Goal: Answer question/provide support: Share knowledge or assist other users

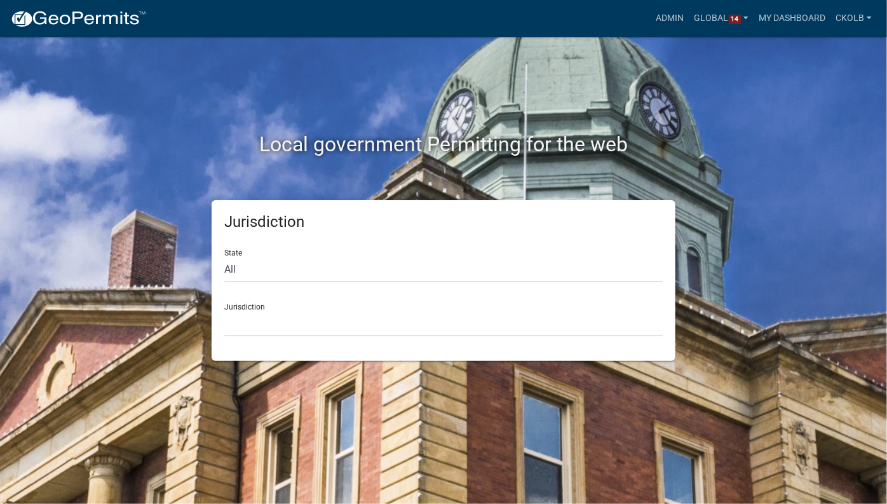
click at [847, 398] on div "Local government Permitting for the web Jurisdiction State All Colorado Georgia…" at bounding box center [443, 252] width 887 height 504
click at [668, 18] on link "Admin" at bounding box center [670, 18] width 38 height 24
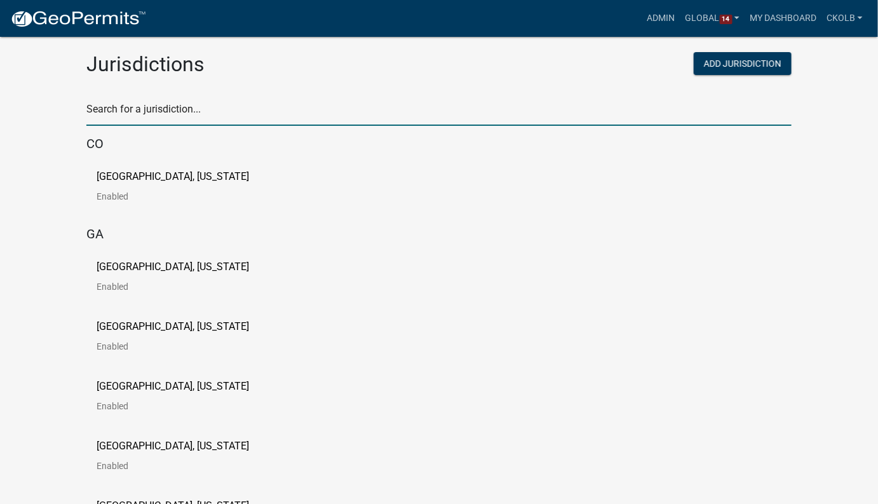
click at [179, 111] on input "text" at bounding box center [438, 113] width 705 height 26
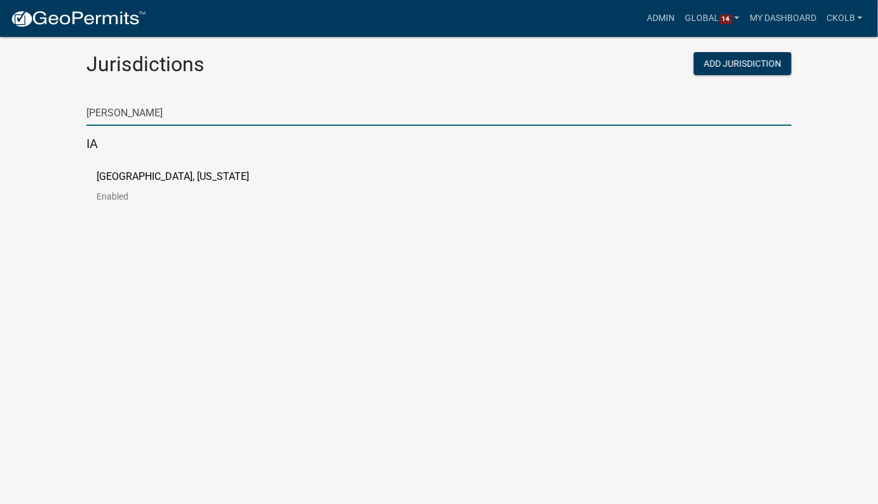
type input "johnson"
click at [177, 182] on link "Johnson County, Iowa Enabled" at bounding box center [183, 191] width 173 height 39
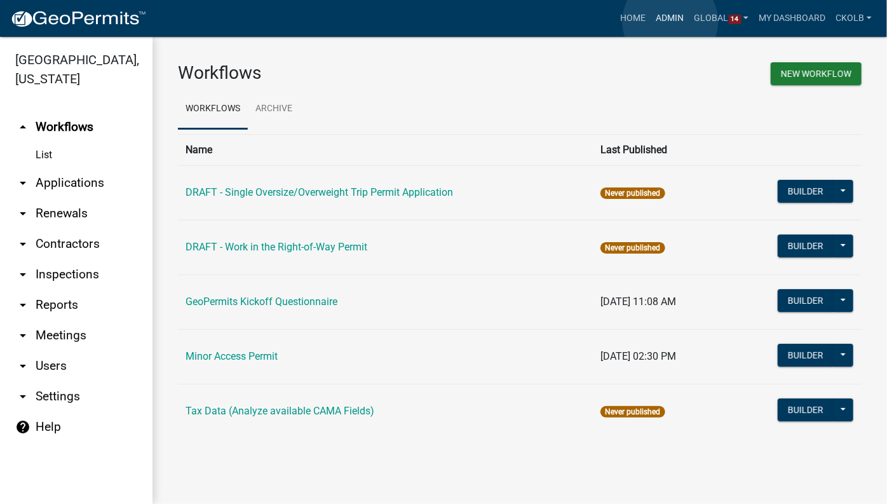
click at [671, 22] on link "Admin" at bounding box center [670, 18] width 38 height 24
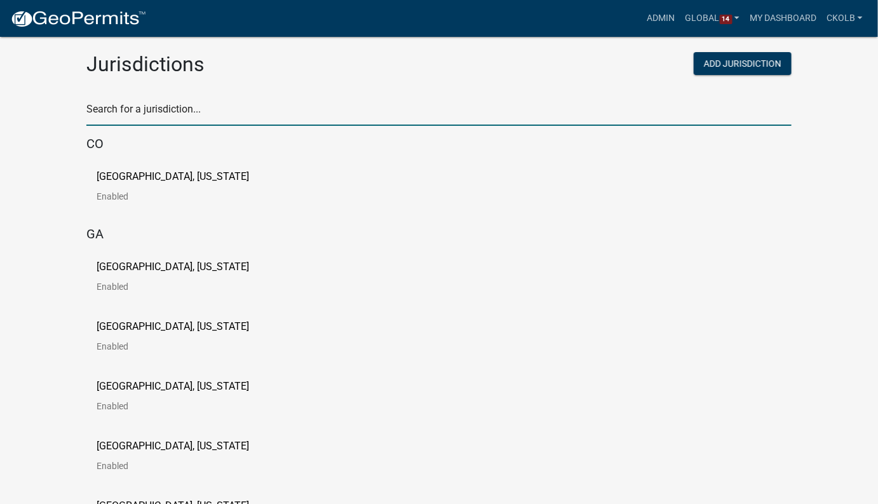
click at [239, 111] on input "text" at bounding box center [438, 113] width 705 height 26
click at [230, 121] on input "text" at bounding box center [438, 113] width 705 height 26
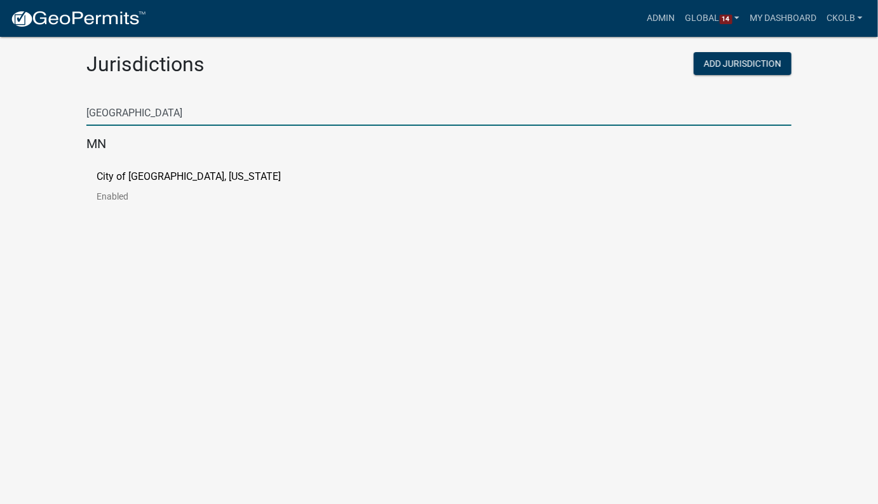
type input "ulm"
click at [187, 176] on p "City of New Ulm, Minnesota" at bounding box center [189, 177] width 184 height 10
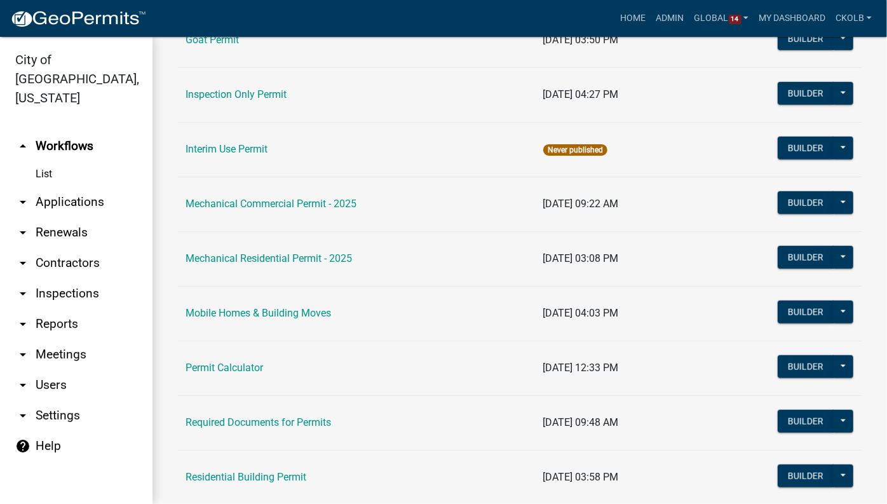
scroll to position [648, 0]
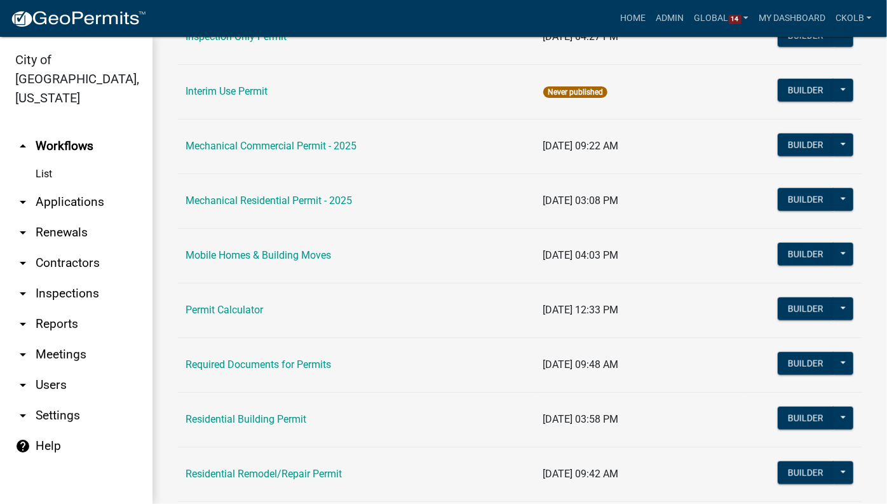
drag, startPoint x: 476, startPoint y: 375, endPoint x: 595, endPoint y: 503, distance: 174.9
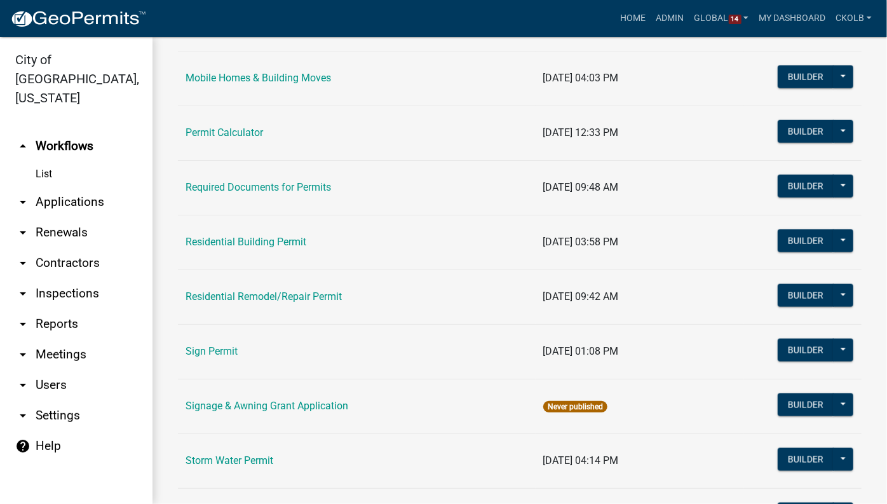
scroll to position [767, 0]
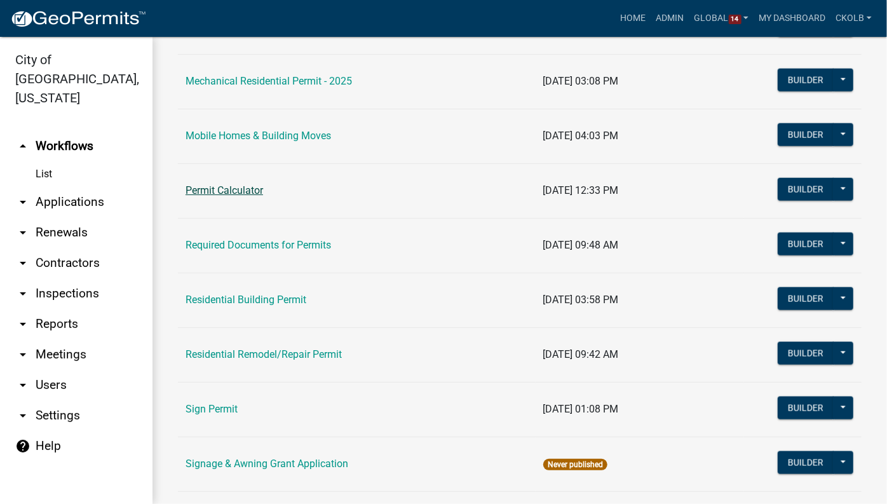
click at [256, 191] on link "Permit Calculator" at bounding box center [225, 190] width 78 height 12
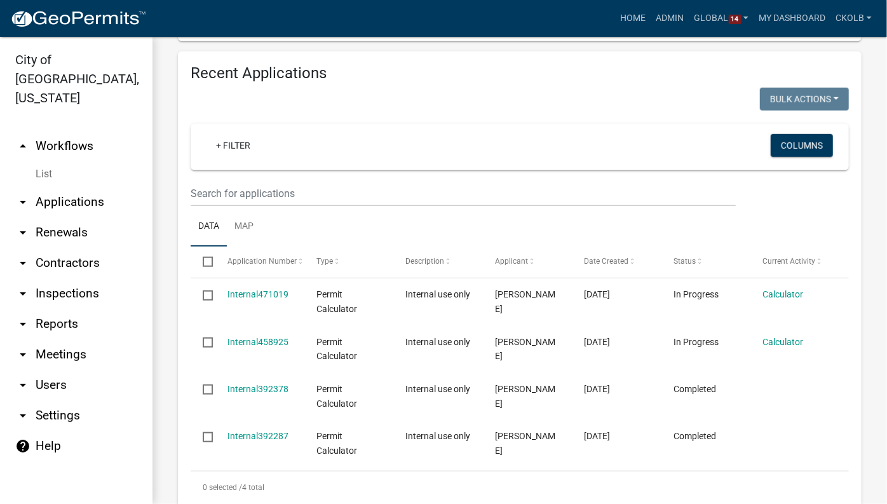
scroll to position [527, 0]
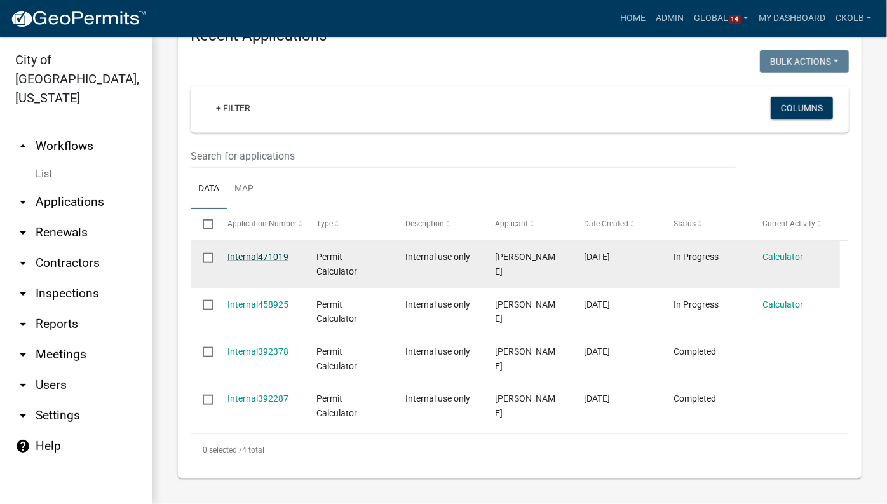
click at [258, 255] on link "Internal471019" at bounding box center [258, 257] width 61 height 10
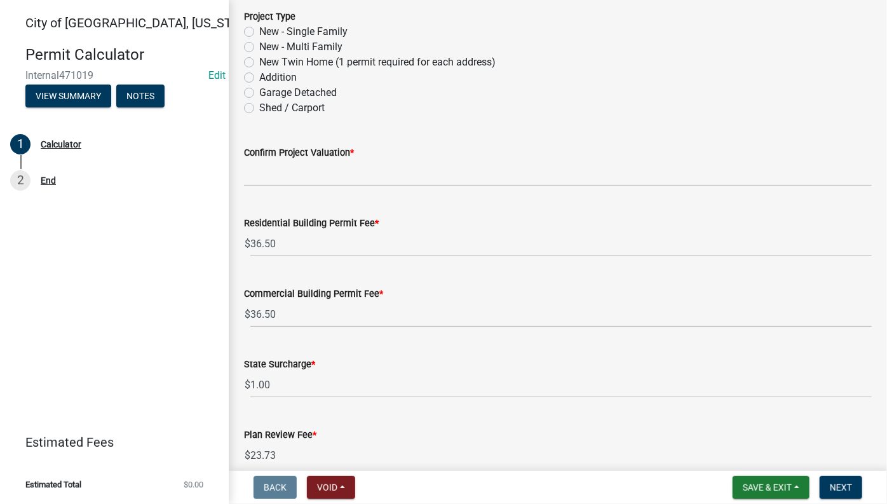
scroll to position [57, 0]
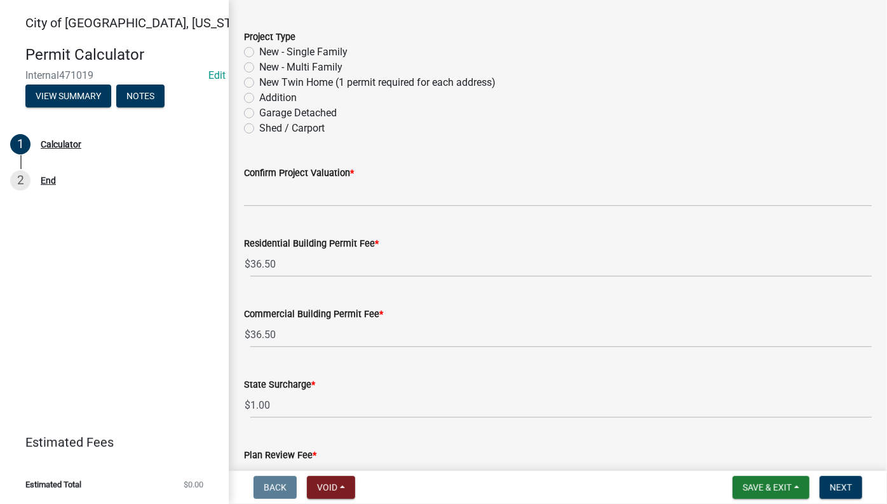
click at [259, 99] on label "Addition" at bounding box center [277, 97] width 37 height 15
click at [259, 99] on input "Addition" at bounding box center [263, 94] width 8 height 8
radio input "true"
click at [259, 68] on label "New - Multi Family" at bounding box center [300, 67] width 83 height 15
click at [259, 68] on input "New - Multi Family" at bounding box center [263, 64] width 8 height 8
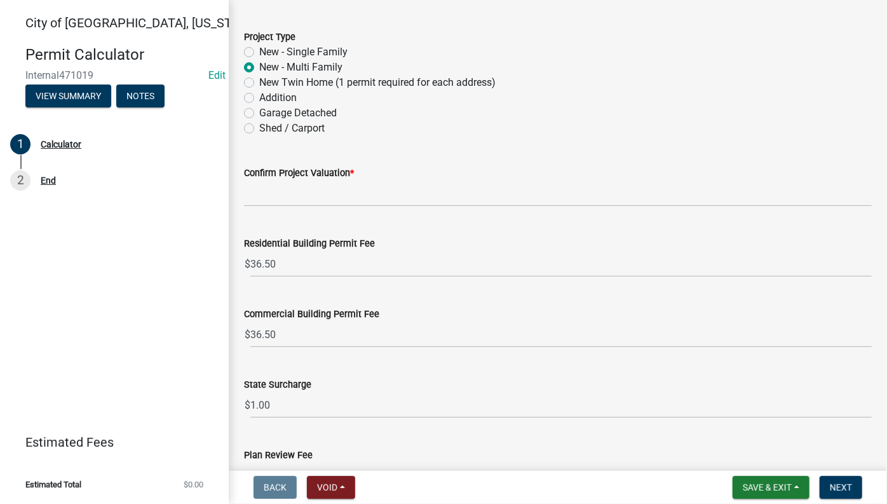
radio input "true"
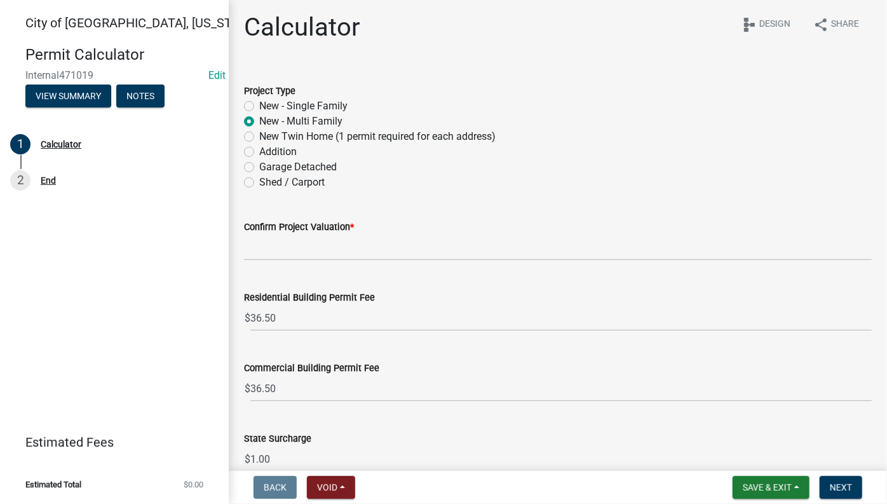
scroll to position [0, 0]
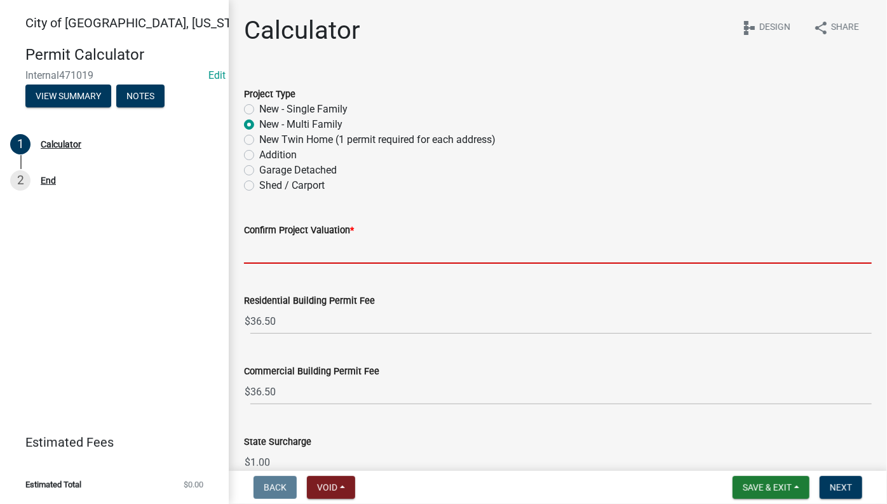
click at [361, 244] on input "text" at bounding box center [558, 251] width 628 height 26
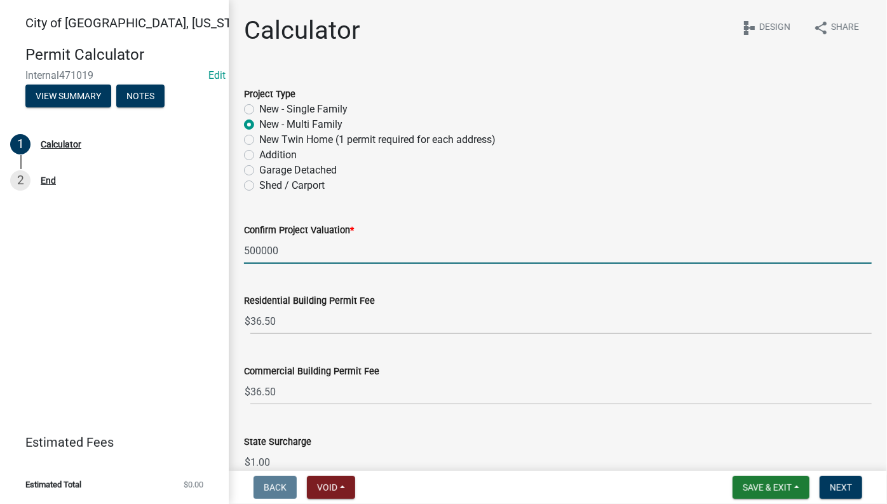
type input "500000"
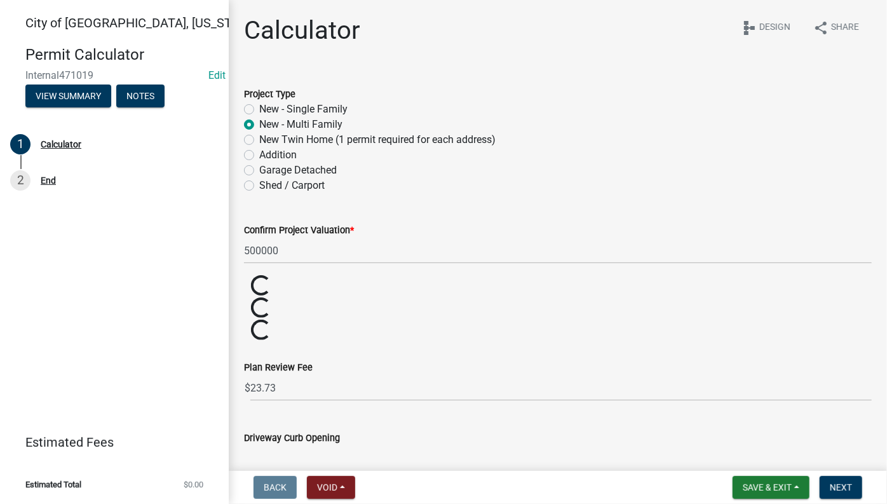
click at [378, 205] on div "Confirm Project Valuation * 500000" at bounding box center [558, 234] width 628 height 59
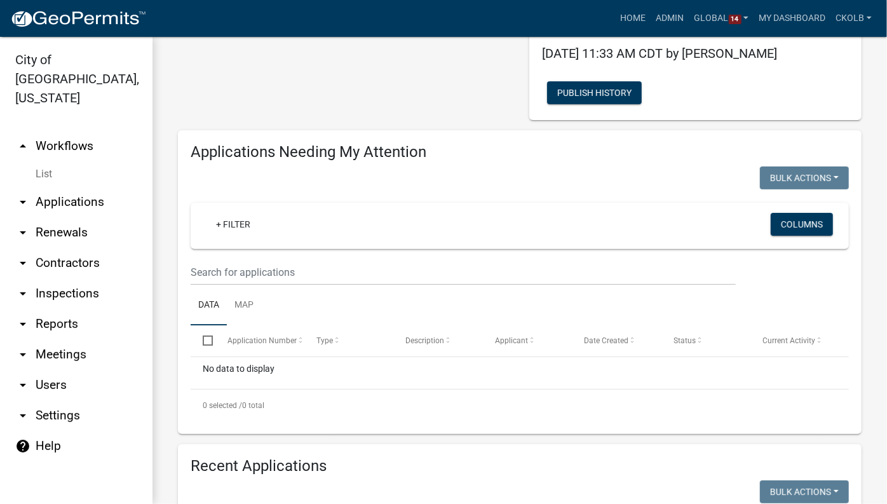
scroll to position [57, 0]
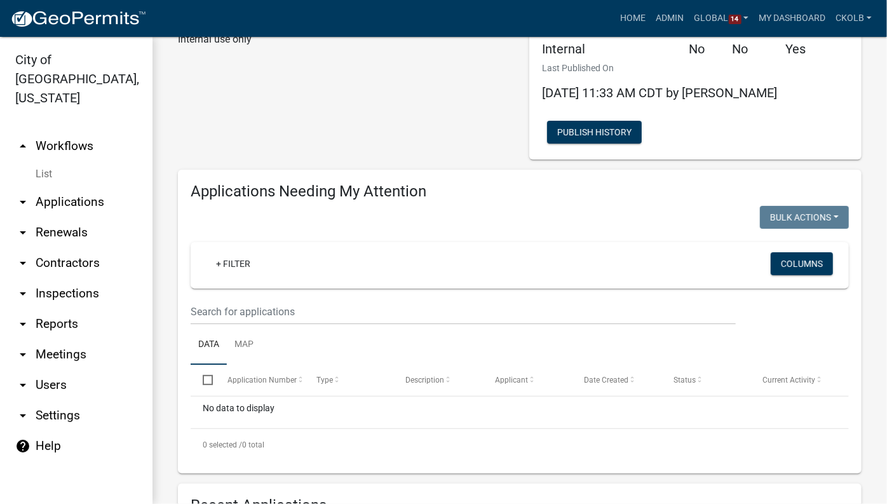
click at [85, 132] on link "arrow_drop_up Workflows" at bounding box center [76, 146] width 153 height 31
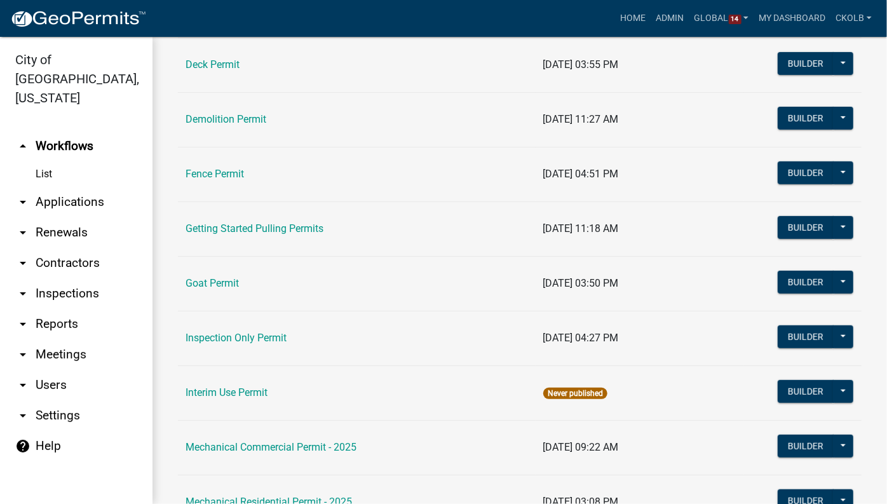
scroll to position [404, 0]
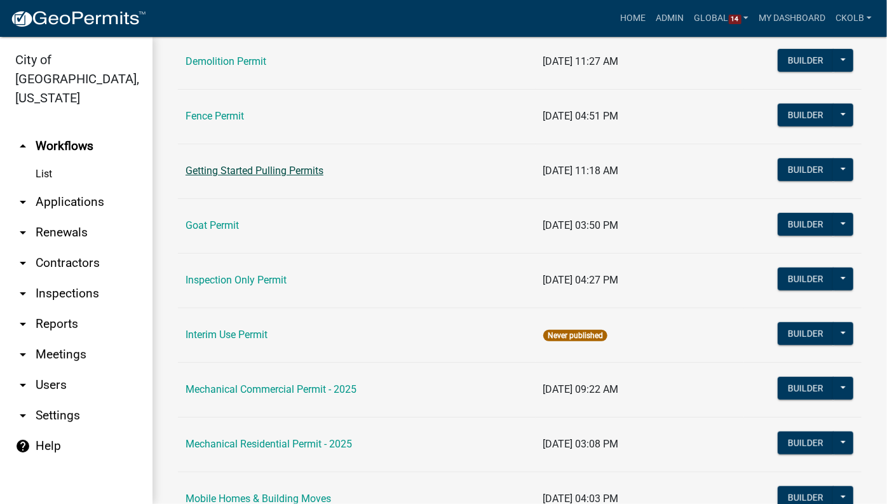
click at [305, 174] on link "Getting Started Pulling Permits" at bounding box center [255, 171] width 138 height 12
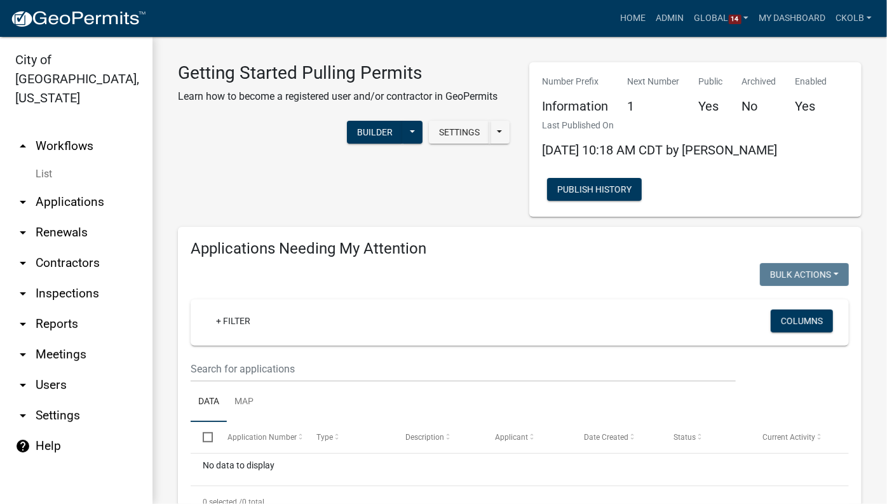
select select "3: 100"
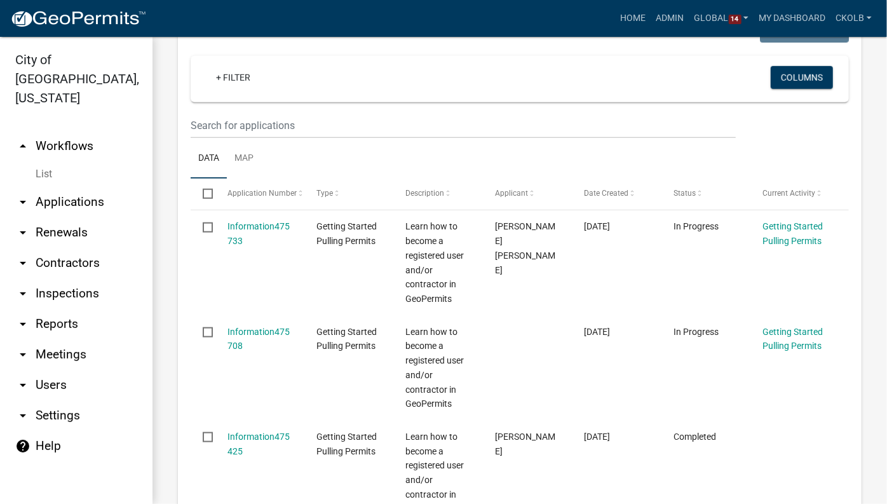
scroll to position [578, 0]
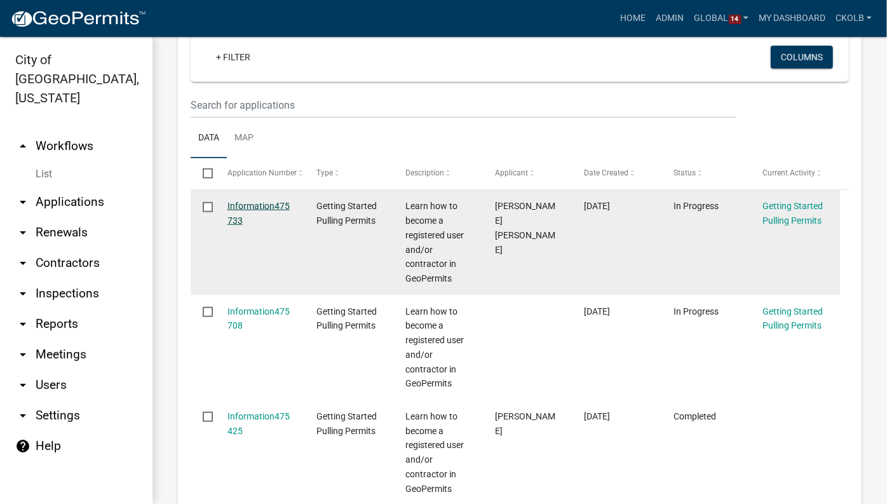
click at [271, 201] on link "Information475733" at bounding box center [259, 213] width 62 height 25
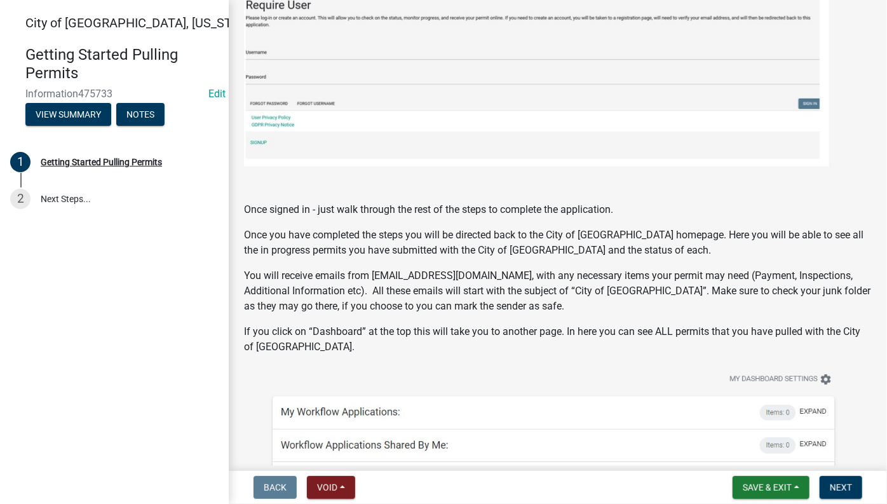
scroll to position [2162, 0]
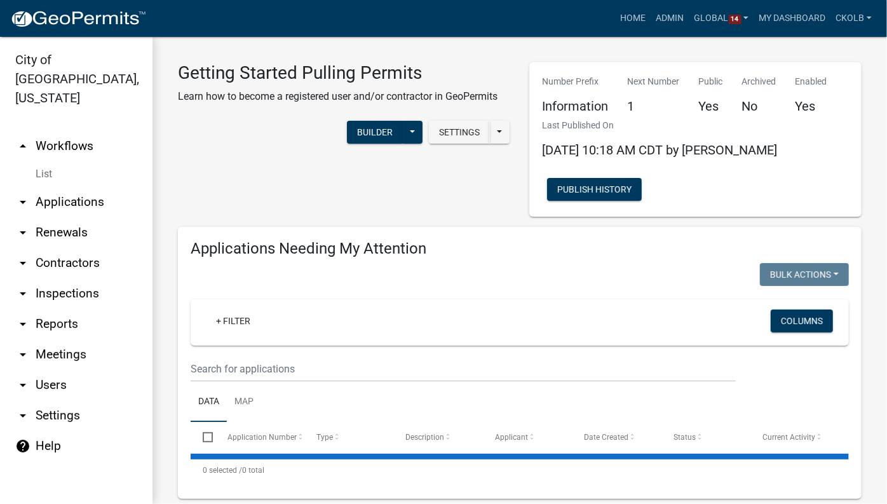
select select "3: 100"
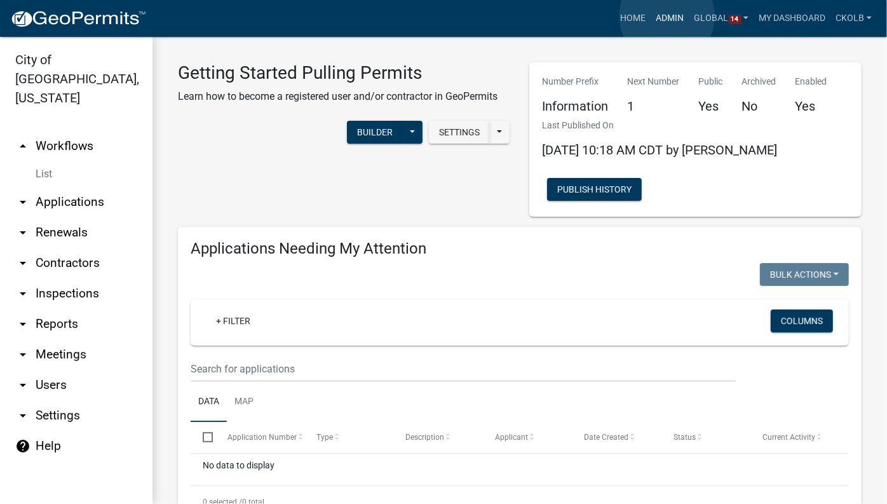
click at [667, 16] on link "Admin" at bounding box center [670, 18] width 38 height 24
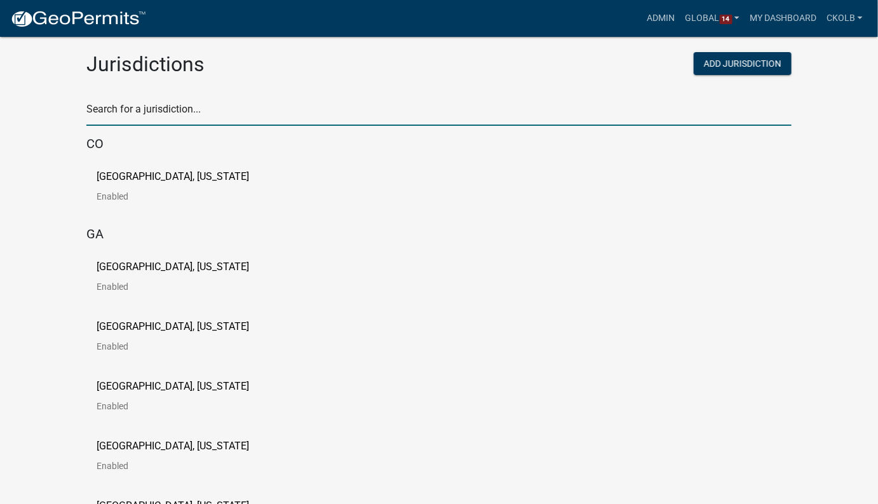
click at [239, 109] on input "text" at bounding box center [438, 113] width 705 height 26
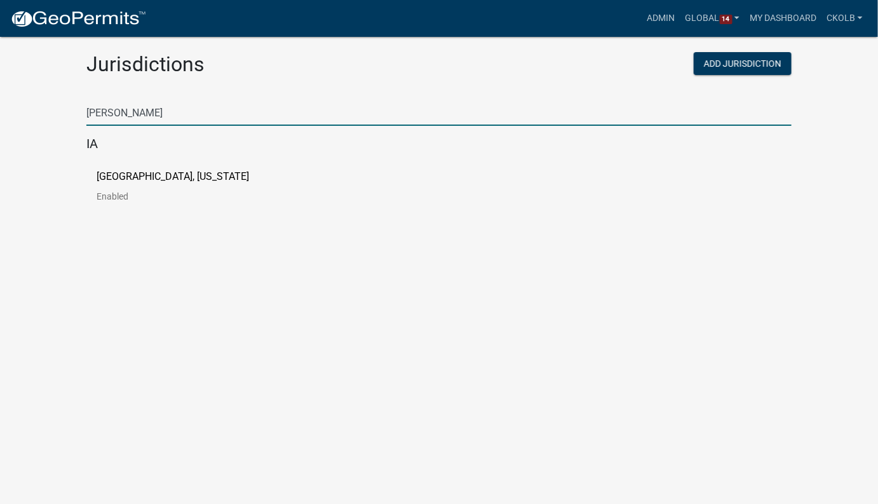
type input "frank"
click at [138, 180] on p "[GEOGRAPHIC_DATA], [US_STATE]" at bounding box center [173, 177] width 153 height 10
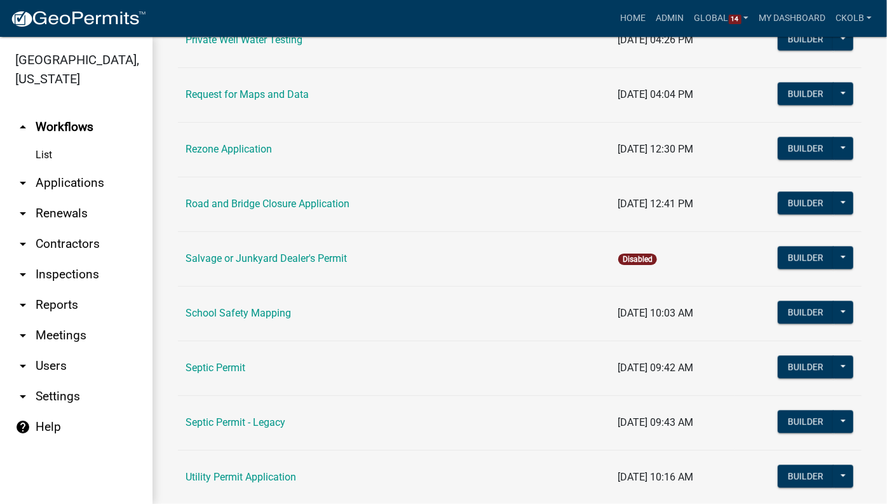
scroll to position [1444, 0]
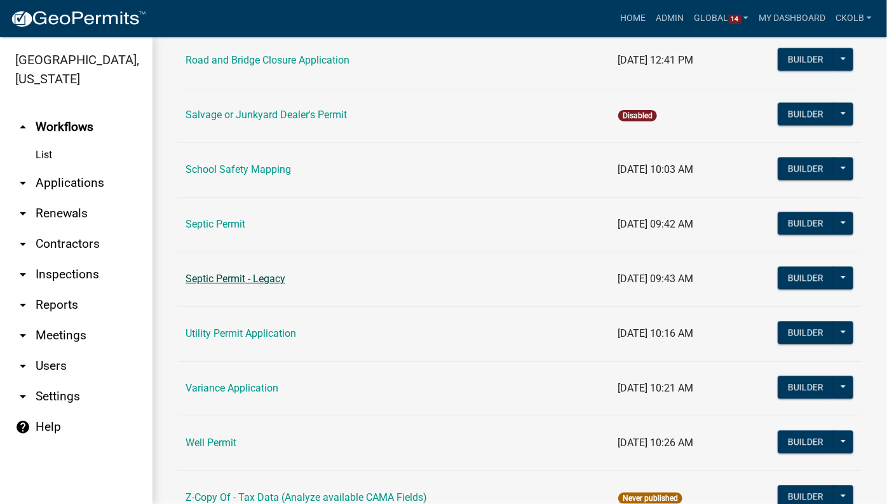
click at [210, 274] on link "Septic Permit - Legacy" at bounding box center [236, 279] width 100 height 12
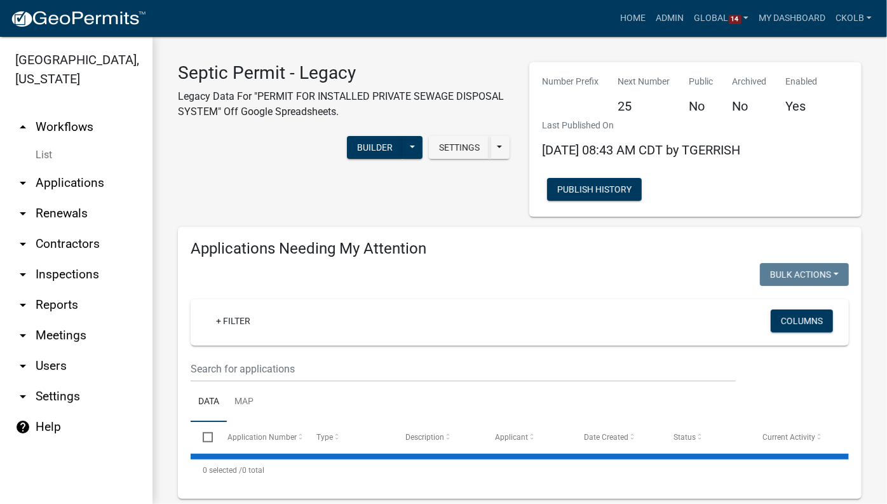
select select "3: 100"
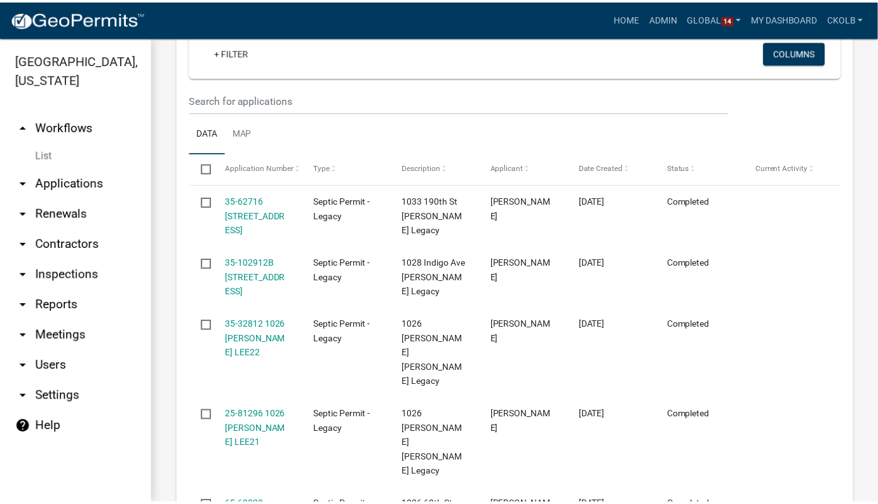
scroll to position [520, 0]
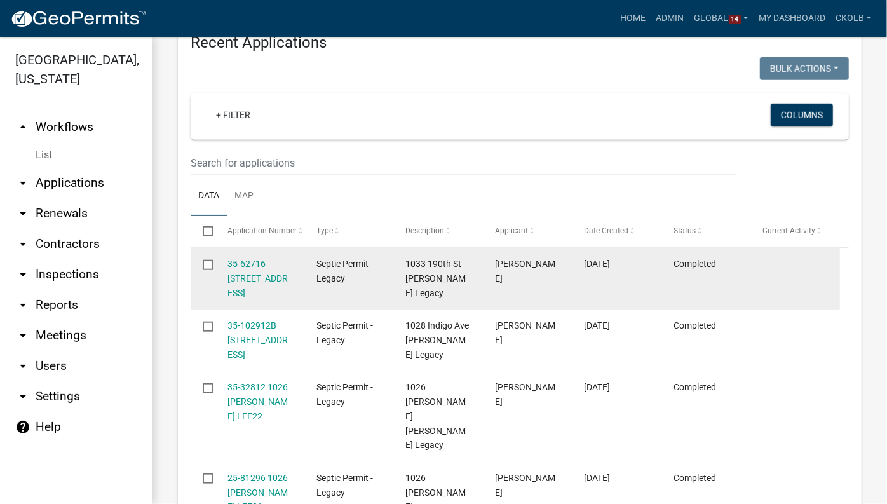
click at [243, 269] on div "35-62716 1033 190th St MARION24" at bounding box center [260, 278] width 65 height 43
click at [241, 264] on link "35-62716 1033 190th St MARION24" at bounding box center [258, 278] width 60 height 39
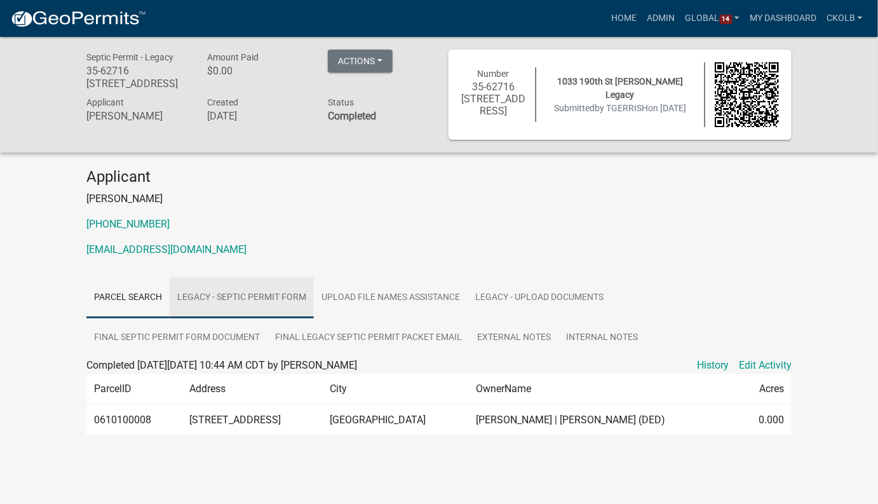
click at [287, 297] on link "Legacy - Septic Permit Form" at bounding box center [242, 298] width 144 height 41
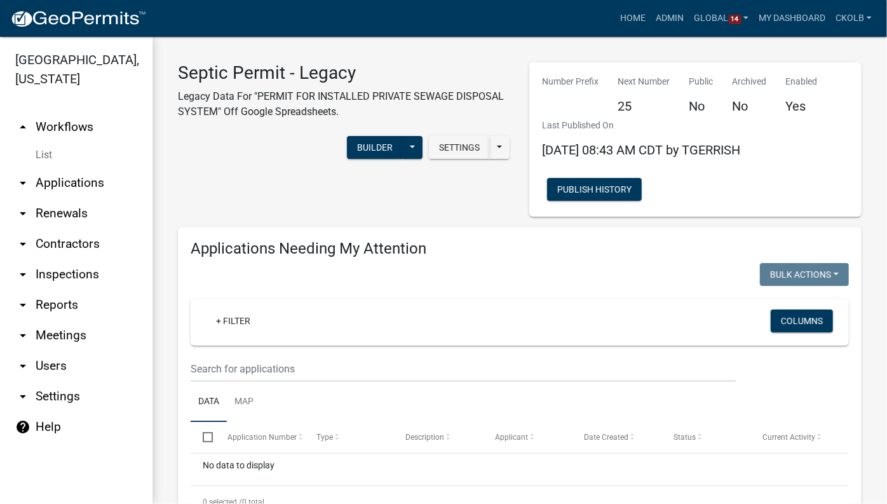
select select "3: 100"
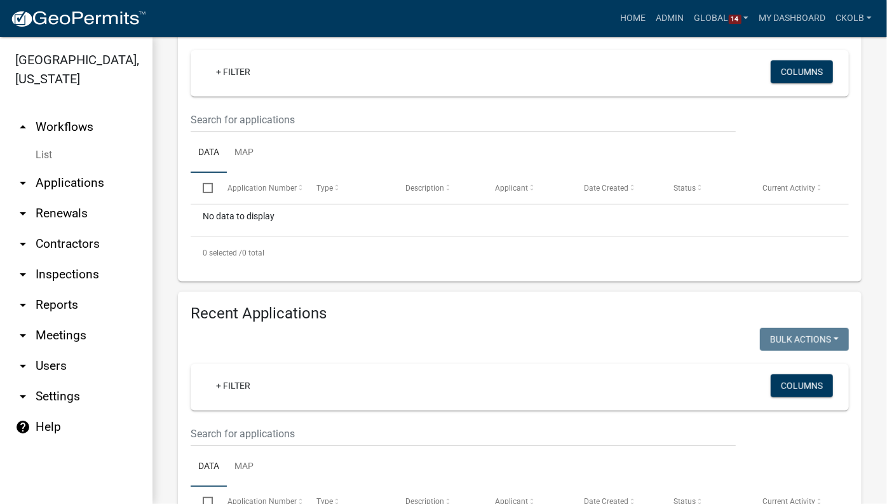
scroll to position [173, 0]
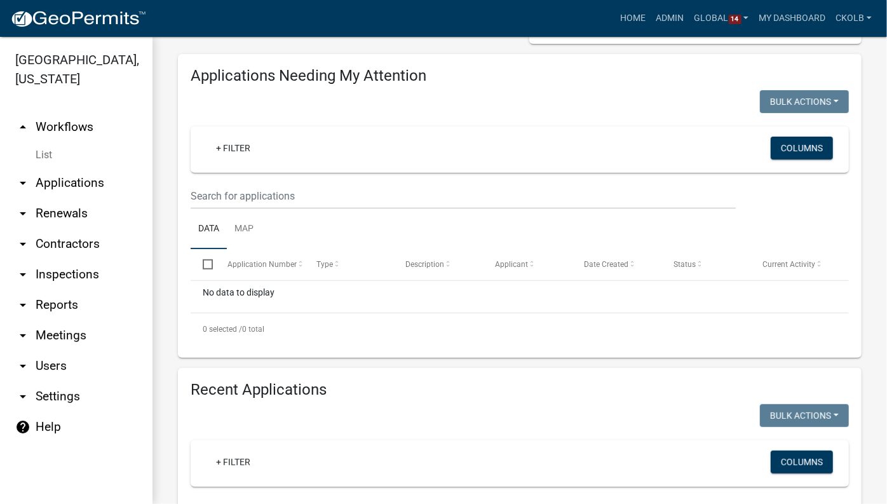
click at [83, 117] on link "arrow_drop_up Workflows" at bounding box center [76, 127] width 153 height 31
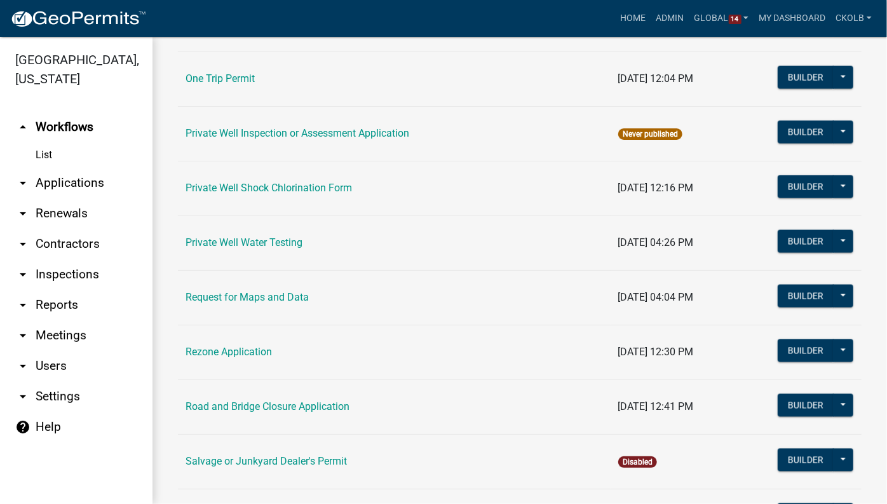
scroll to position [1271, 0]
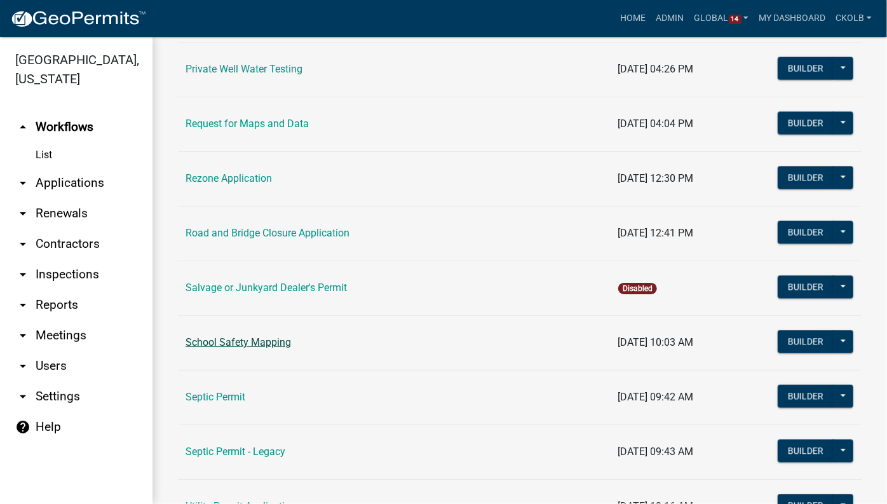
click at [275, 336] on link "School Safety Mapping" at bounding box center [239, 342] width 106 height 12
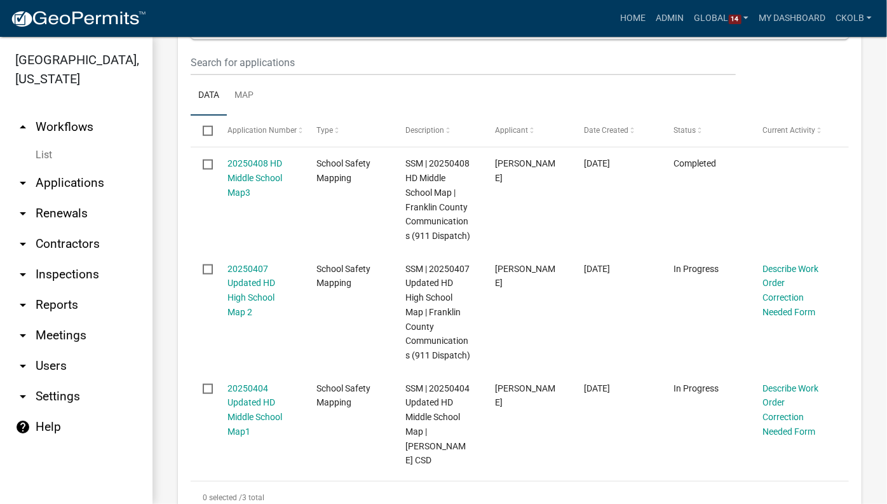
scroll to position [693, 0]
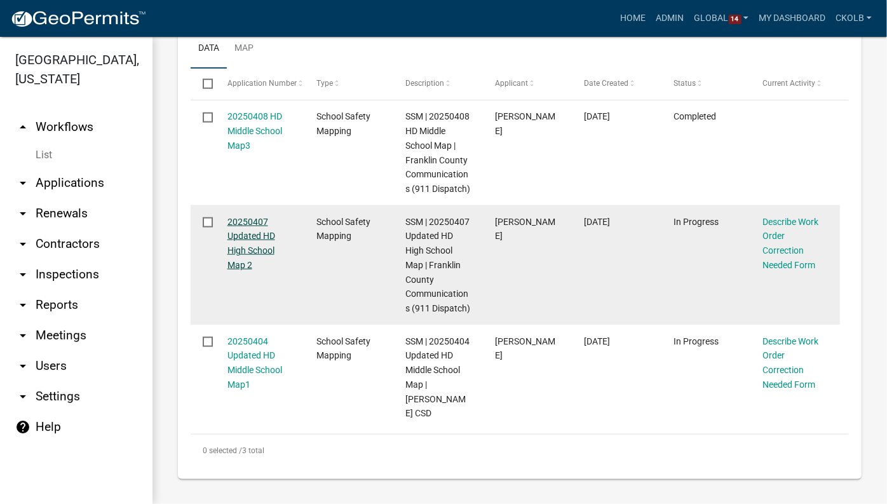
click at [230, 244] on link "20250407 Updated HD High School Map 2" at bounding box center [252, 243] width 48 height 53
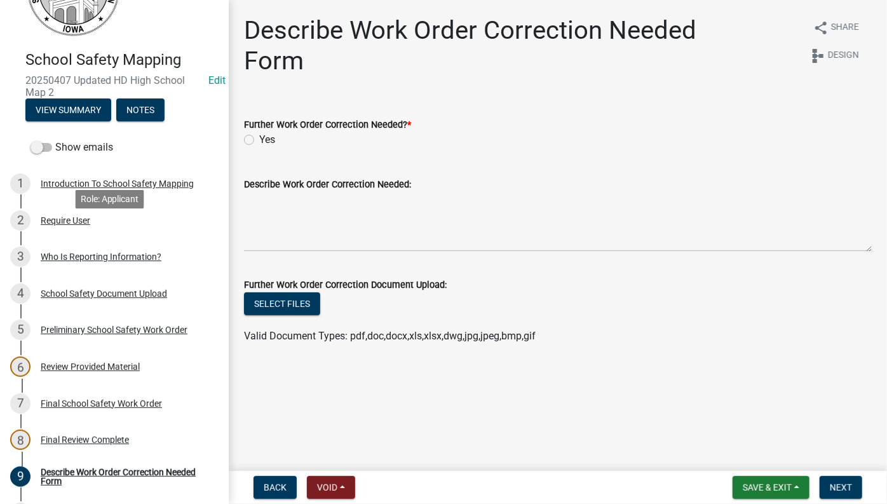
scroll to position [104, 0]
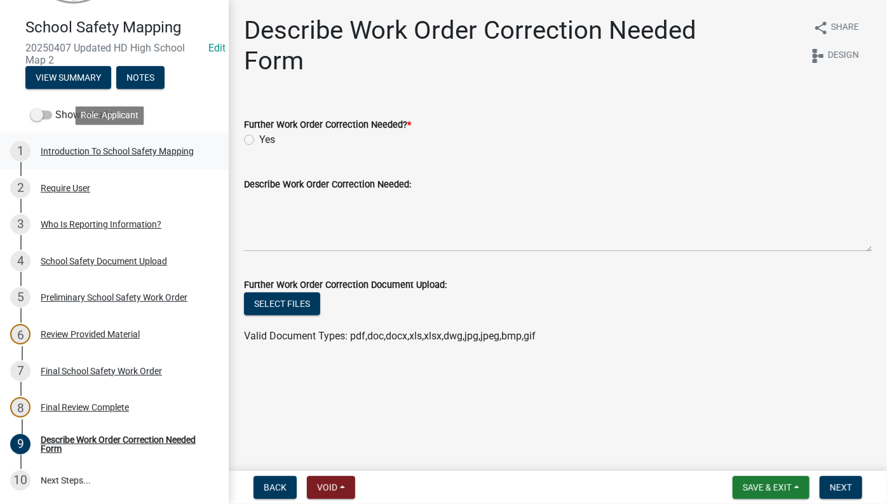
click at [95, 147] on div "Introduction To School Safety Mapping" at bounding box center [117, 151] width 153 height 9
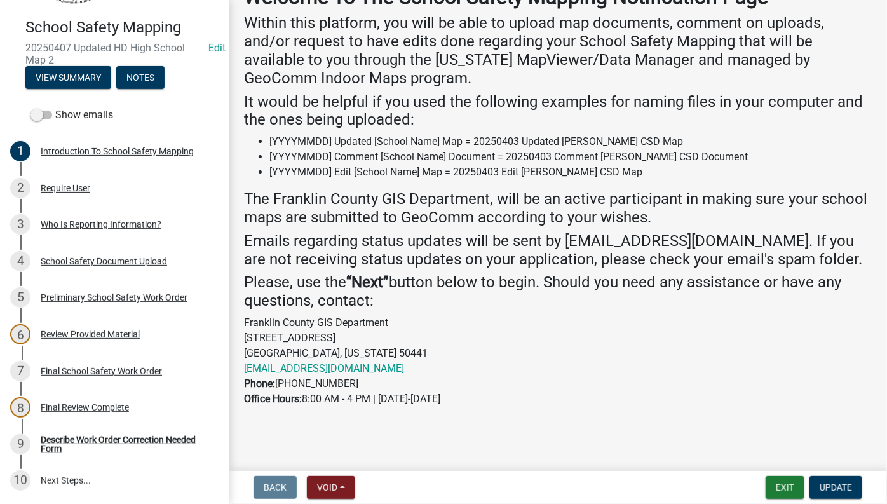
scroll to position [86, 0]
click at [118, 221] on div "Who Is Reporting Information?" at bounding box center [101, 224] width 121 height 9
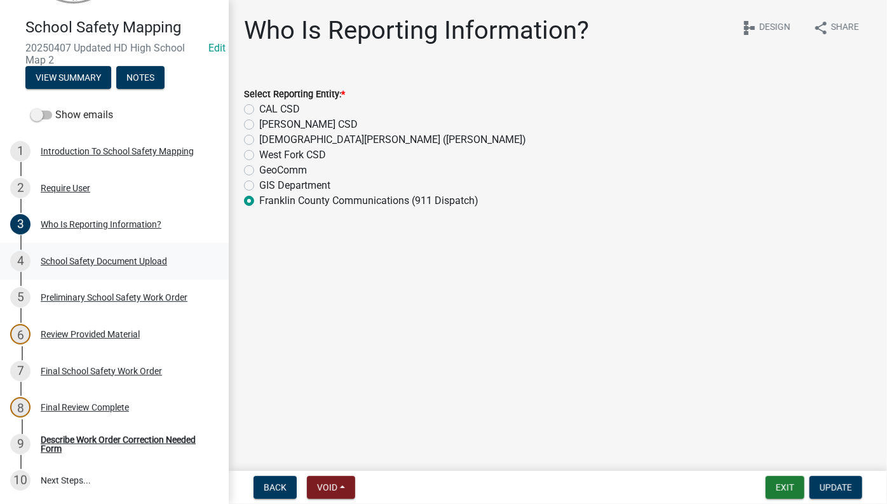
click at [116, 259] on div "School Safety Document Upload" at bounding box center [104, 261] width 126 height 9
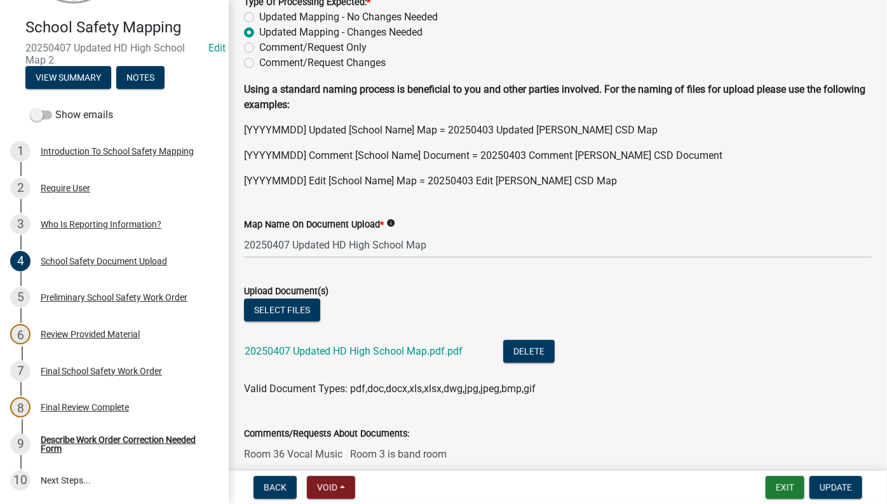
scroll to position [520, 0]
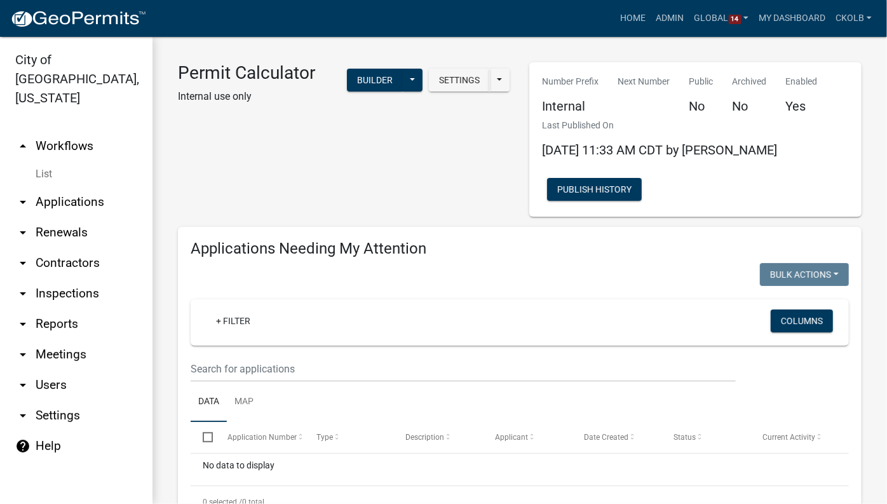
click at [79, 131] on link "arrow_drop_up Workflows" at bounding box center [76, 146] width 153 height 31
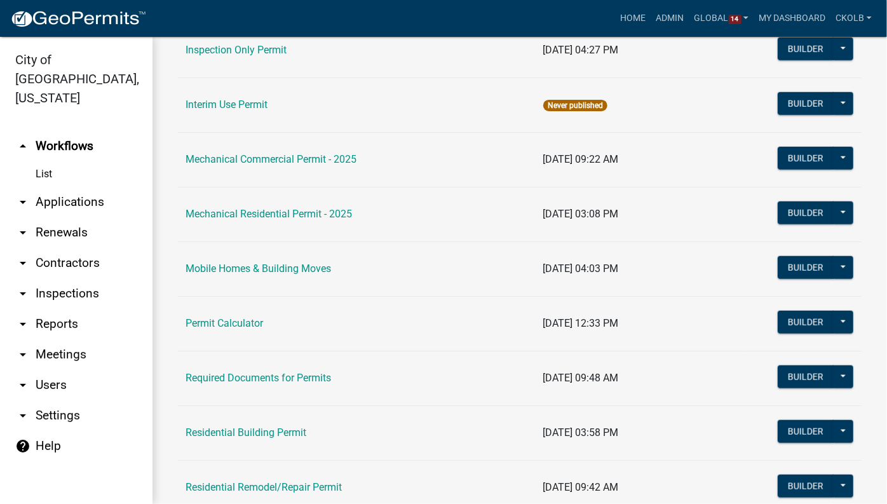
scroll to position [636, 0]
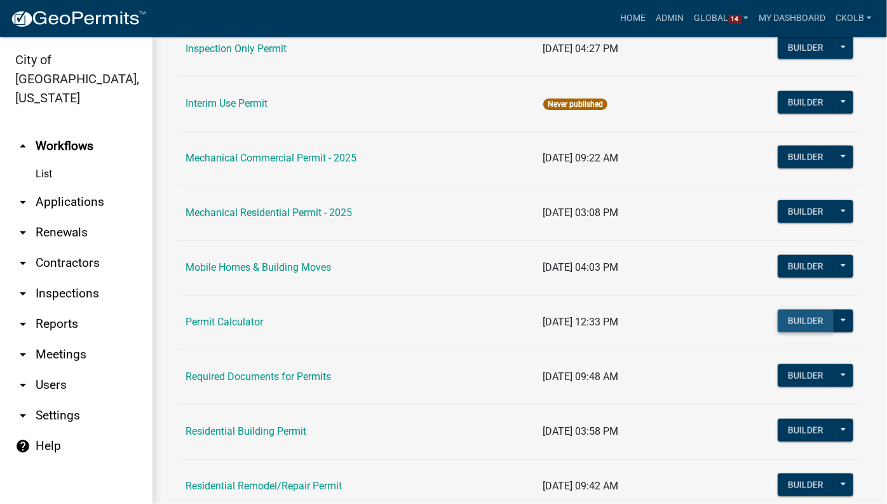
click at [789, 325] on button "Builder" at bounding box center [806, 321] width 56 height 23
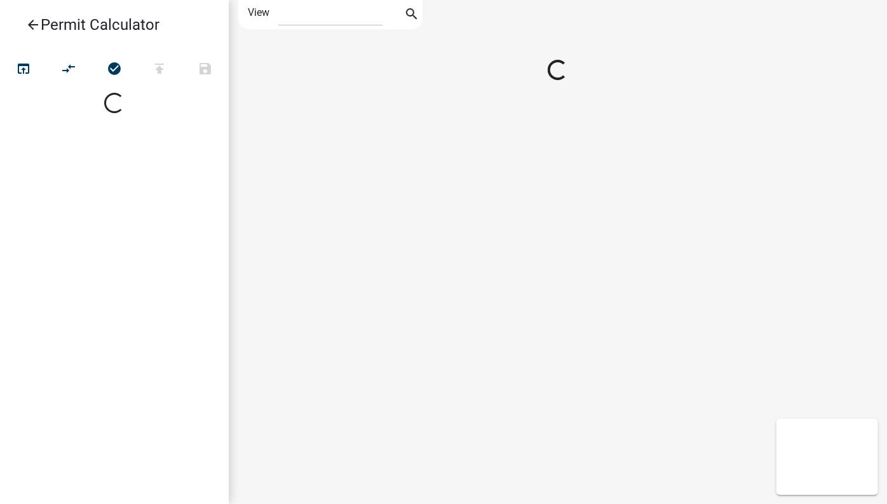
select select "1"
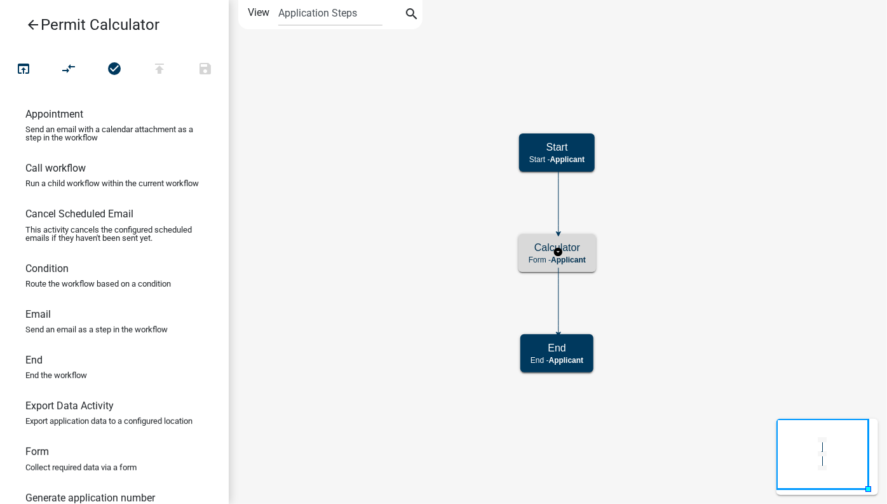
click at [577, 249] on h5 "Calculator" at bounding box center [557, 248] width 57 height 12
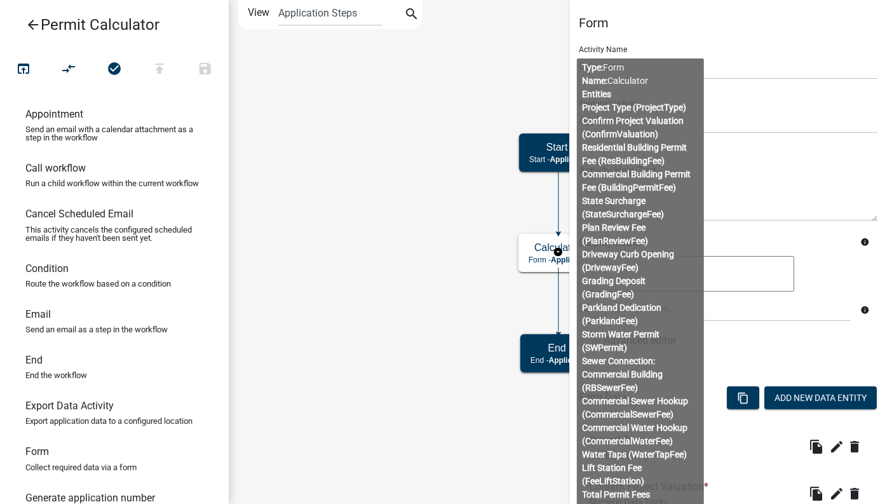
click at [803, 251] on div "Display Label" at bounding box center [714, 244] width 291 height 17
click at [864, 449] on li "Project Type List Data Entity file_copy edit delete" at bounding box center [728, 447] width 299 height 46
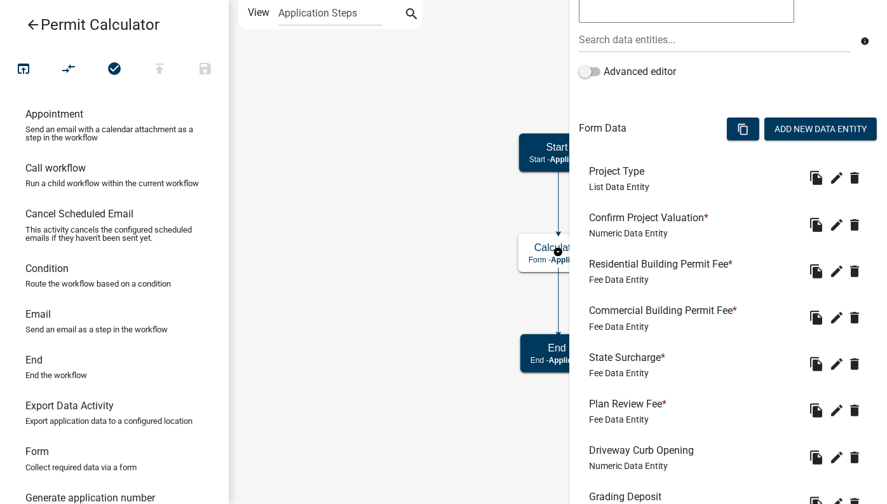
scroll to position [346, 0]
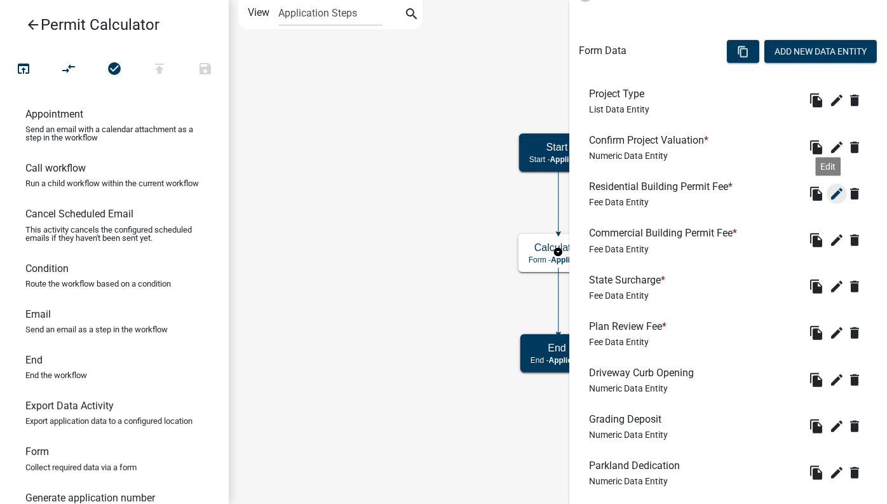
click at [830, 184] on button "edit" at bounding box center [837, 194] width 20 height 20
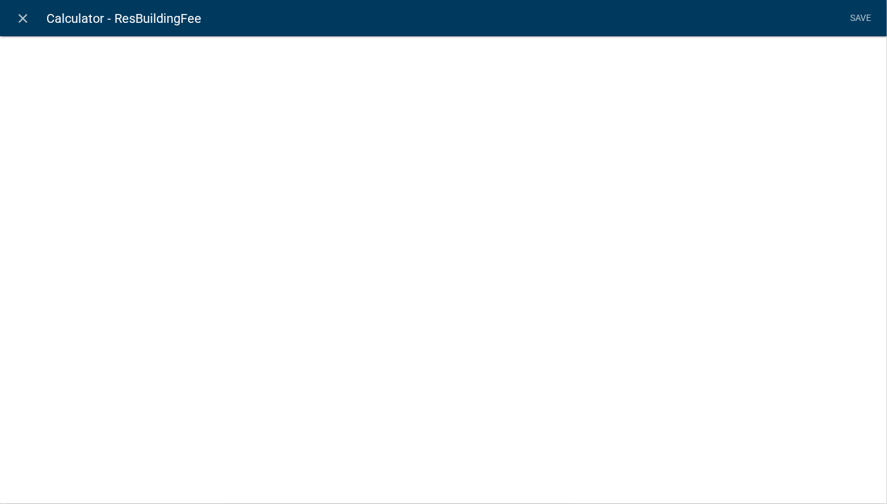
select select "fee"
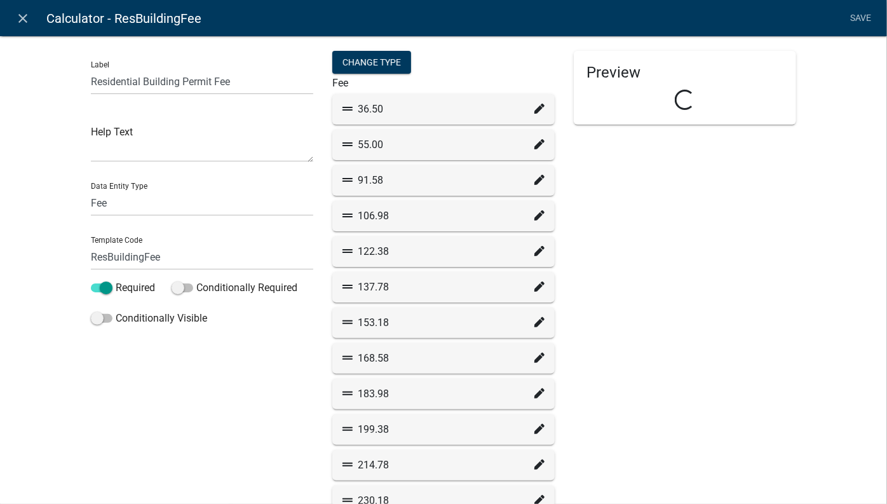
select select "7f9e8bfa-8f5c-4a85-99c6-91dcb96564b2"
click at [535, 111] on icon at bounding box center [540, 109] width 10 height 10
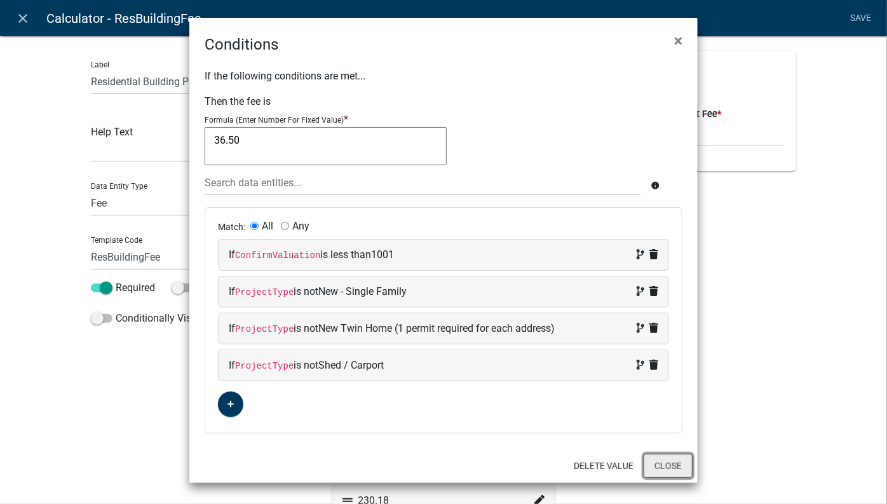
click at [682, 454] on button "Close" at bounding box center [668, 466] width 49 height 24
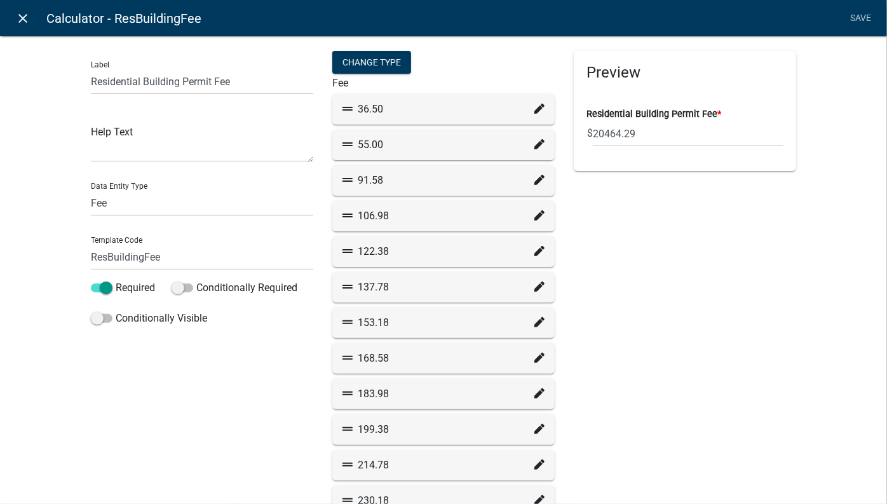
click at [22, 15] on icon "close" at bounding box center [23, 18] width 15 height 15
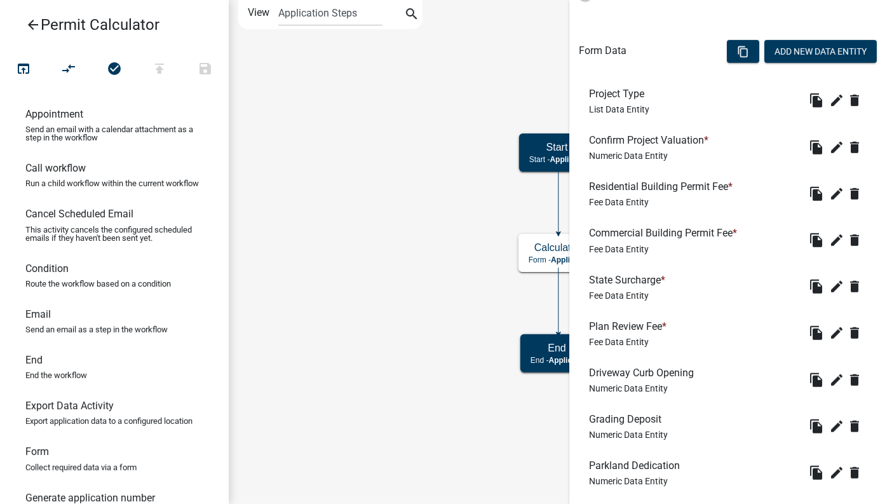
click at [36, 24] on icon "arrow_back" at bounding box center [32, 26] width 15 height 18
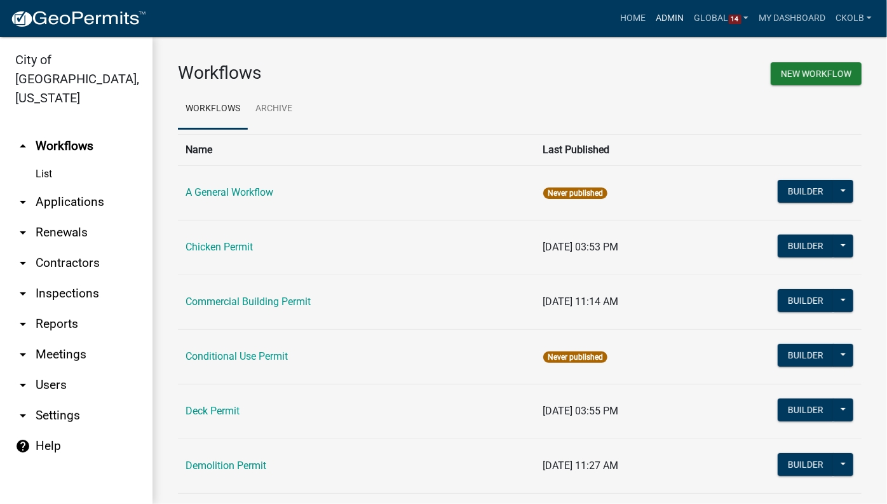
click at [671, 17] on link "Admin" at bounding box center [670, 18] width 38 height 24
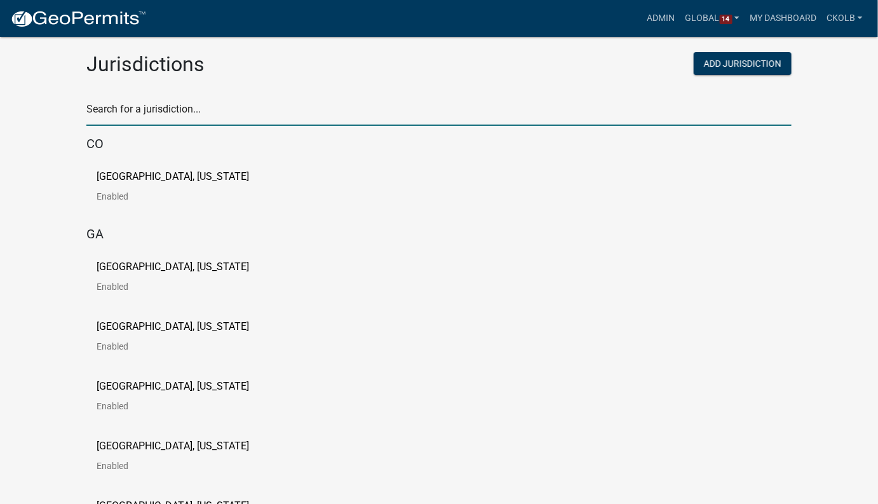
click at [174, 103] on input "text" at bounding box center [438, 113] width 705 height 26
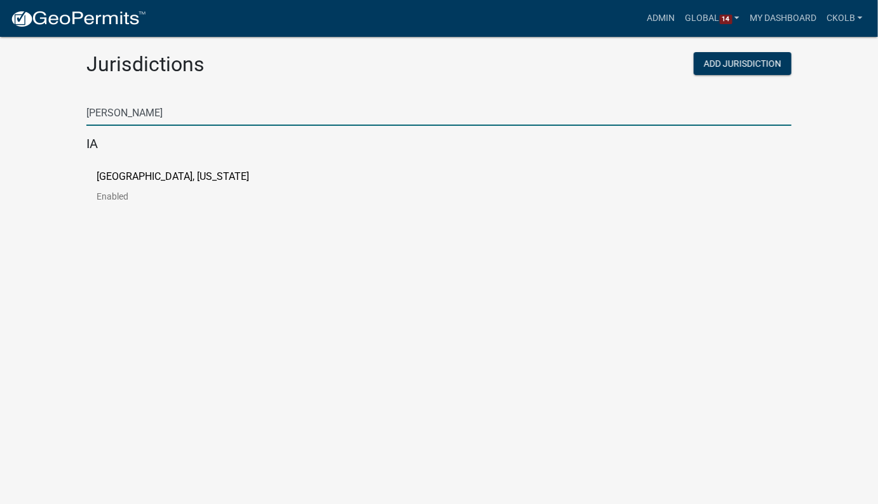
type input "jackson"
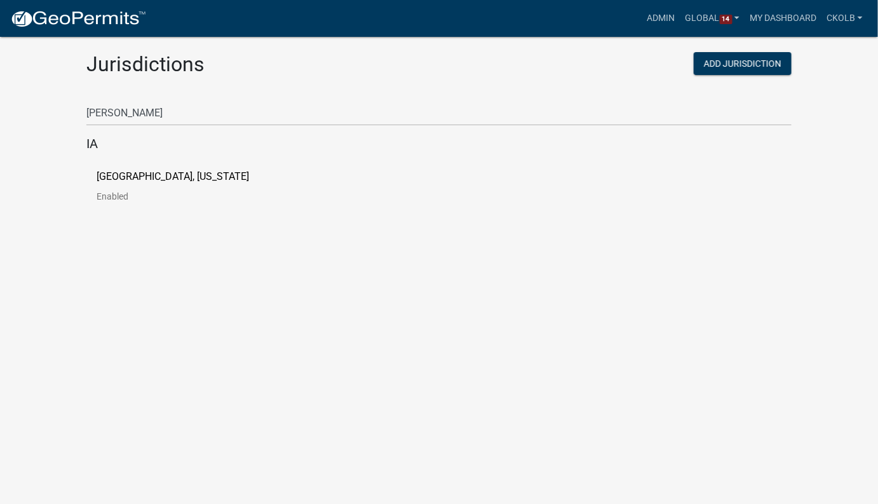
click at [135, 172] on p "Jackson County, Iowa" at bounding box center [173, 177] width 153 height 10
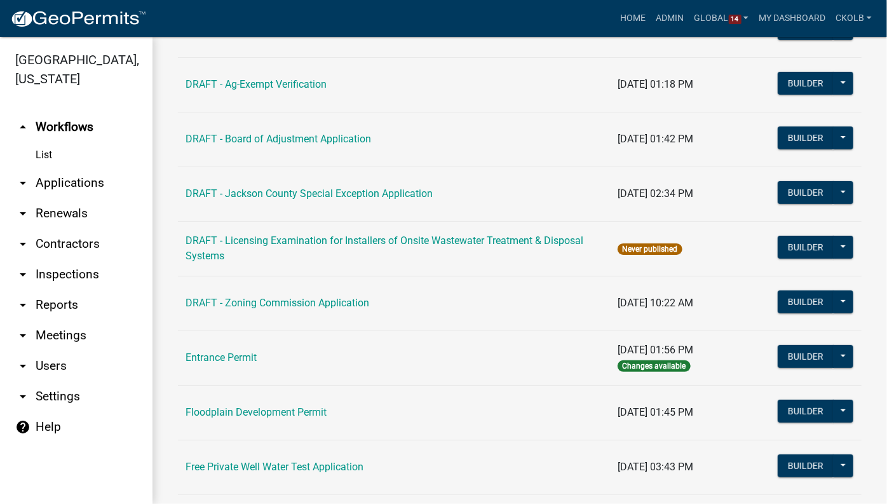
scroll to position [51, 0]
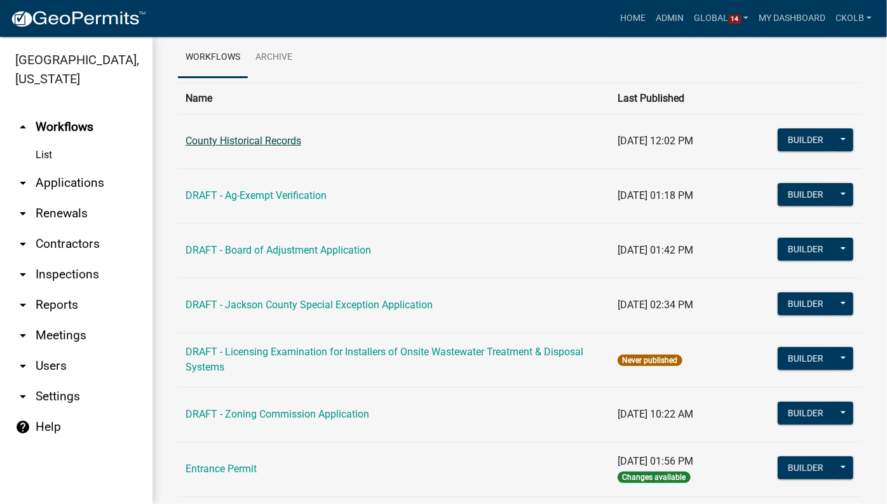
click at [295, 142] on link "County Historical Records" at bounding box center [244, 141] width 116 height 12
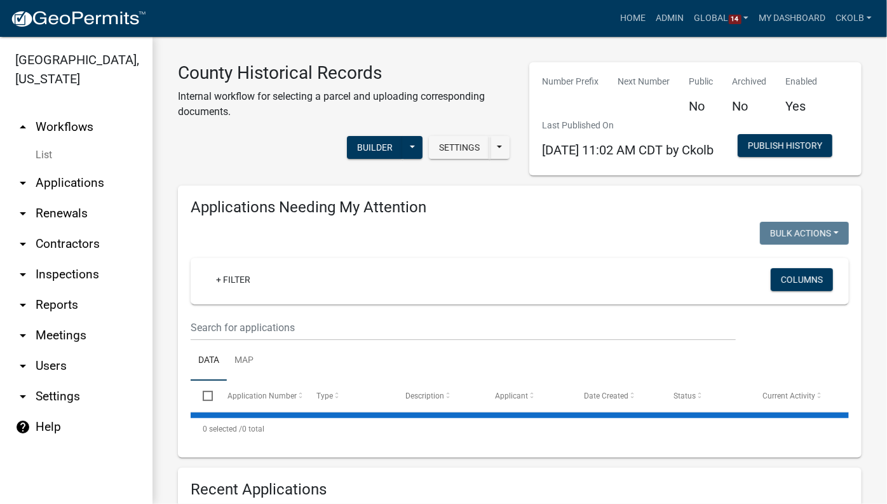
select select "3: 100"
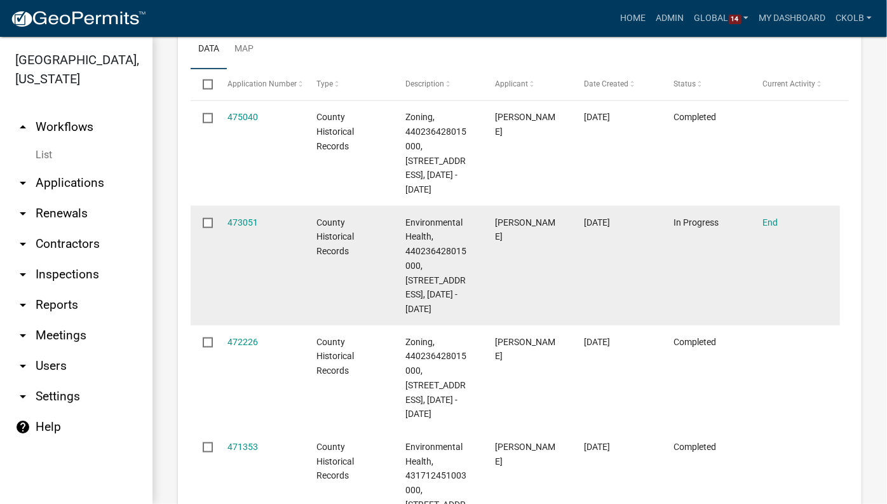
scroll to position [693, 0]
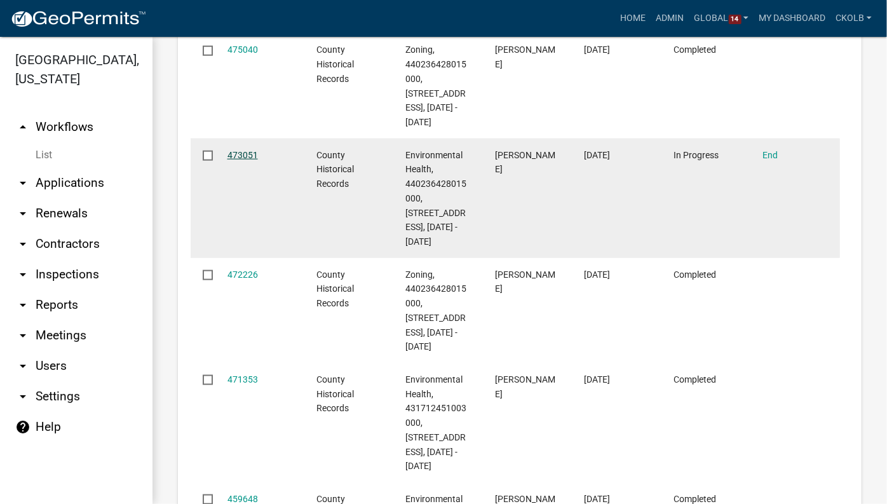
click at [237, 160] on link "473051" at bounding box center [243, 155] width 31 height 10
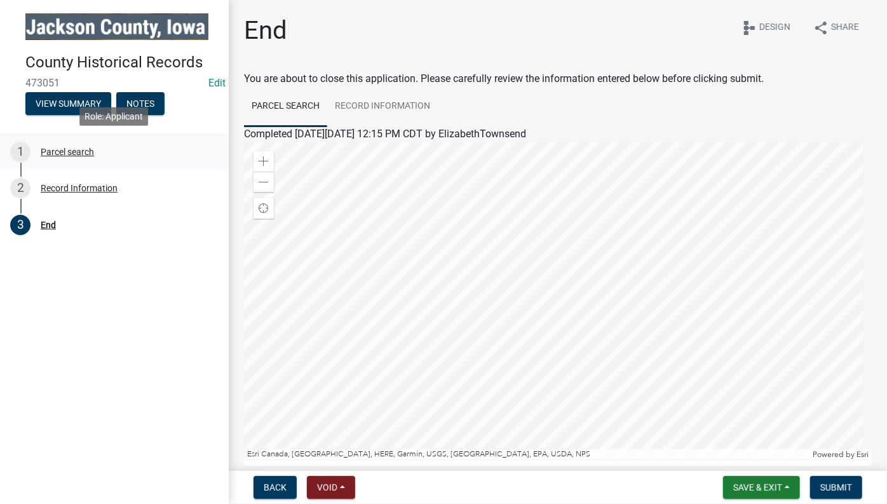
click at [79, 149] on div "Parcel search" at bounding box center [67, 151] width 53 height 9
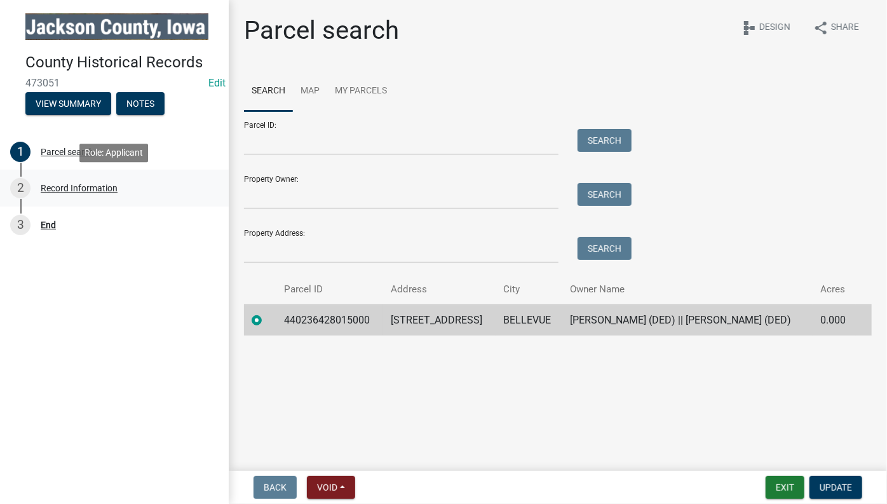
click at [103, 185] on div "Record Information" at bounding box center [79, 188] width 77 height 9
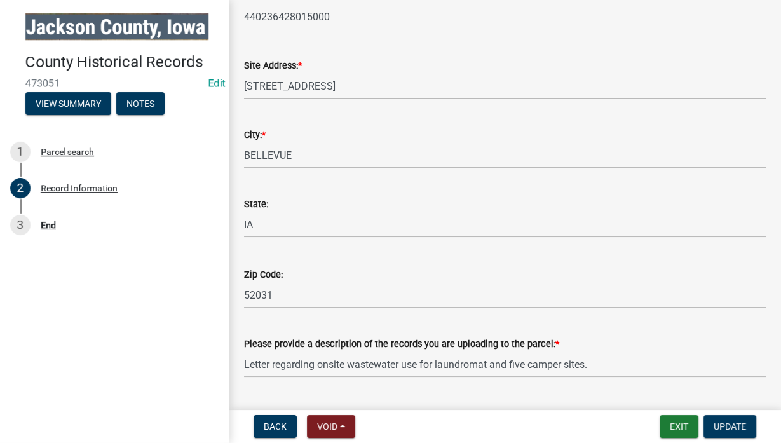
scroll to position [234, 0]
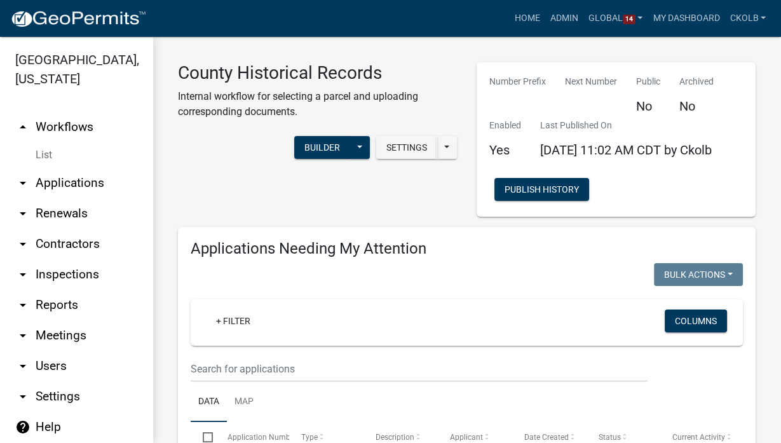
select select "3: 100"
click at [554, 16] on link "Admin" at bounding box center [564, 18] width 38 height 24
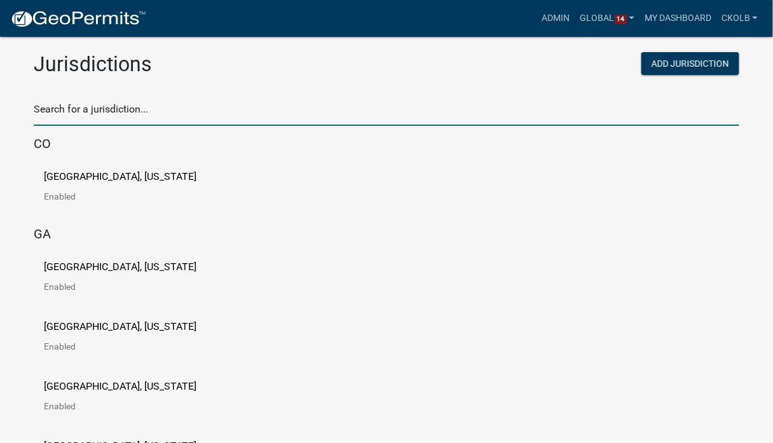
click at [261, 112] on input "text" at bounding box center [386, 113] width 705 height 26
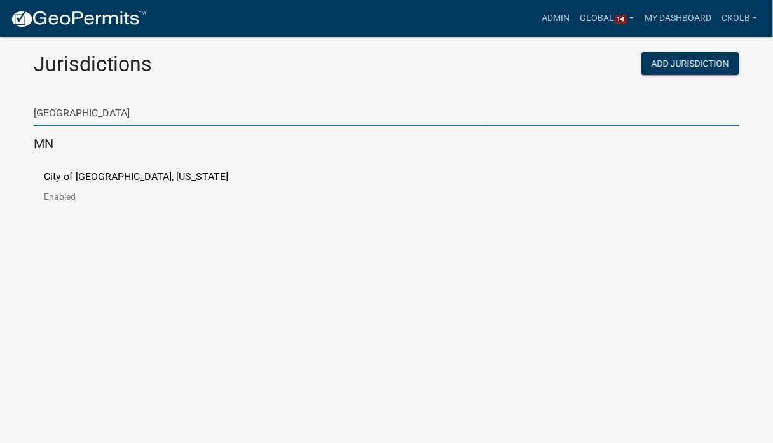
type input "ulm"
click at [162, 181] on p "City of New Ulm, Minnesota" at bounding box center [136, 177] width 184 height 10
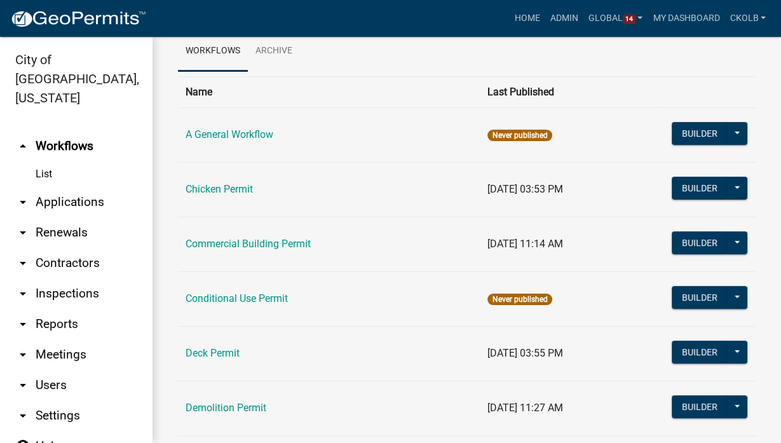
scroll to position [102, 0]
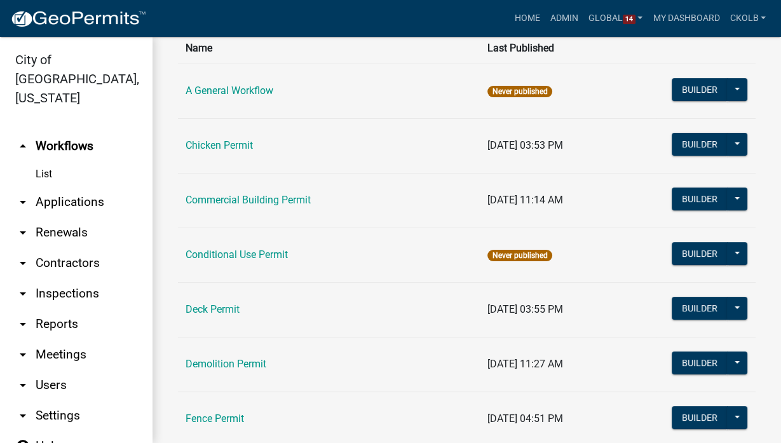
click at [232, 301] on td "Deck Permit" at bounding box center [329, 309] width 302 height 55
click at [231, 308] on link "Deck Permit" at bounding box center [213, 309] width 54 height 12
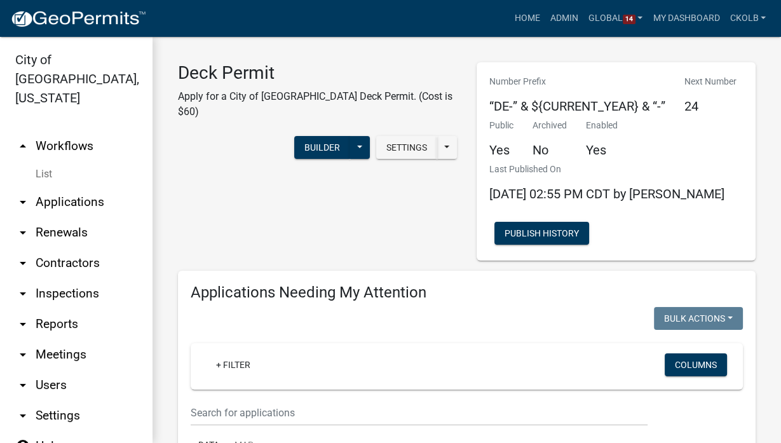
select select "3: 100"
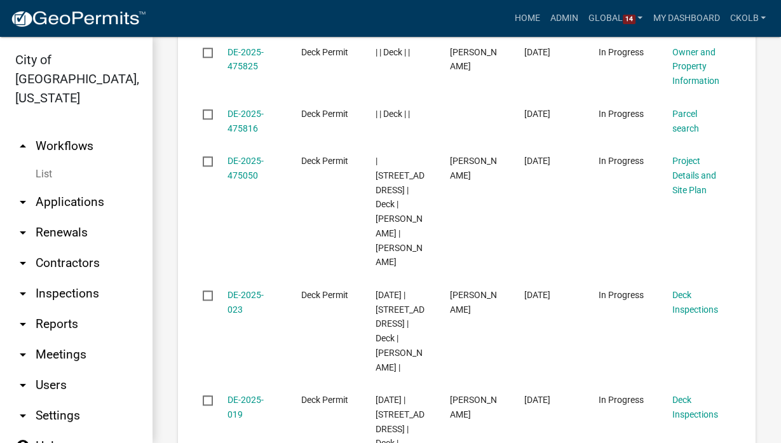
scroll to position [1068, 0]
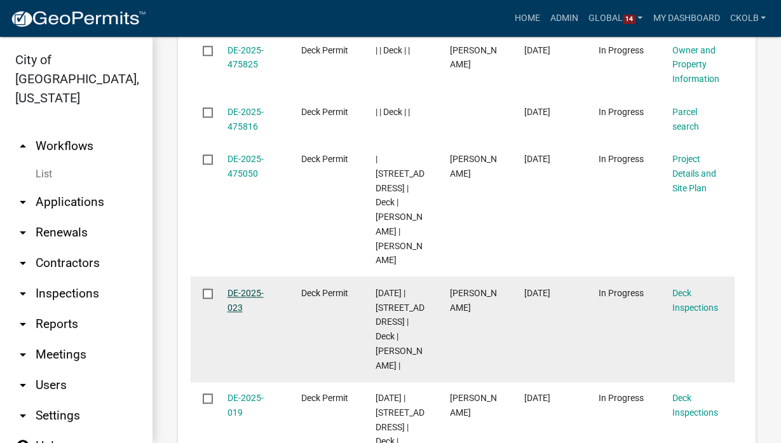
click at [238, 288] on link "DE-2025-023" at bounding box center [246, 300] width 36 height 25
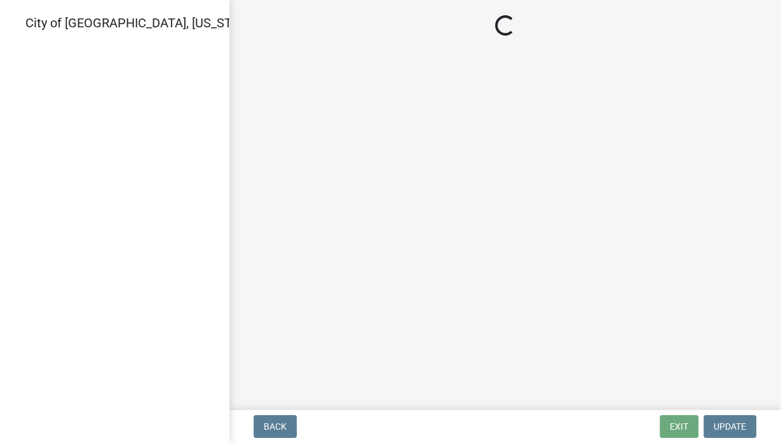
select select "805d55ac-e238-4e04-8f8e-acc067f36c3e"
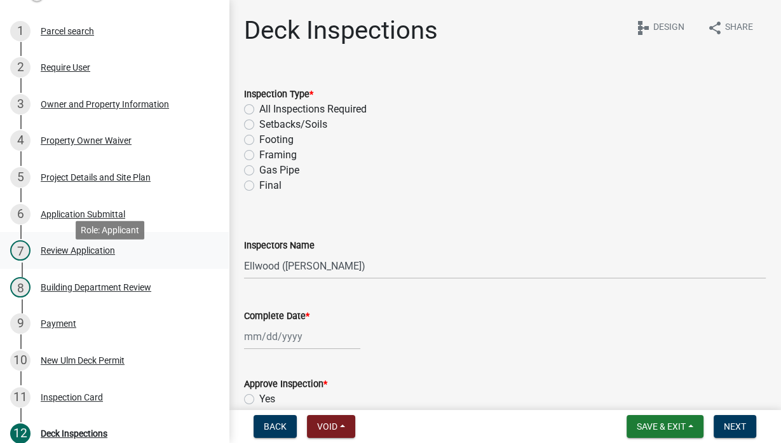
scroll to position [254, 0]
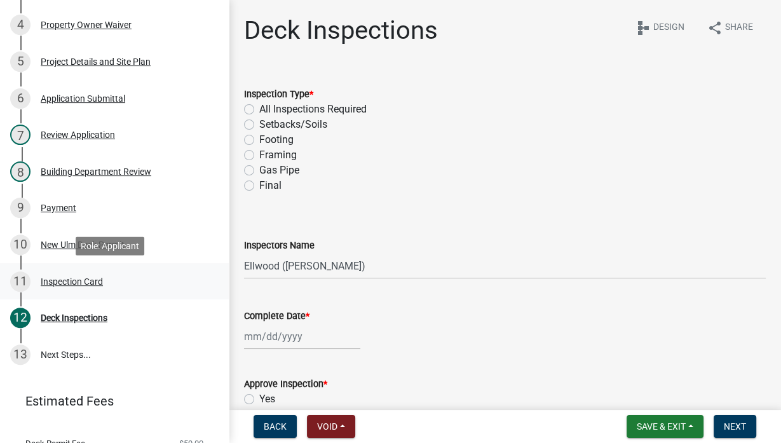
click at [85, 280] on div "Inspection Card" at bounding box center [72, 281] width 62 height 9
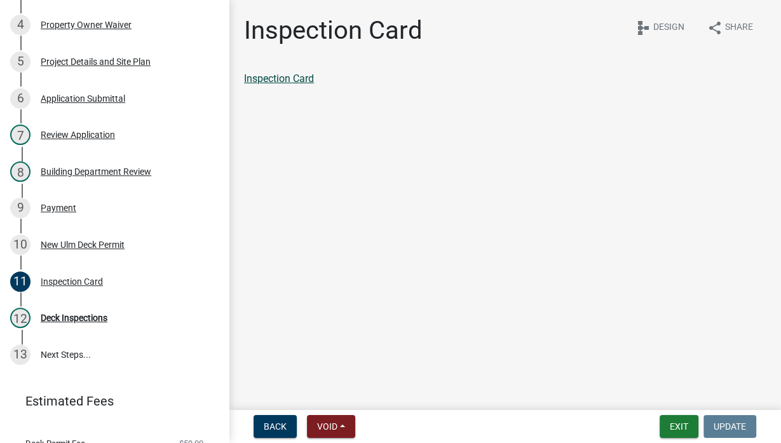
click at [271, 77] on link "Inspection Card" at bounding box center [279, 78] width 70 height 12
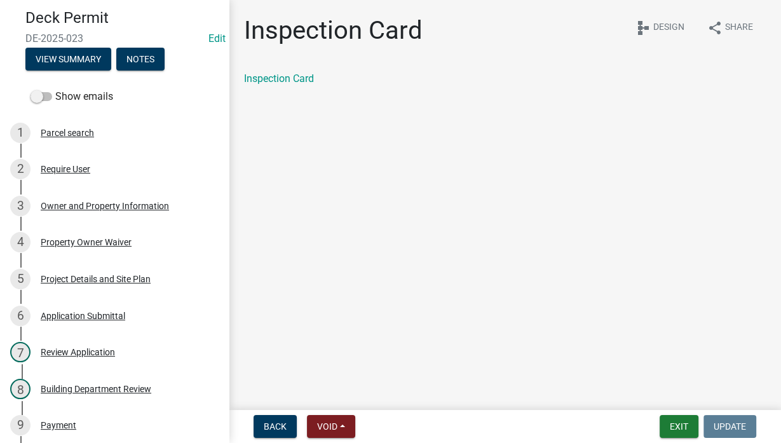
scroll to position [0, 0]
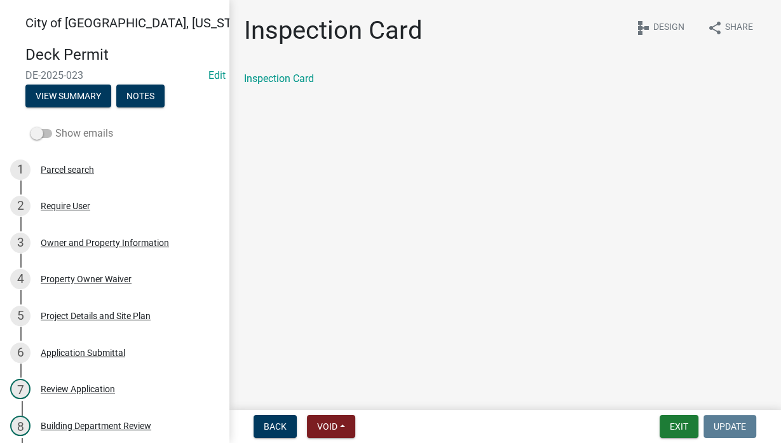
click at [100, 137] on label "Show emails" at bounding box center [72, 133] width 83 height 15
click at [55, 126] on input "Show emails" at bounding box center [55, 126] width 0 height 0
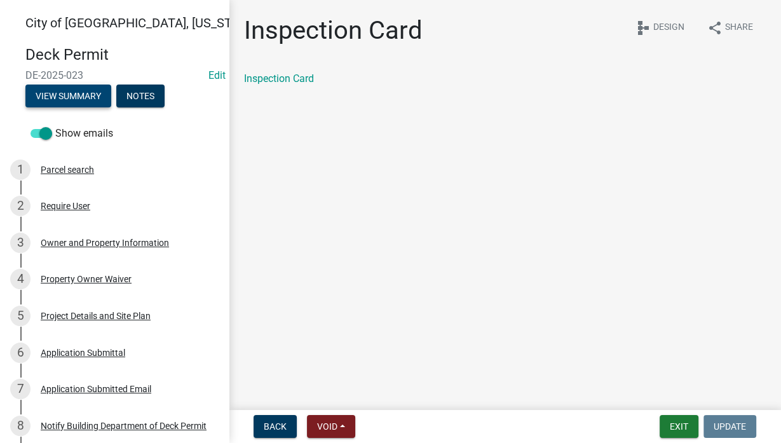
click at [72, 90] on button "View Summary" at bounding box center [68, 96] width 86 height 23
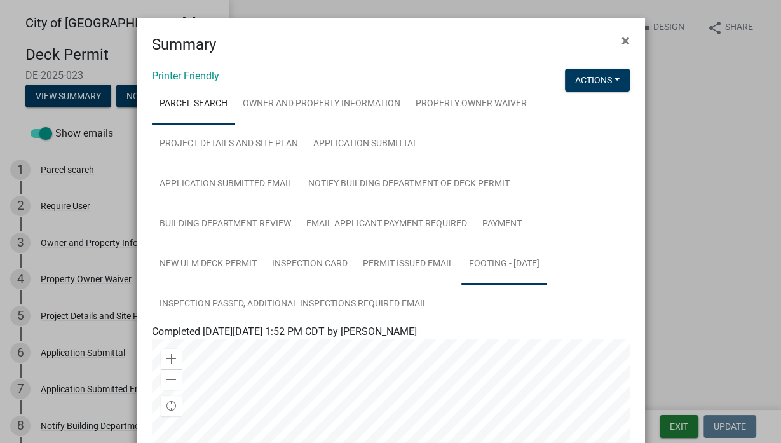
click at [461, 285] on link "Footing - 09/08/2025" at bounding box center [504, 264] width 86 height 41
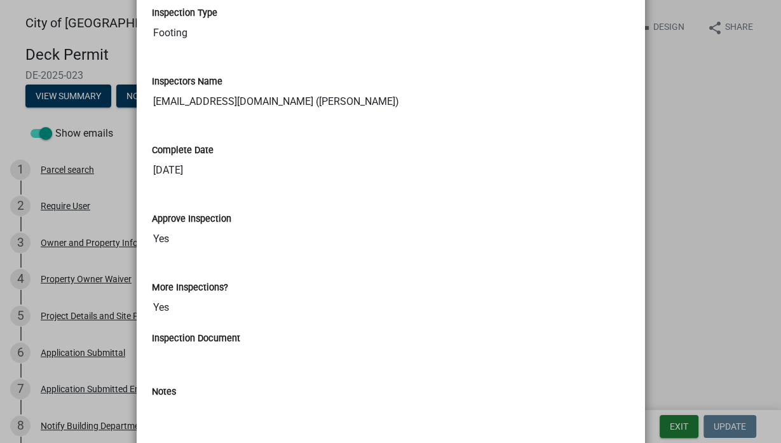
scroll to position [407, 0]
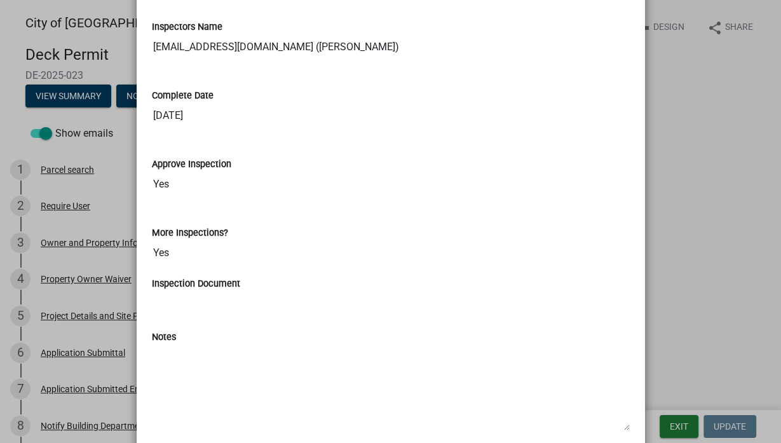
click at [158, 114] on input "09/08/2025" at bounding box center [391, 115] width 478 height 25
click at [170, 123] on input "09/08/2025" at bounding box center [391, 115] width 478 height 25
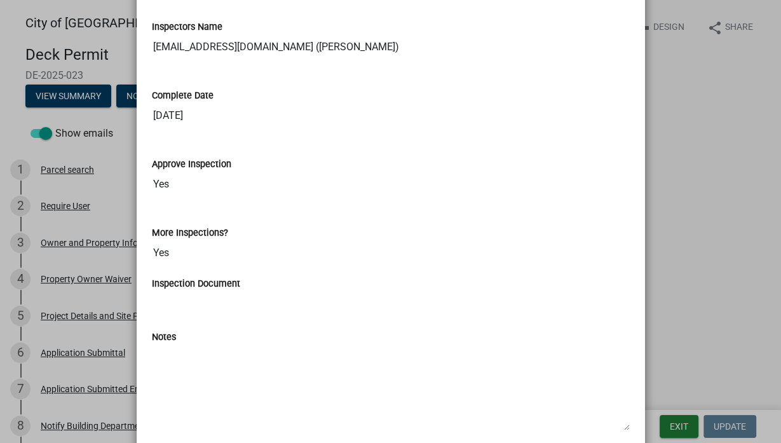
click at [170, 119] on input "09/08/2025" at bounding box center [391, 115] width 478 height 25
click at [201, 154] on div "Approve Inspection Yes" at bounding box center [391, 168] width 478 height 58
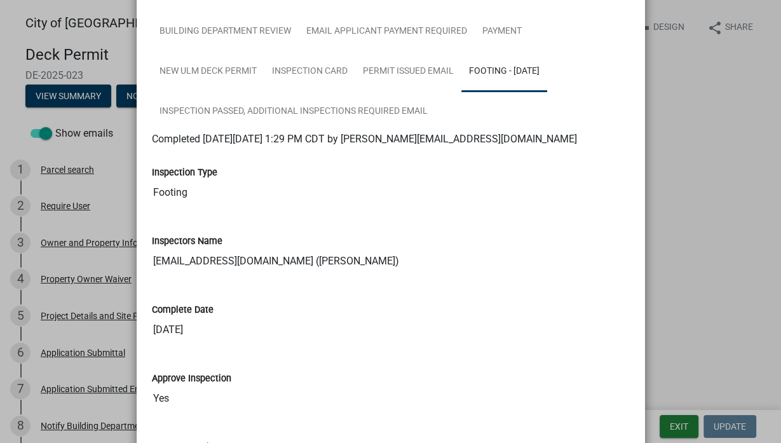
scroll to position [142, 0]
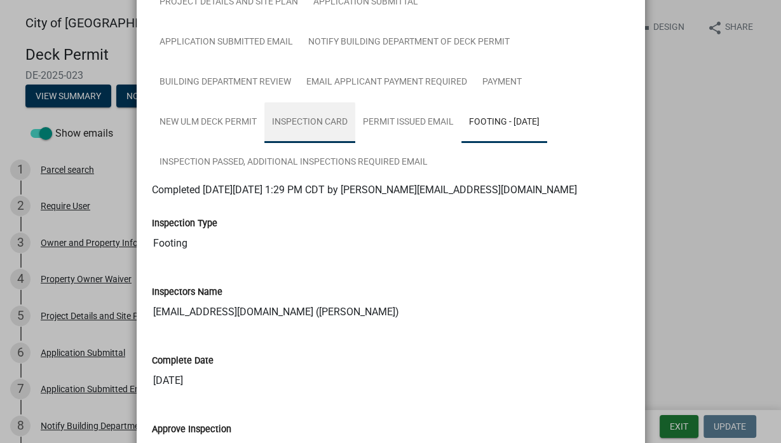
click at [278, 129] on link "Inspection Card" at bounding box center [309, 122] width 91 height 41
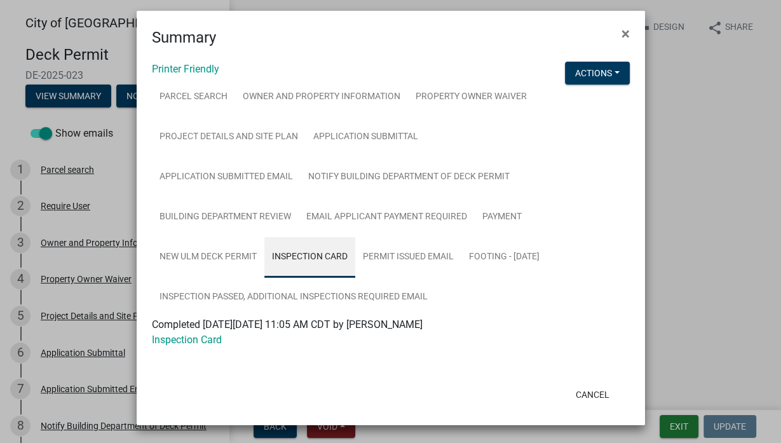
scroll to position [7, 0]
click at [202, 342] on link "Inspection Card" at bounding box center [187, 340] width 70 height 12
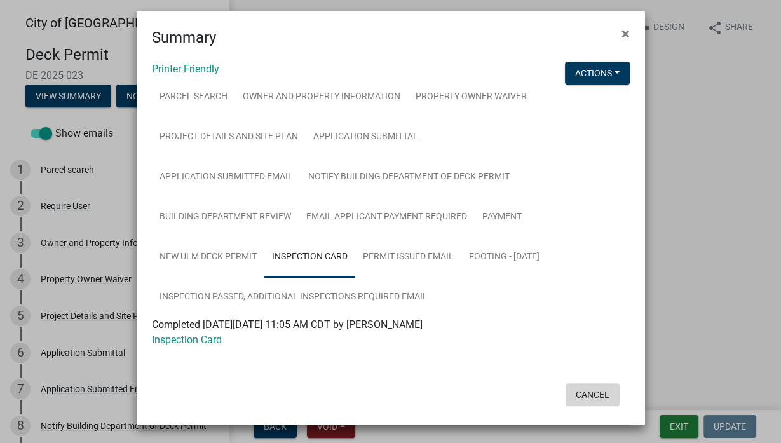
click at [590, 396] on button "Cancel" at bounding box center [593, 394] width 54 height 23
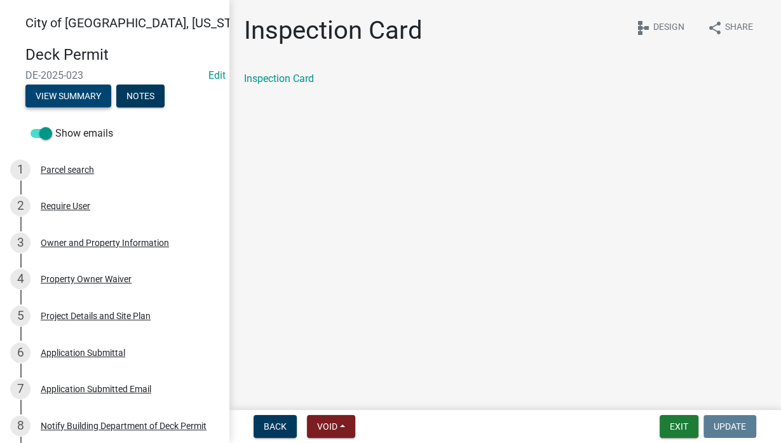
click at [93, 97] on button "View Summary" at bounding box center [68, 96] width 86 height 23
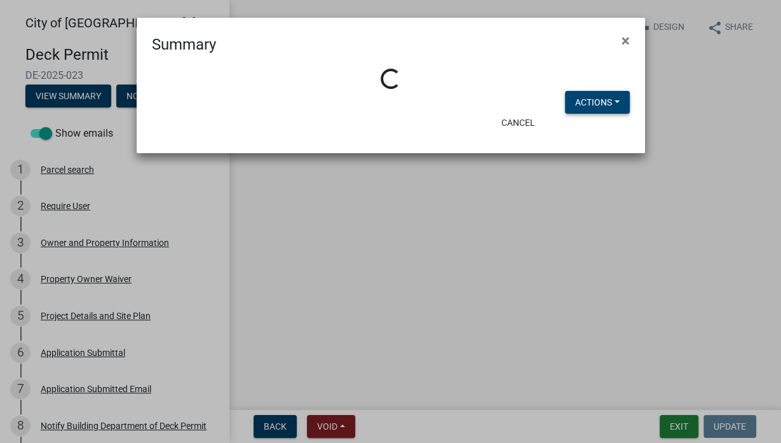
click at [594, 97] on button "Actions" at bounding box center [597, 102] width 65 height 23
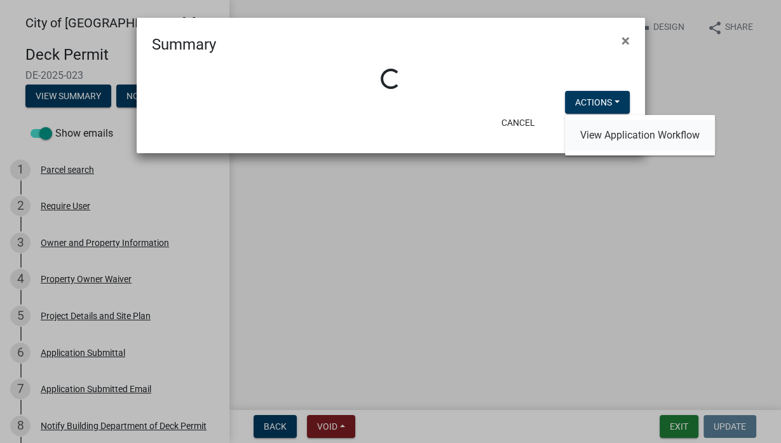
click at [613, 136] on link "View Application Workflow" at bounding box center [640, 135] width 150 height 31
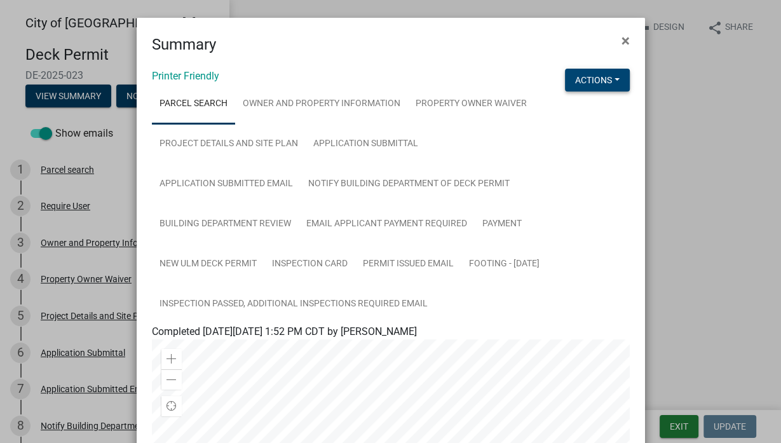
click at [596, 78] on button "Actions" at bounding box center [597, 80] width 65 height 23
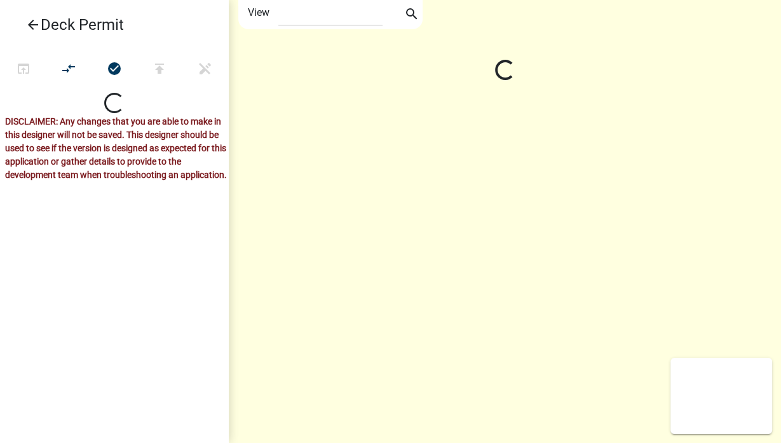
click at [606, 104] on div "View Application Workflow" at bounding box center [640, 84] width 150 height 41
select select "1"
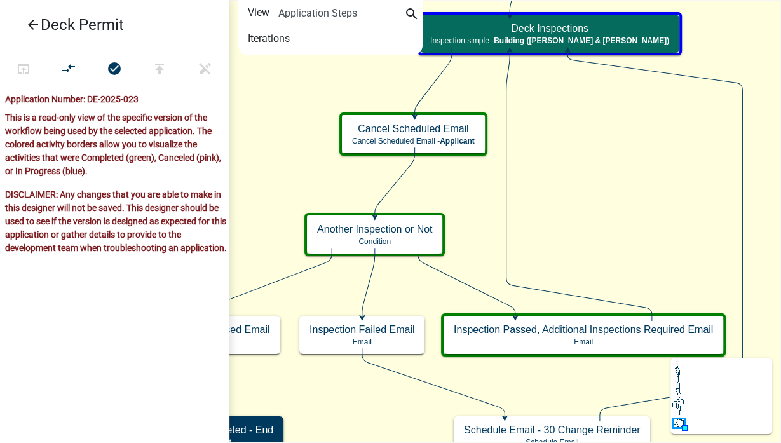
click at [554, 242] on icon "Start Start - Applicant Owner and Property Information Form - Applicant Parcel …" at bounding box center [504, 227] width 551 height 453
click at [37, 27] on icon "arrow_back" at bounding box center [32, 26] width 15 height 18
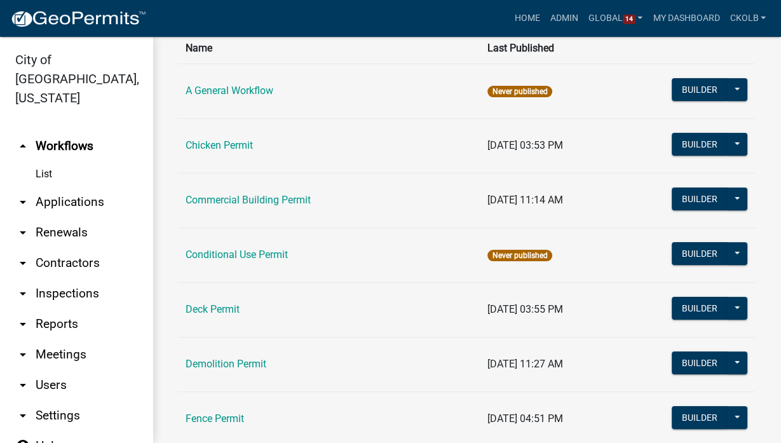
scroll to position [305, 0]
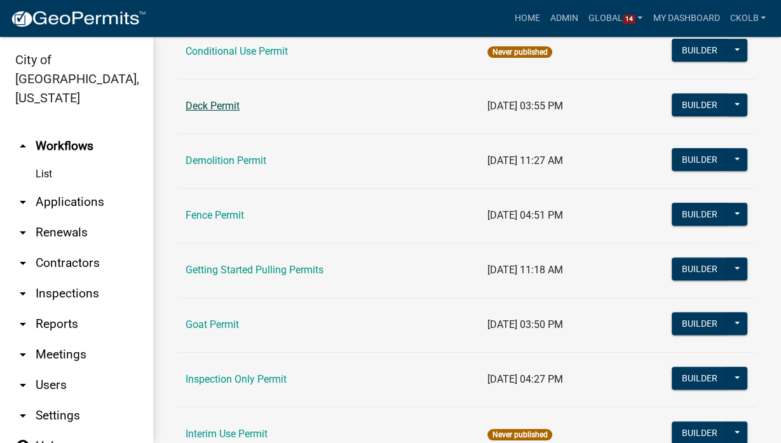
click at [228, 102] on link "Deck Permit" at bounding box center [213, 106] width 54 height 12
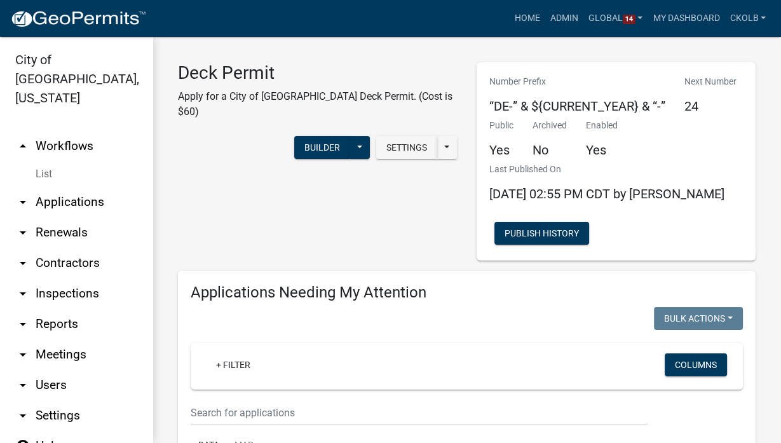
select select "3: 100"
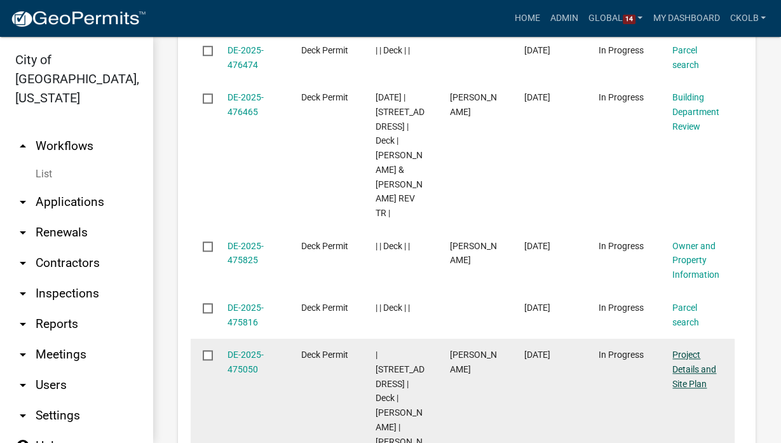
scroll to position [915, 0]
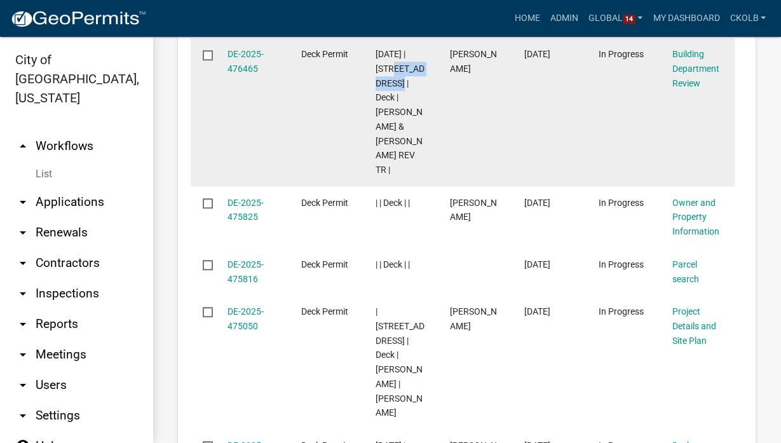
drag, startPoint x: 381, startPoint y: 67, endPoint x: 418, endPoint y: 85, distance: 41.2
click at [418, 85] on span "09/17/2025 | 1729 OAKWOOD AVE | Deck | JERRY & CAROL MEINDERS REV TR |" at bounding box center [400, 112] width 49 height 126
copy span "1729 OAKWOOD"
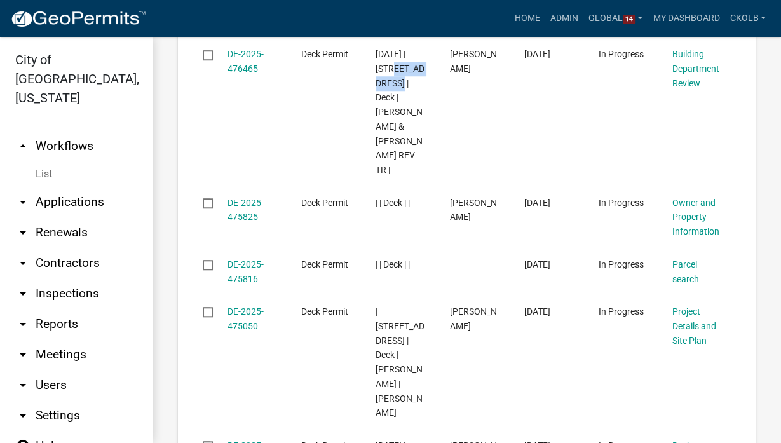
click at [74, 131] on link "arrow_drop_up Workflows" at bounding box center [76, 146] width 153 height 31
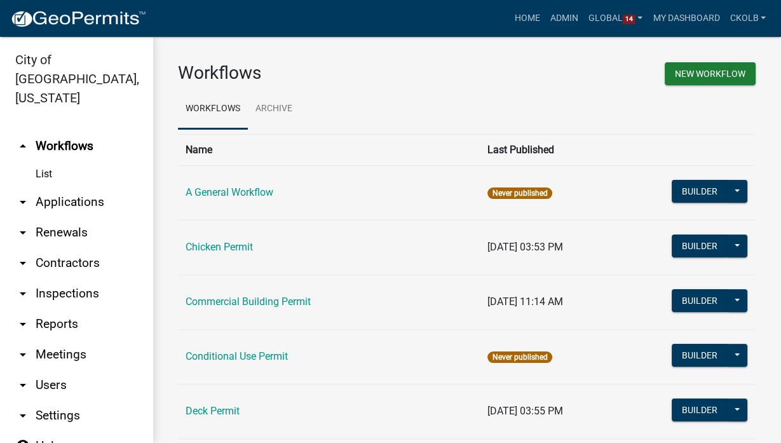
click at [81, 187] on link "arrow_drop_down Applications" at bounding box center [76, 202] width 153 height 31
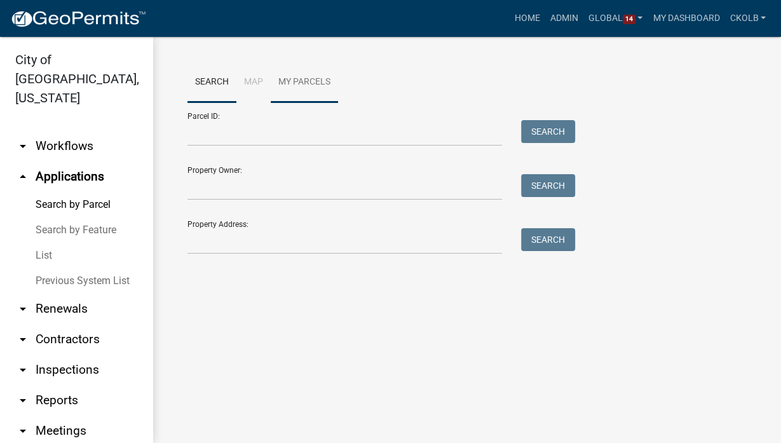
click at [331, 81] on link "My Parcels" at bounding box center [304, 82] width 67 height 41
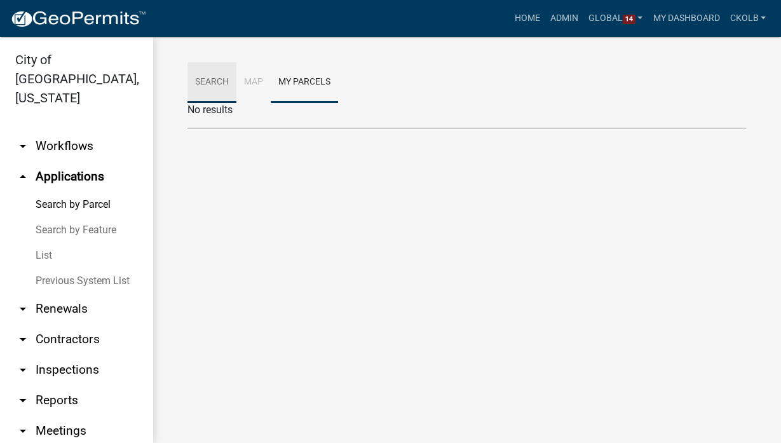
click at [214, 86] on link "Search" at bounding box center [211, 82] width 49 height 41
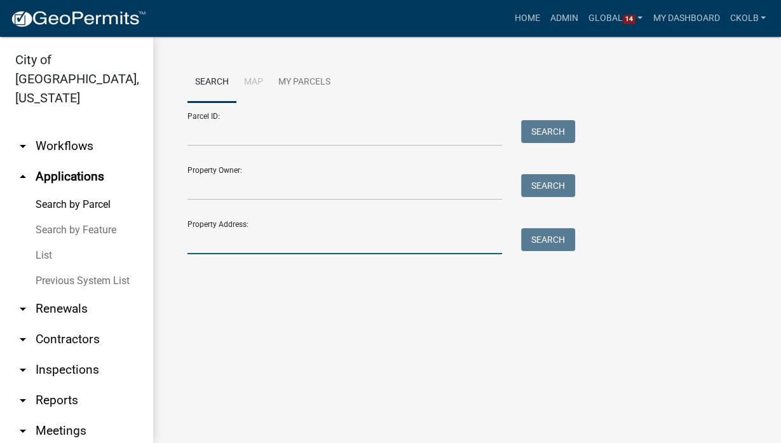
click at [231, 243] on input "Property Address:" at bounding box center [344, 241] width 315 height 26
paste input "1729 OAKWOOD"
type input "1729 OAKWOOD"
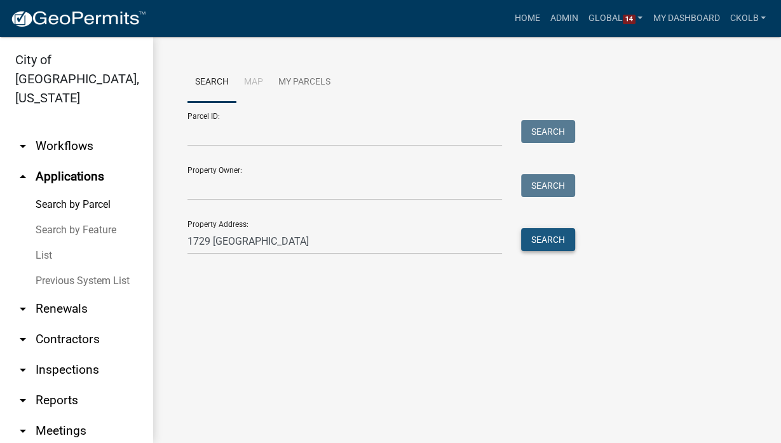
click at [535, 236] on button "Search" at bounding box center [548, 239] width 54 height 23
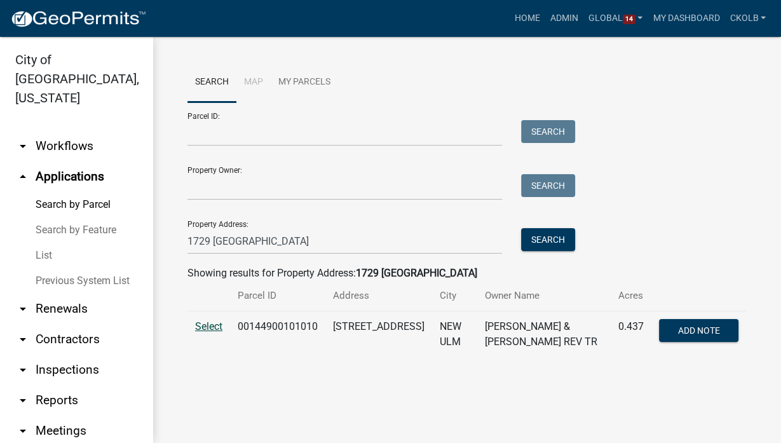
click at [208, 324] on span "Select" at bounding box center [208, 326] width 27 height 12
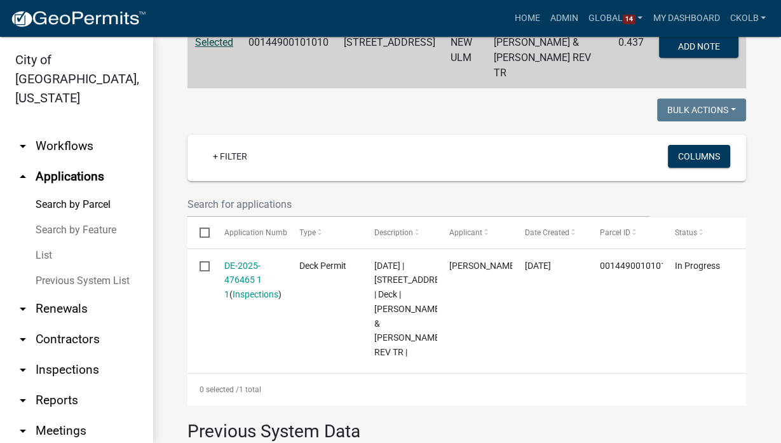
scroll to position [198, 0]
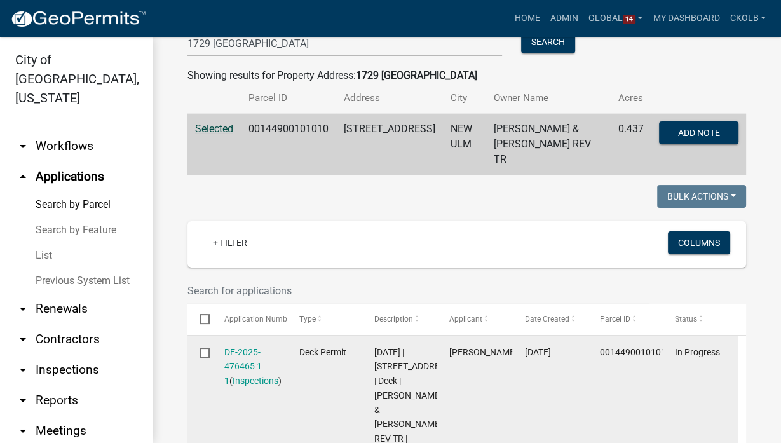
click at [208, 348] on input "checkbox" at bounding box center [204, 352] width 8 height 8
checkbox input "true"
click at [208, 348] on input "checkbox" at bounding box center [204, 352] width 8 height 8
checkbox input "false"
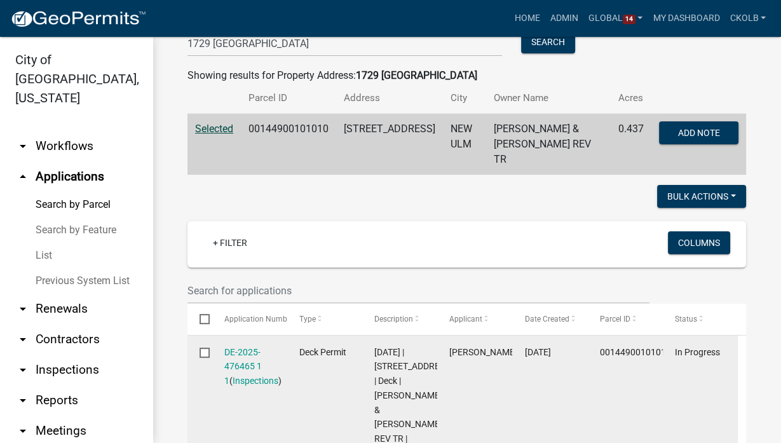
checkbox input "false"
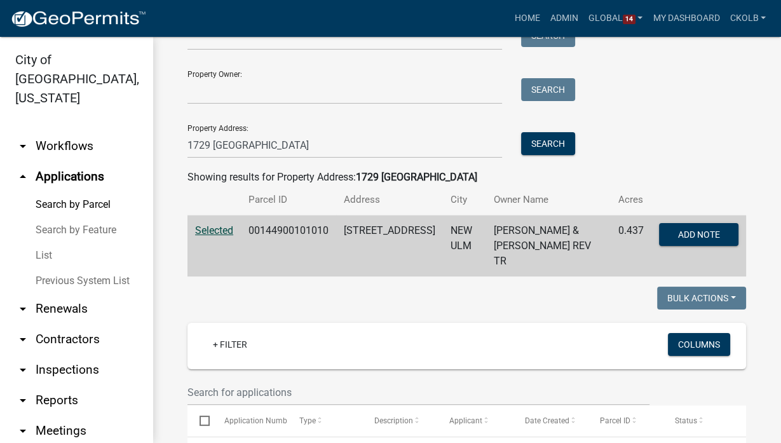
scroll to position [0, 0]
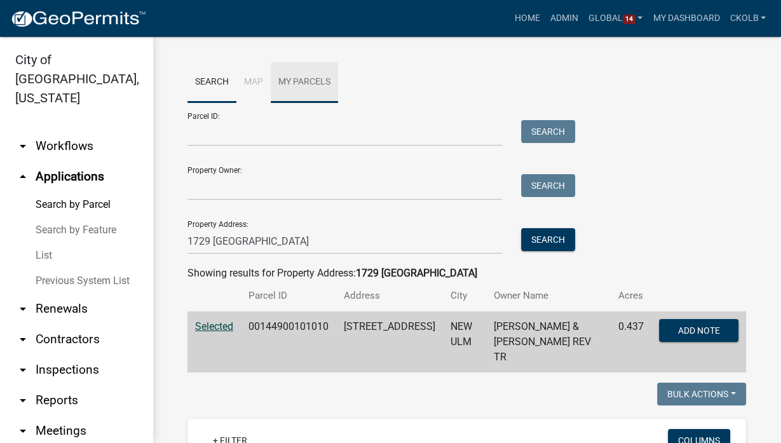
click at [299, 87] on link "My Parcels" at bounding box center [304, 82] width 67 height 41
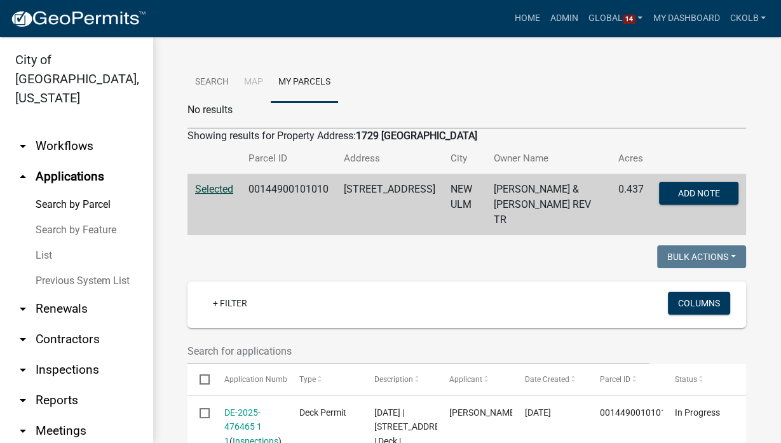
click at [221, 114] on p "No results" at bounding box center [466, 109] width 559 height 15
click at [212, 76] on link "Search" at bounding box center [211, 82] width 49 height 41
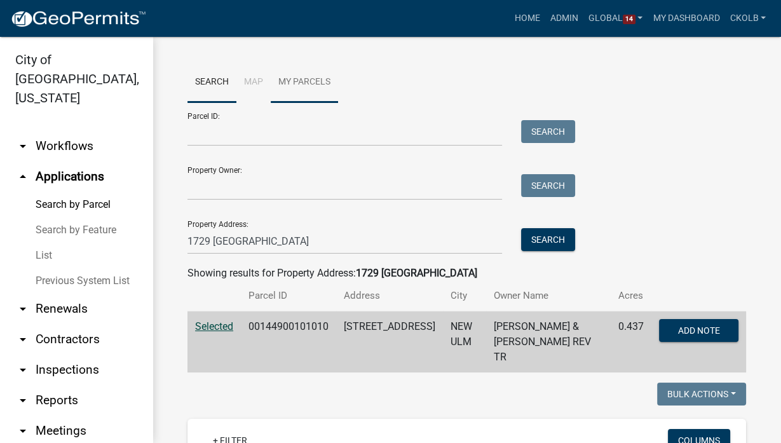
click at [317, 77] on link "My Parcels" at bounding box center [304, 82] width 67 height 41
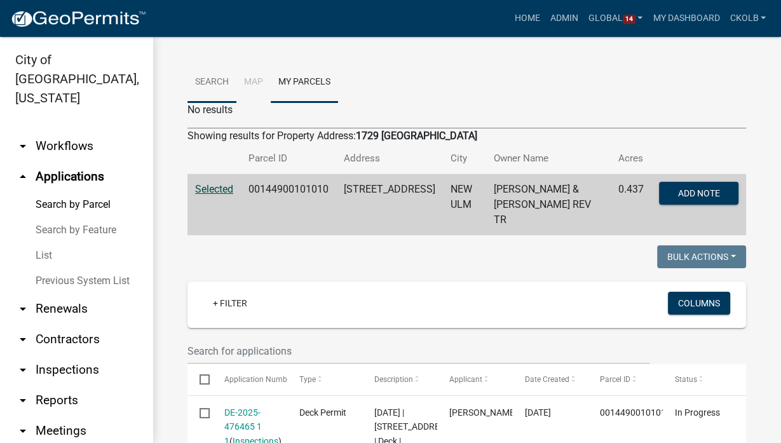
click at [215, 85] on link "Search" at bounding box center [211, 82] width 49 height 41
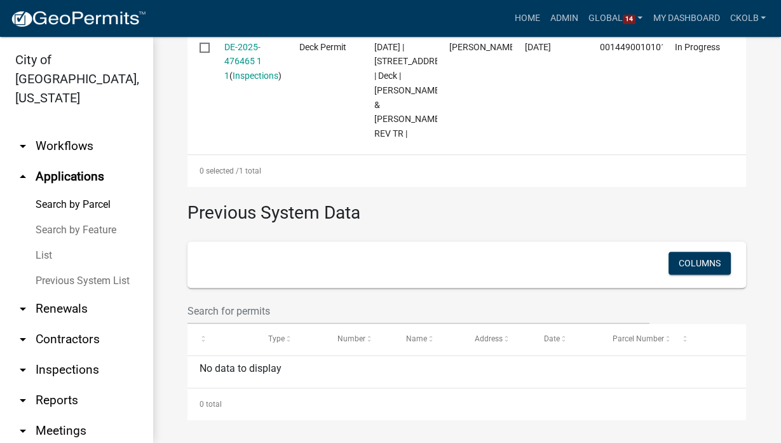
scroll to position [350, 0]
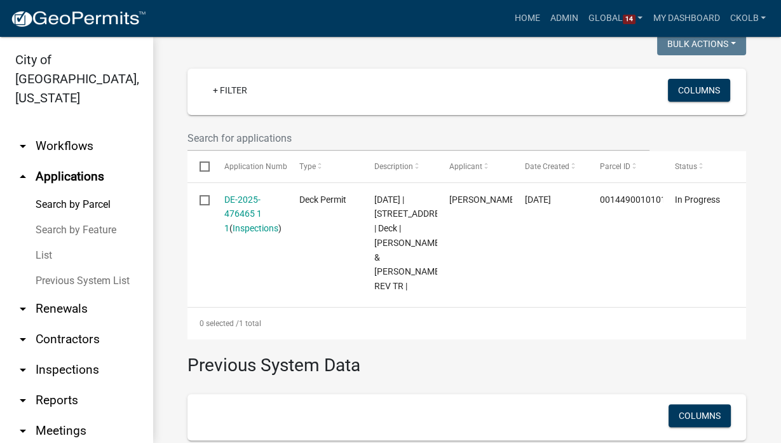
click at [85, 131] on link "arrow_drop_down Workflows" at bounding box center [76, 146] width 153 height 31
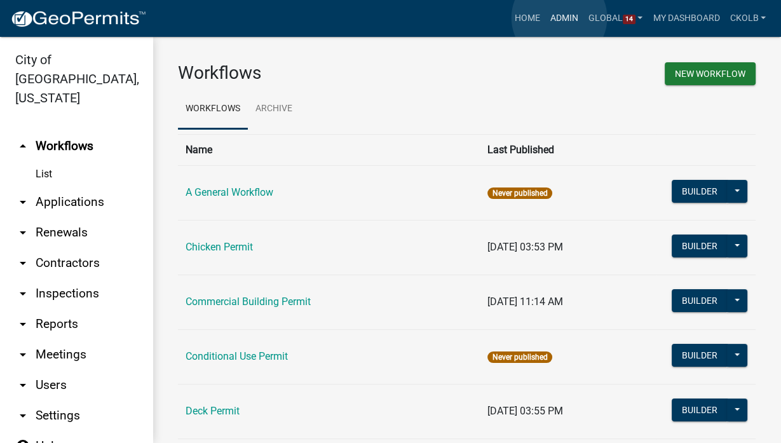
click at [559, 18] on link "Admin" at bounding box center [564, 18] width 38 height 24
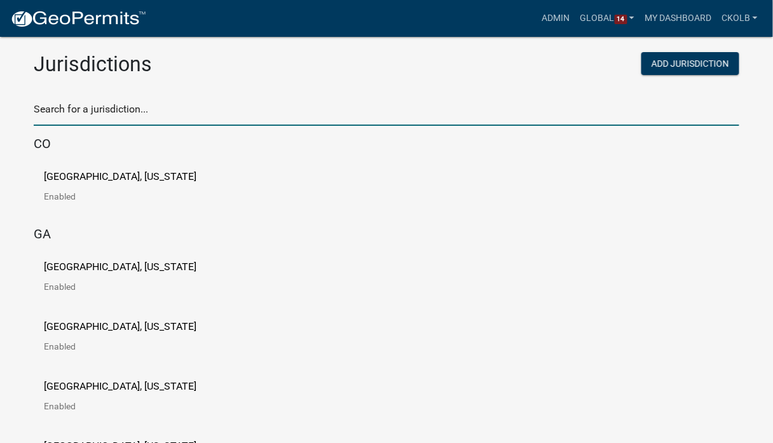
click at [229, 121] on input "text" at bounding box center [386, 113] width 705 height 26
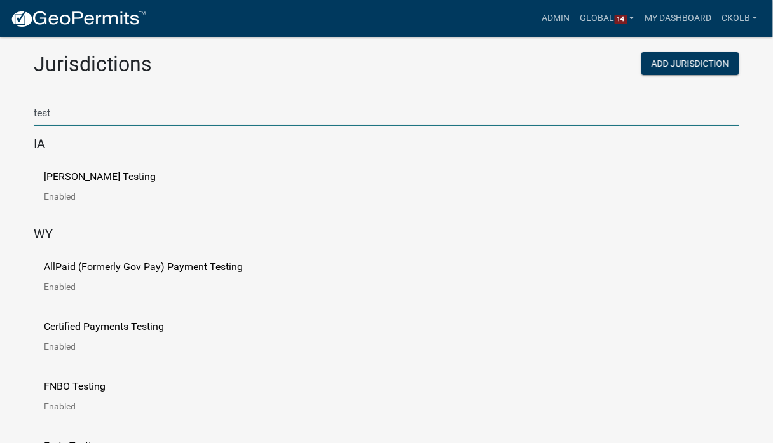
type input "test"
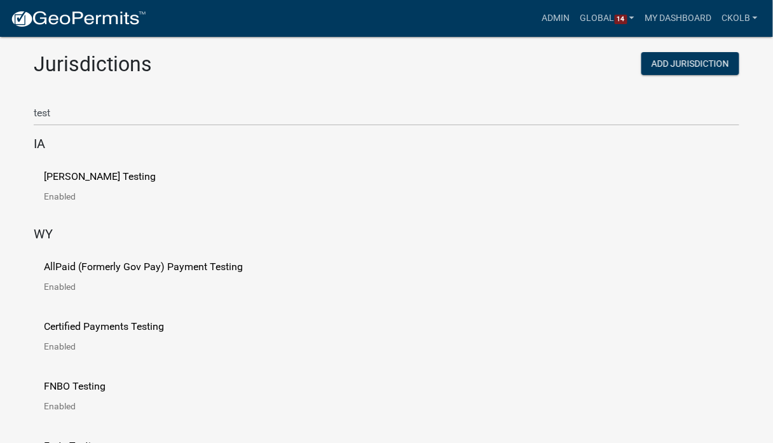
click at [60, 182] on p "Schneider Testing" at bounding box center [100, 177] width 112 height 10
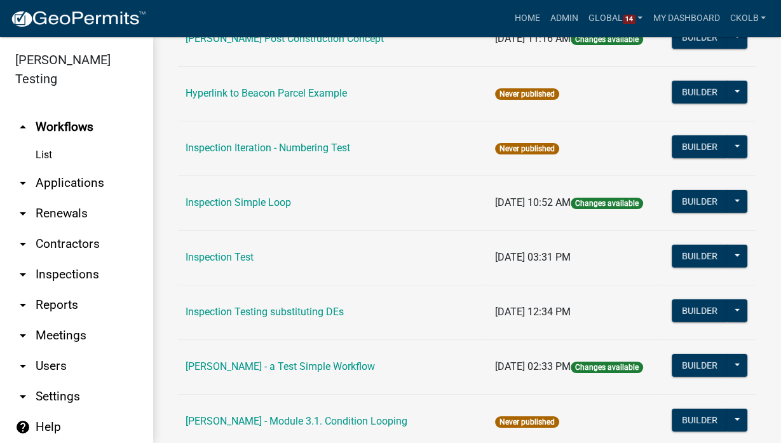
scroll to position [3152, 0]
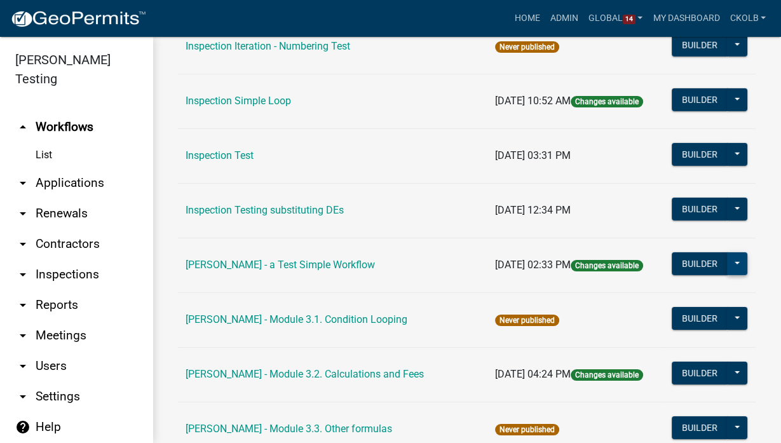
click at [737, 254] on button at bounding box center [737, 263] width 20 height 23
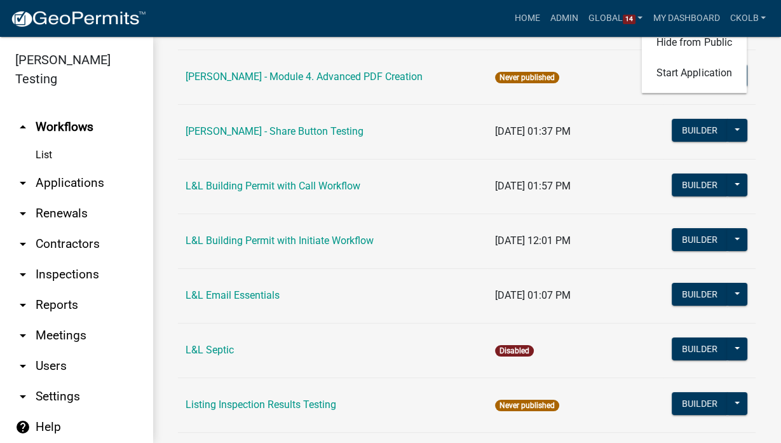
scroll to position [3407, 0]
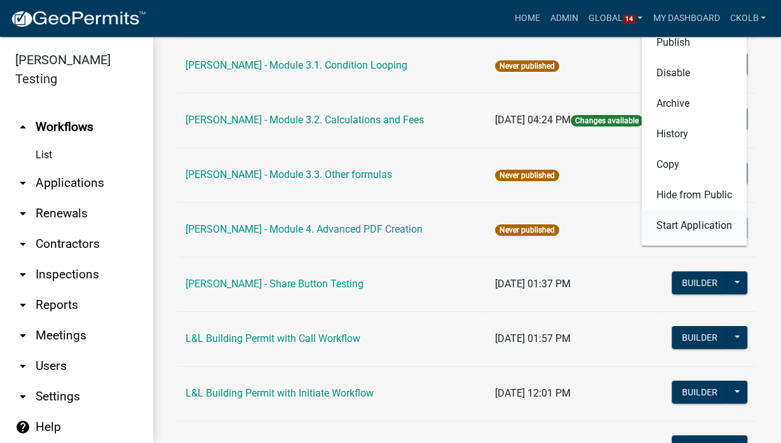
click at [691, 214] on button "Start Application" at bounding box center [694, 225] width 106 height 31
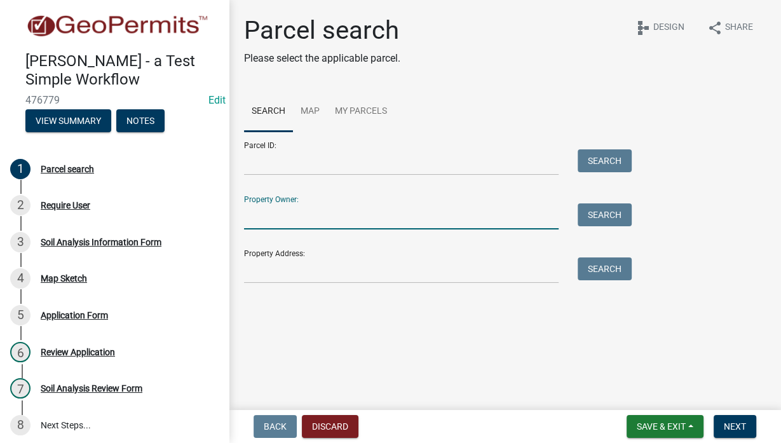
click at [303, 217] on input "Property Owner:" at bounding box center [401, 216] width 315 height 26
type input "colby"
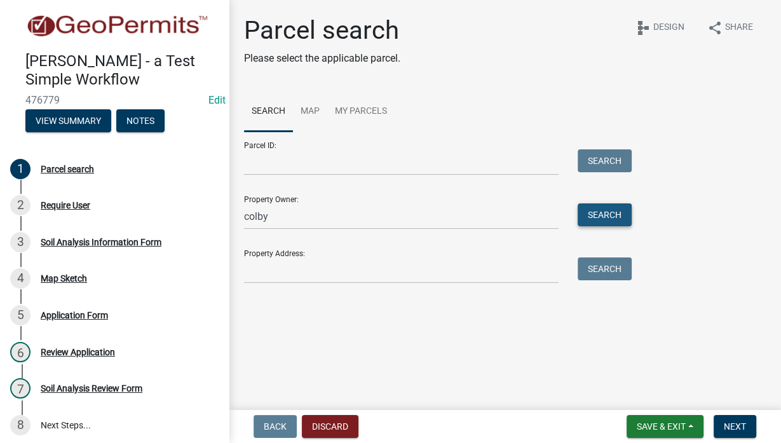
click at [596, 221] on button "Search" at bounding box center [605, 214] width 54 height 23
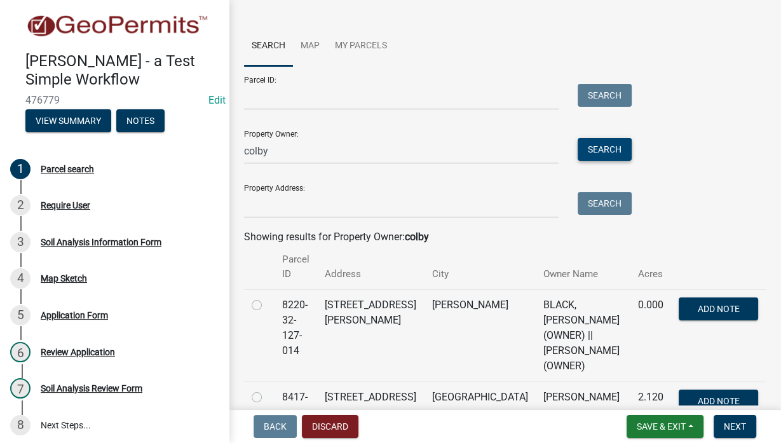
scroll to position [102, 0]
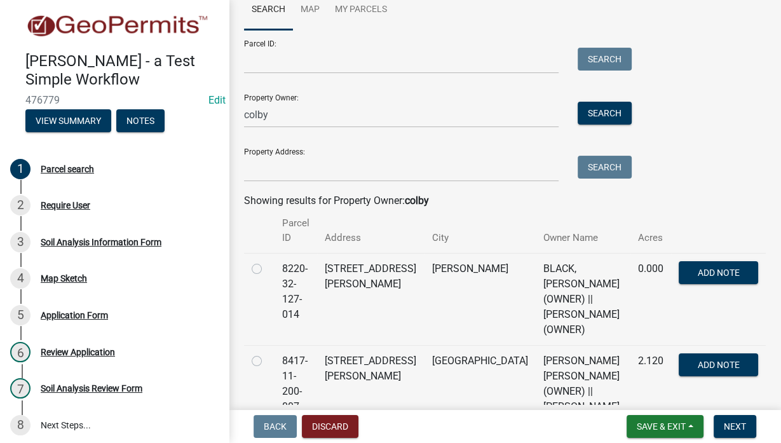
click at [267, 353] on label at bounding box center [267, 353] width 0 height 0
click at [267, 353] on input "radio" at bounding box center [271, 357] width 8 height 8
radio input "true"
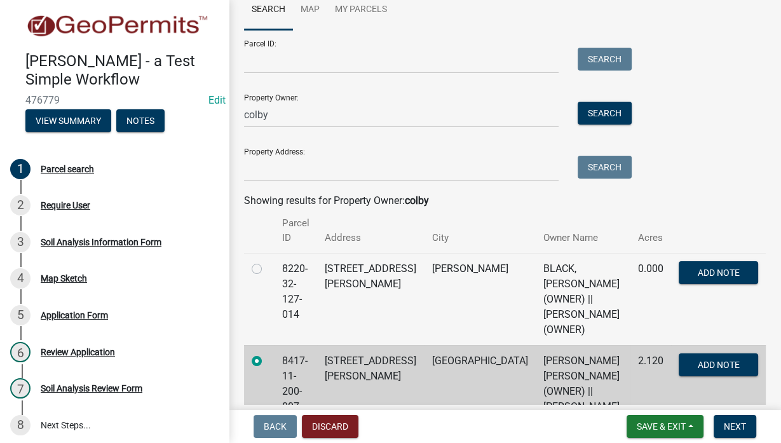
scroll to position [0, 0]
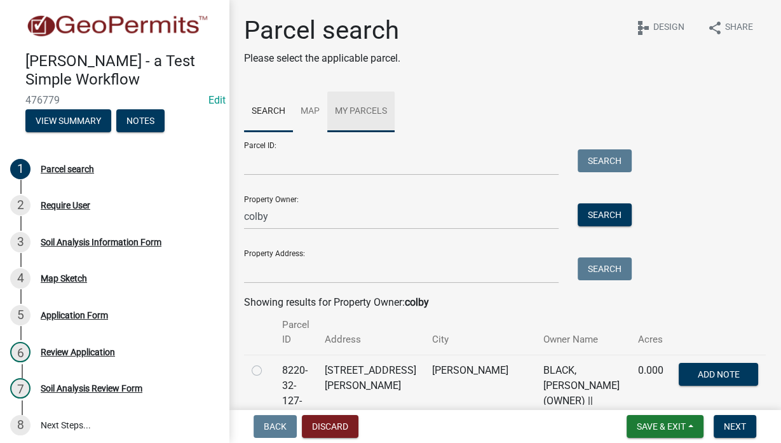
click at [367, 113] on link "My Parcels" at bounding box center [360, 112] width 67 height 41
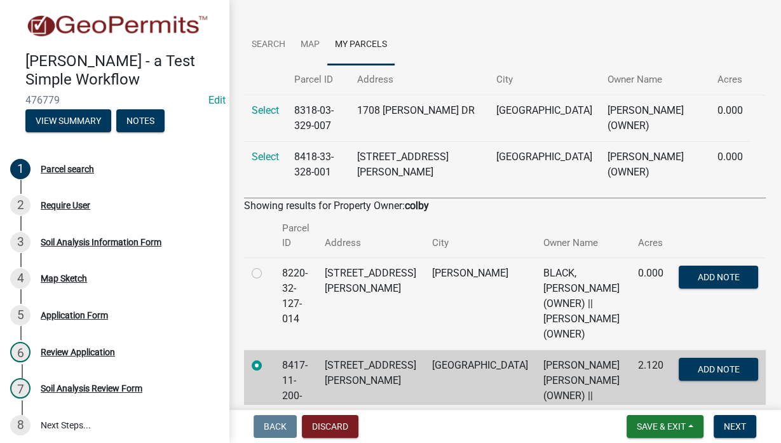
scroll to position [51, 0]
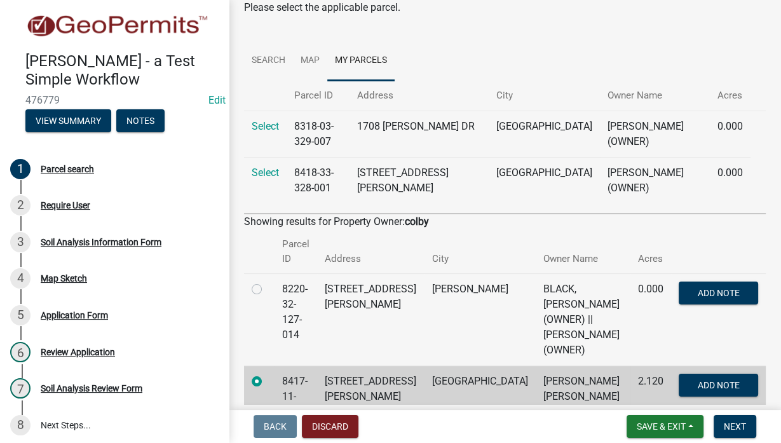
click at [267, 374] on label at bounding box center [267, 374] width 0 height 0
click at [267, 374] on input "radio" at bounding box center [271, 378] width 8 height 8
click at [272, 61] on link "Search" at bounding box center [268, 61] width 49 height 41
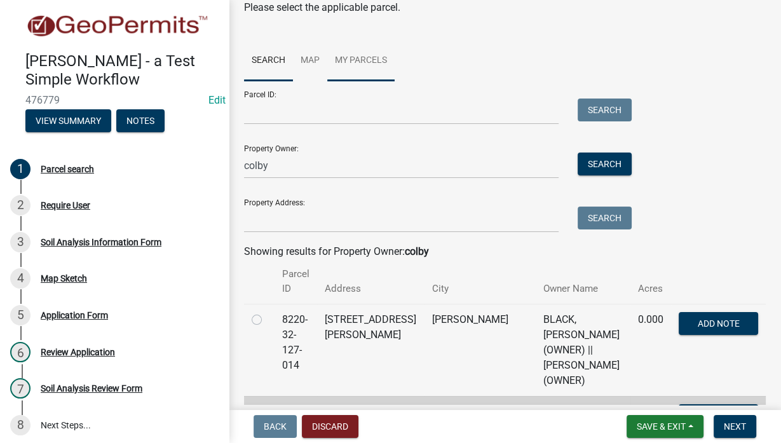
click at [351, 60] on link "My Parcels" at bounding box center [360, 61] width 67 height 41
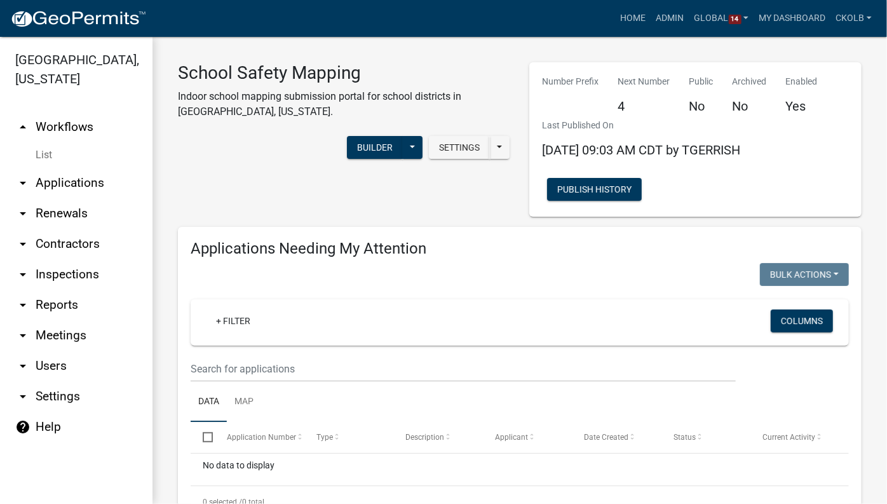
click at [62, 320] on link "arrow_drop_down Meetings" at bounding box center [76, 335] width 153 height 31
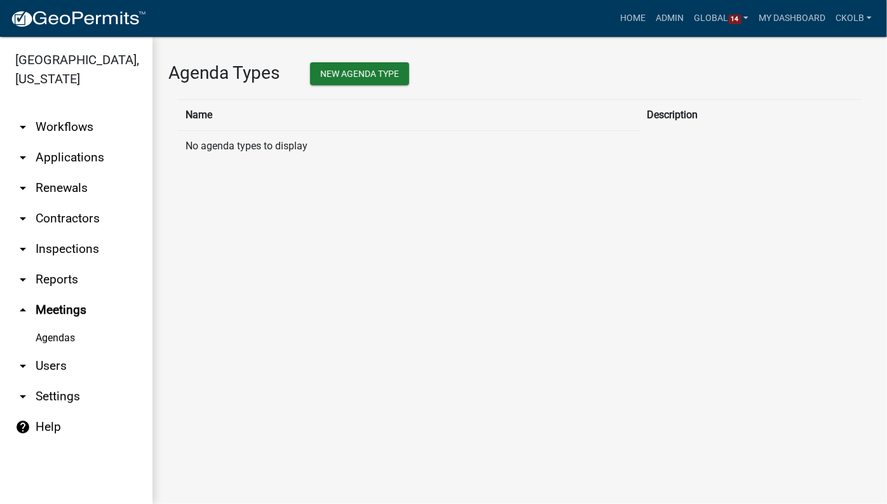
click at [65, 356] on link "arrow_drop_down Users" at bounding box center [76, 366] width 153 height 31
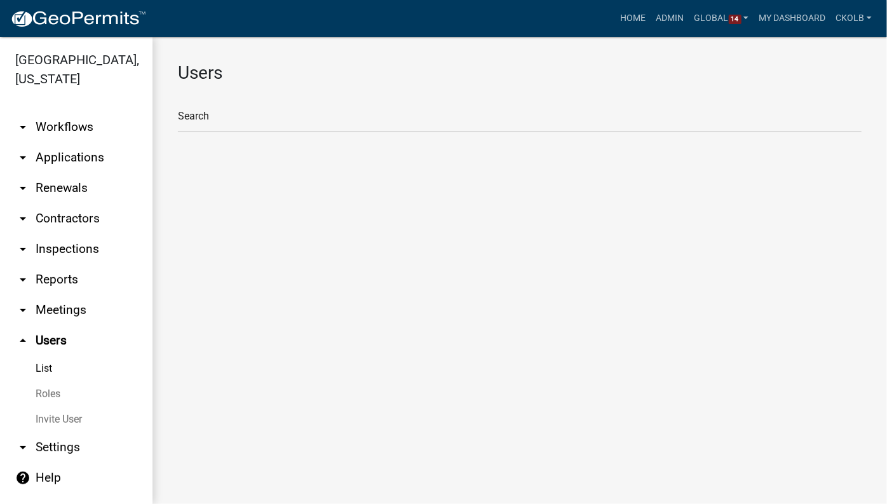
click at [59, 381] on link "Roles" at bounding box center [76, 393] width 153 height 25
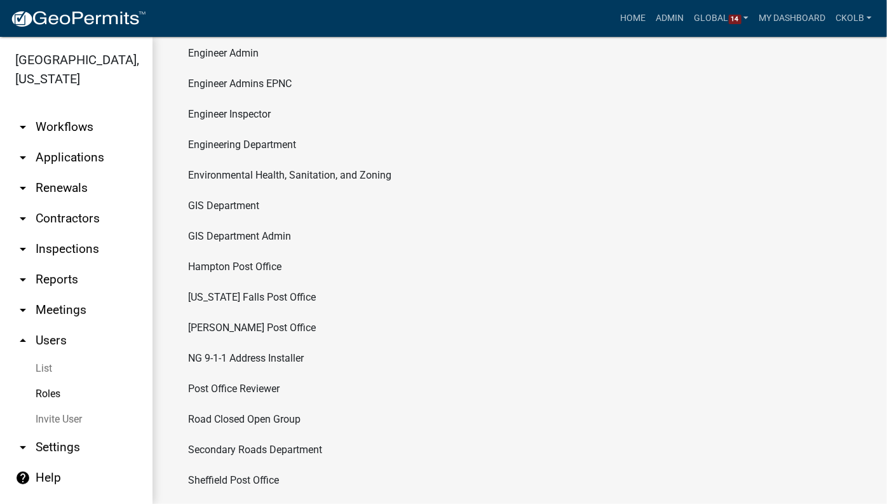
scroll to position [444, 0]
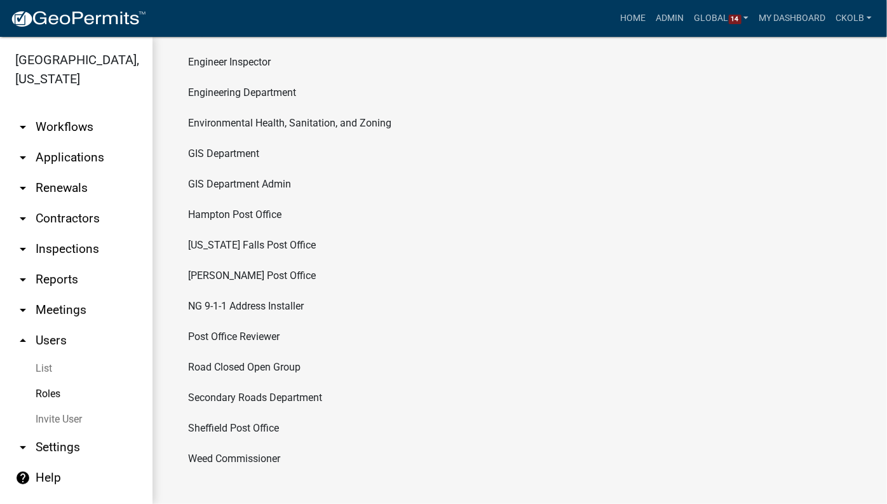
click at [85, 112] on link "arrow_drop_down Workflows" at bounding box center [76, 127] width 153 height 31
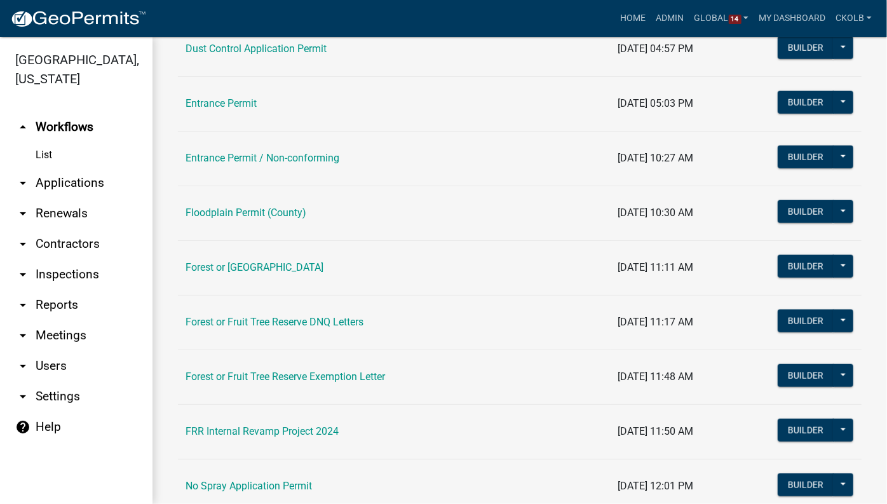
scroll to position [693, 0]
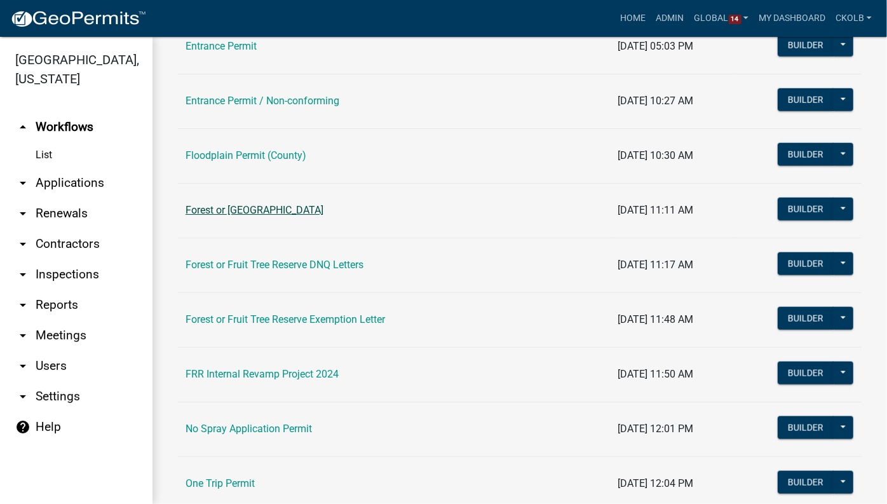
click at [305, 205] on link "Forest or [GEOGRAPHIC_DATA]" at bounding box center [255, 210] width 138 height 12
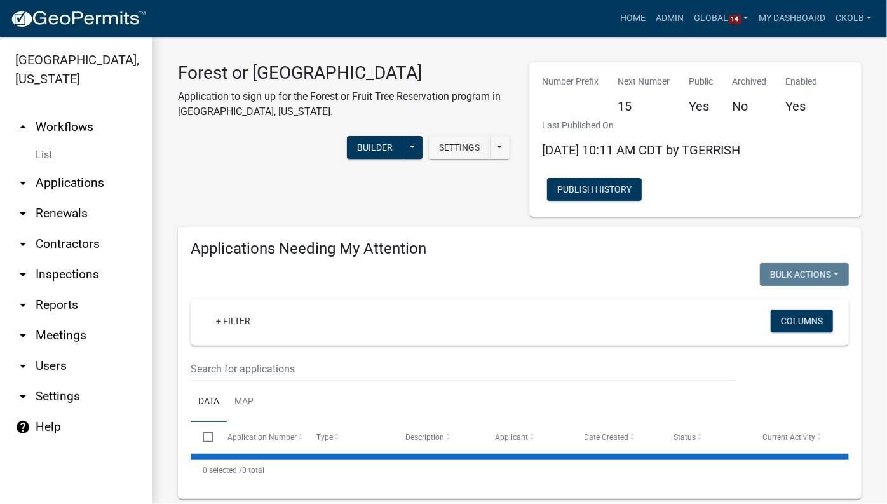
select select "3: 100"
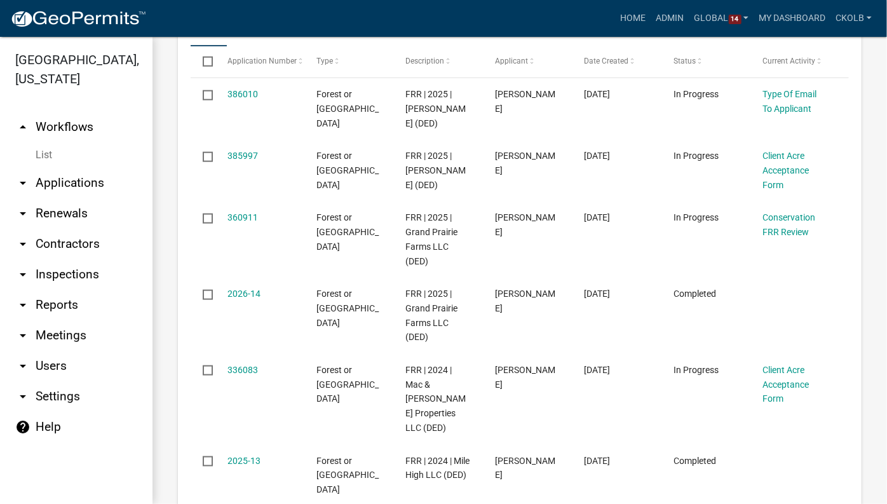
scroll to position [751, 0]
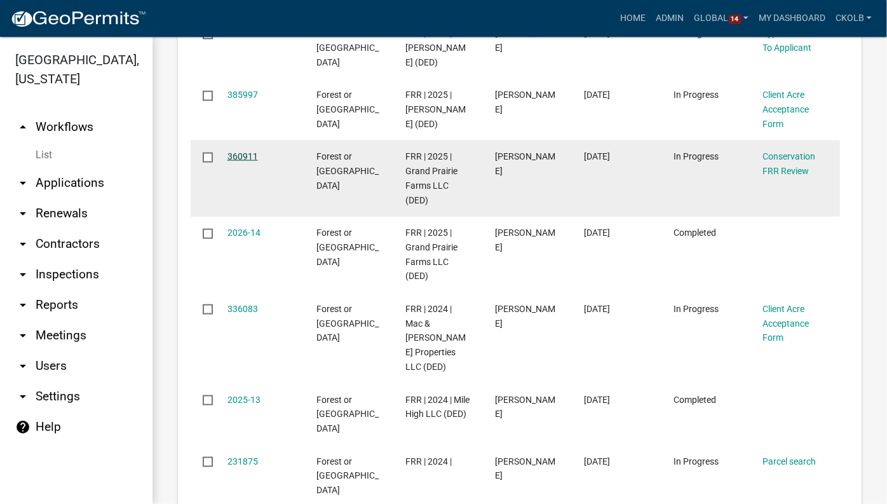
click at [242, 154] on link "360911" at bounding box center [243, 156] width 31 height 10
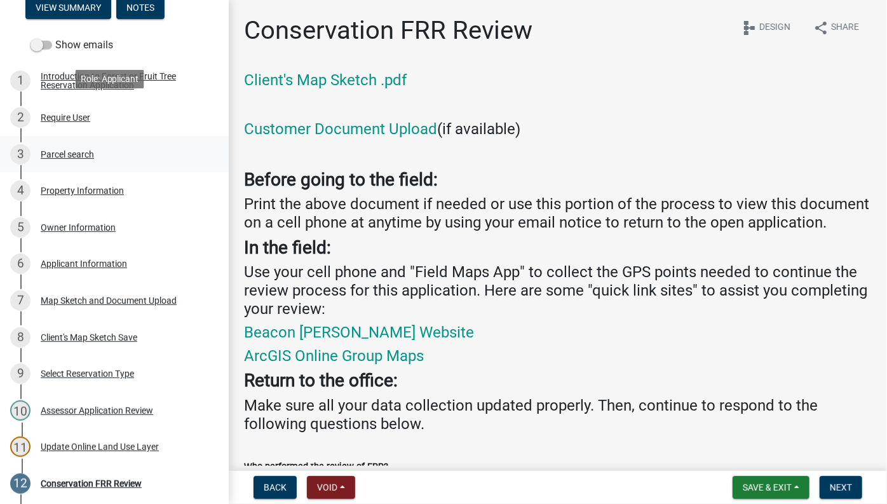
scroll to position [222, 0]
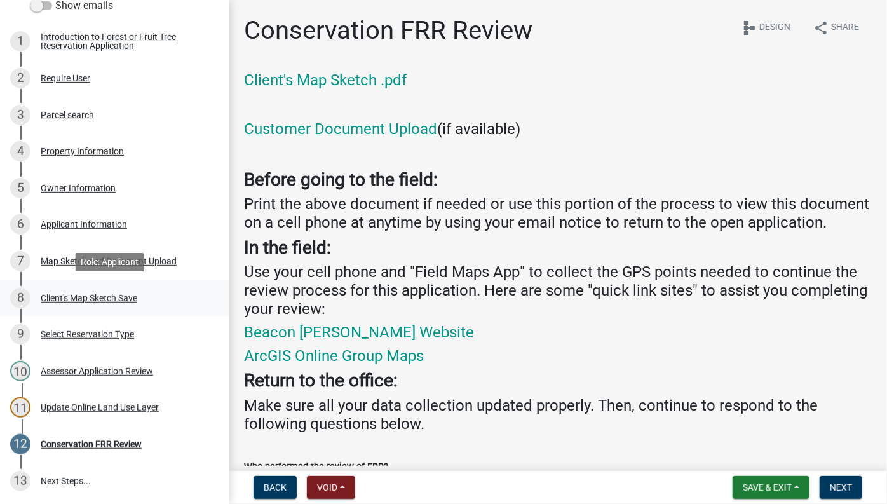
click at [107, 299] on div "Client's Map Sketch Save" at bounding box center [89, 298] width 97 height 9
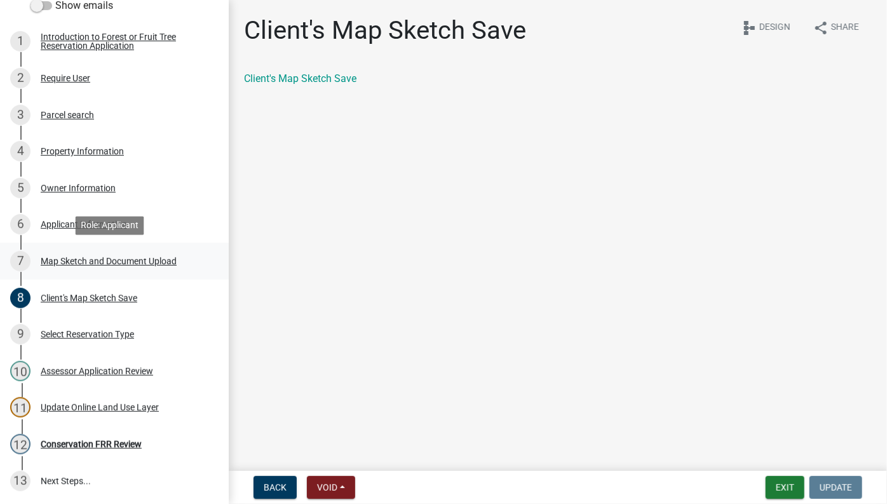
click at [119, 268] on div "7 Map Sketch and Document Upload" at bounding box center [109, 261] width 198 height 20
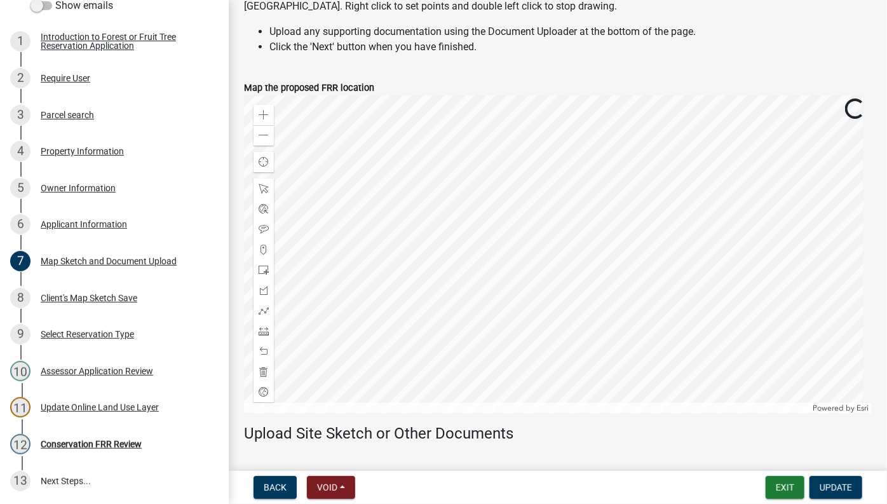
scroll to position [214, 0]
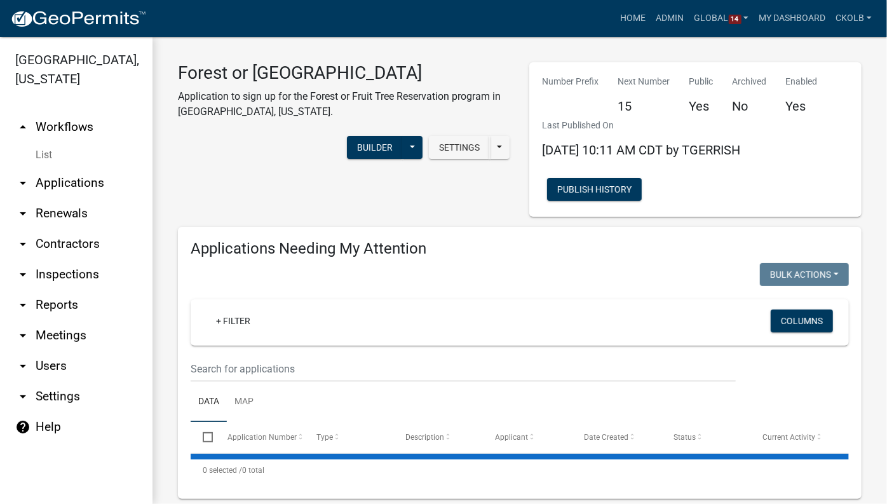
select select "3: 100"
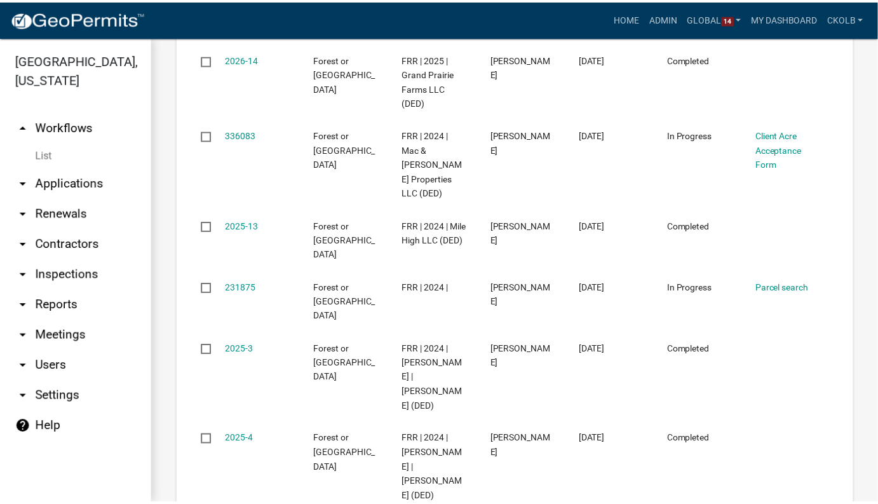
scroll to position [1040, 0]
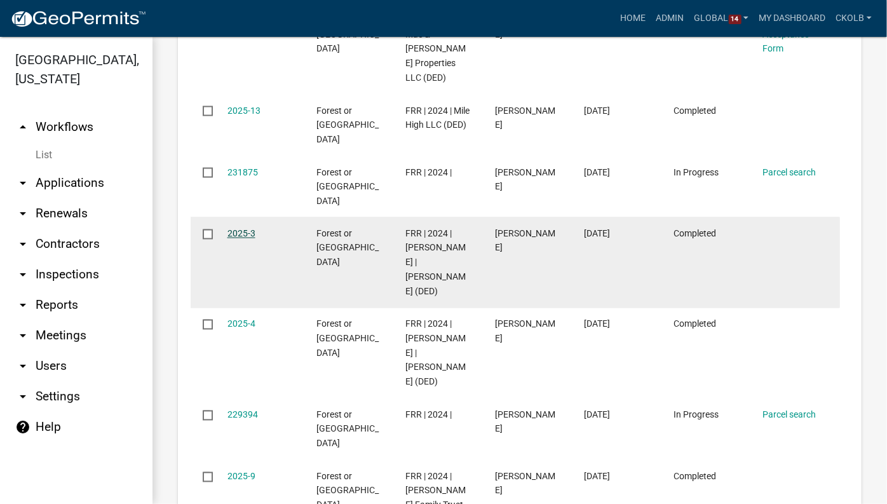
click at [245, 229] on link "2025-3" at bounding box center [242, 234] width 28 height 10
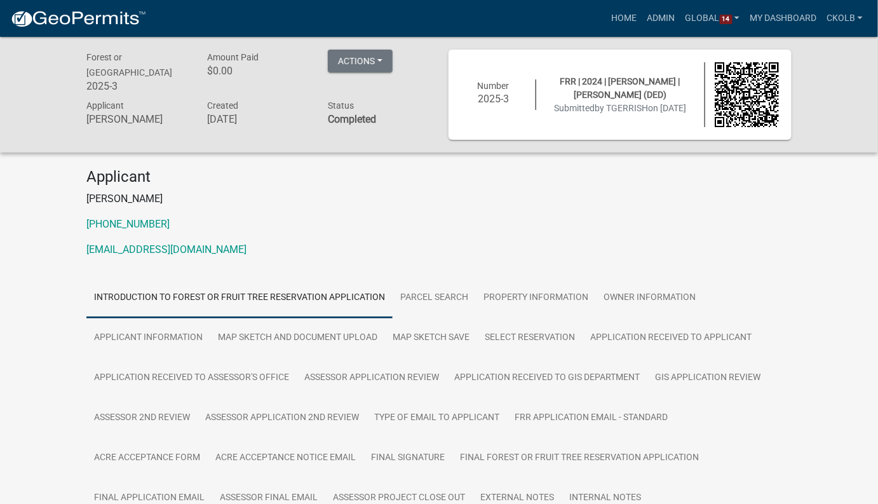
scroll to position [231, 0]
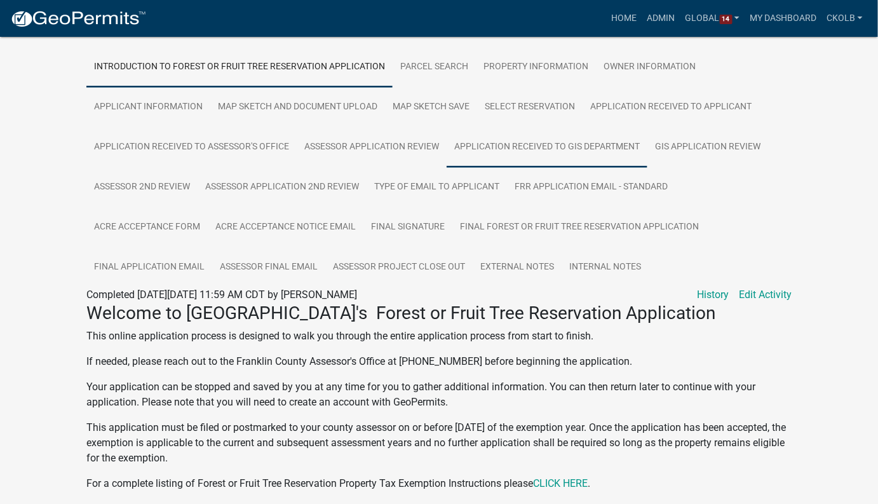
click at [490, 141] on link "Application Received to GIS Department" at bounding box center [547, 147] width 201 height 41
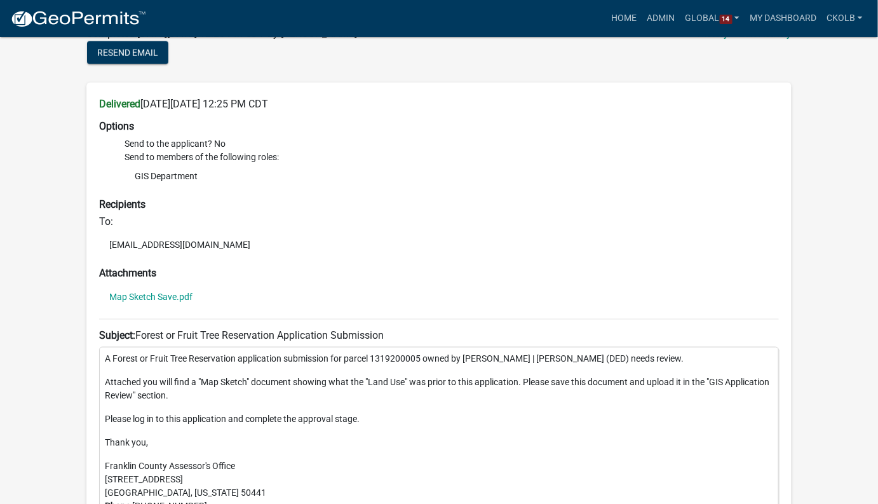
scroll to position [434, 0]
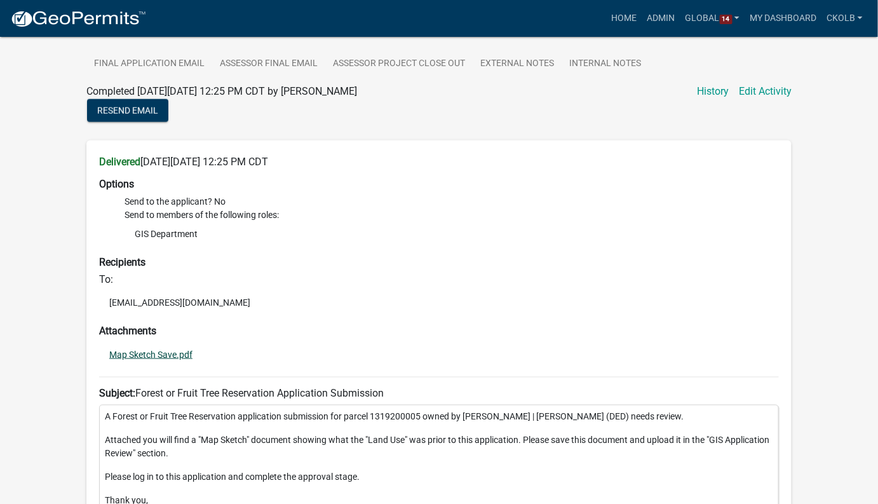
click at [147, 351] on link "Map Sketch Save.pdf" at bounding box center [150, 354] width 83 height 9
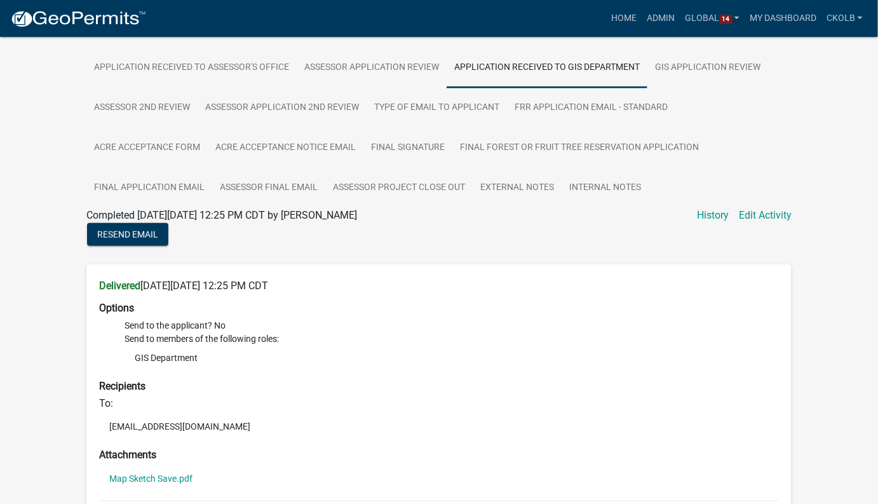
scroll to position [203, 0]
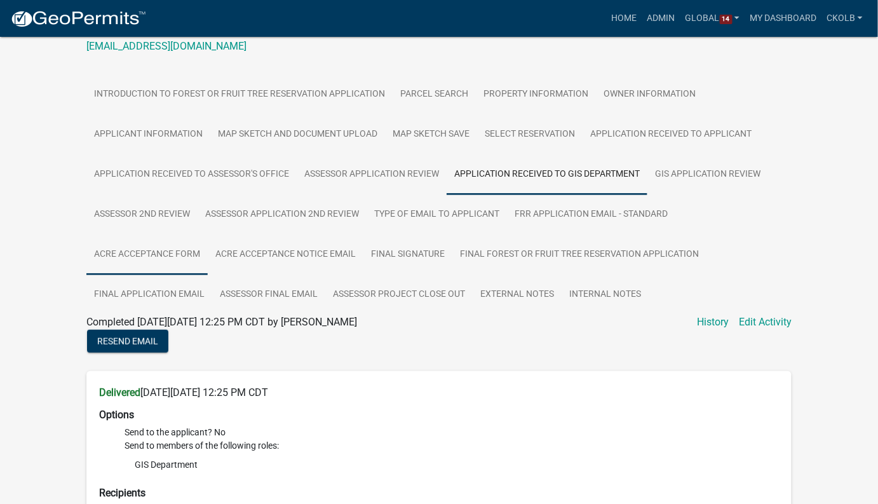
click at [160, 251] on link "Acre Acceptance Form" at bounding box center [146, 255] width 121 height 41
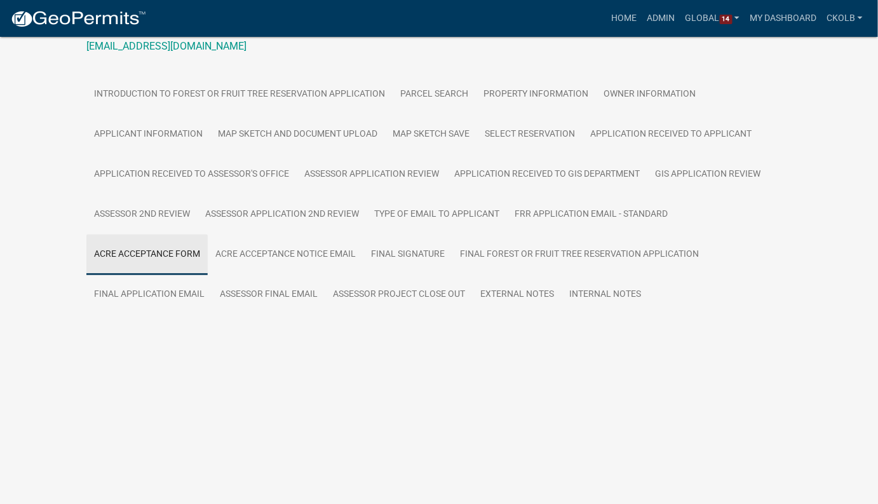
scroll to position [151, 0]
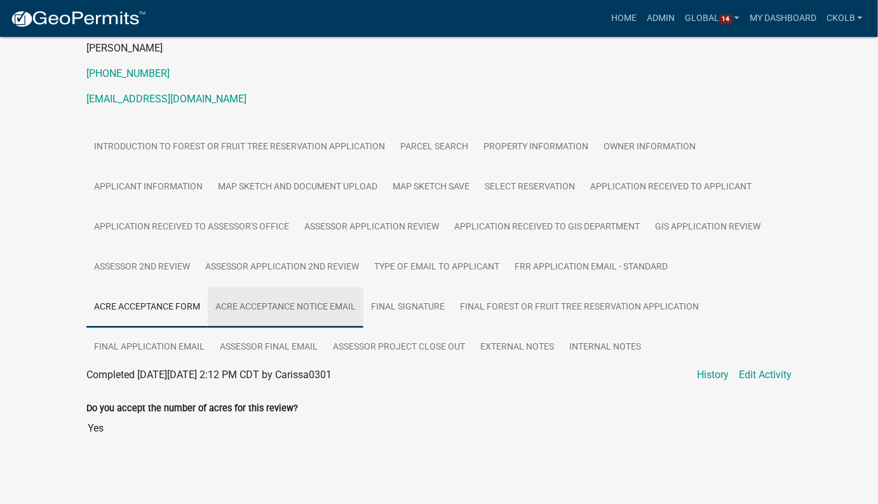
click at [288, 303] on link "Acre Acceptance Notice Email" at bounding box center [286, 307] width 156 height 41
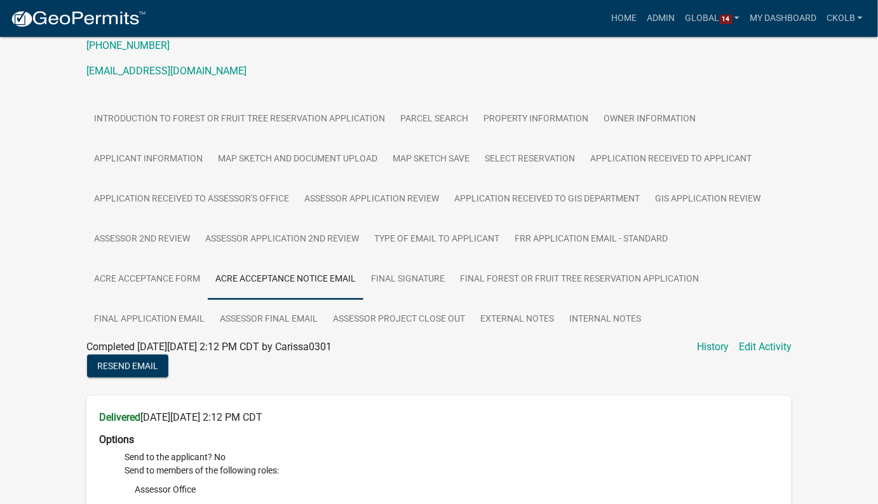
scroll to position [177, 0]
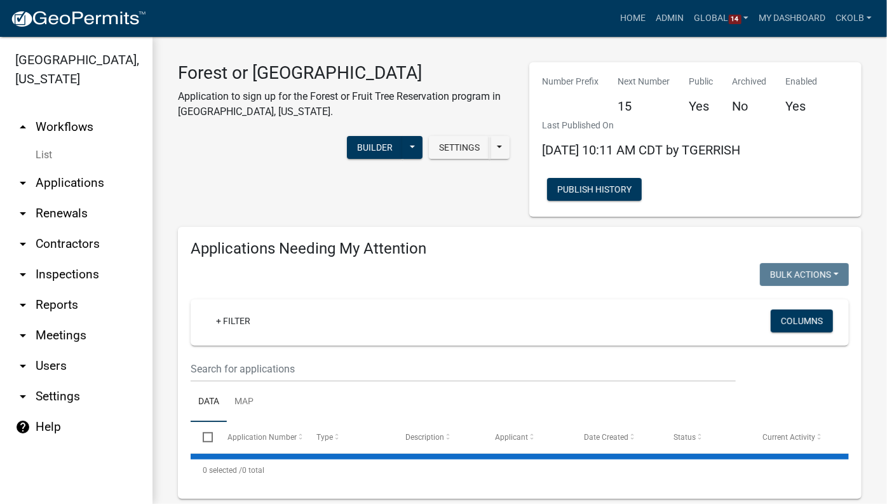
select select "3: 100"
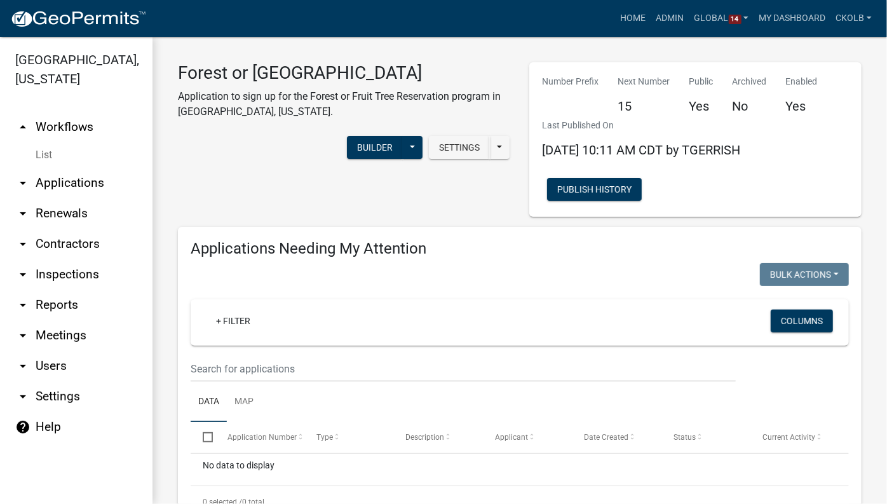
click at [60, 112] on link "arrow_drop_up Workflows" at bounding box center [76, 127] width 153 height 31
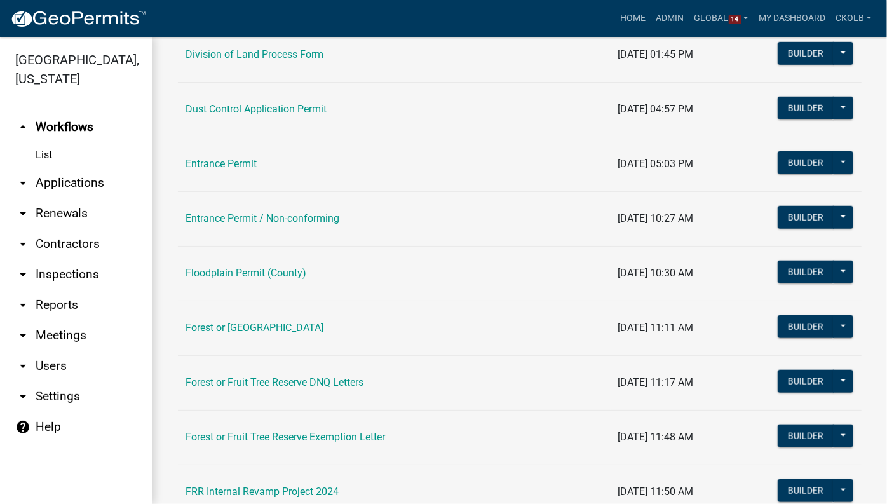
scroll to position [636, 0]
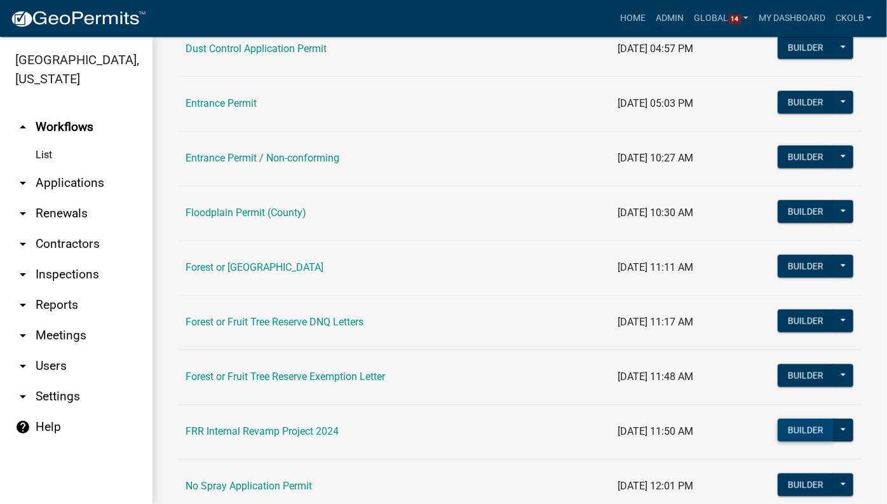
click at [779, 424] on button "Builder" at bounding box center [806, 430] width 56 height 23
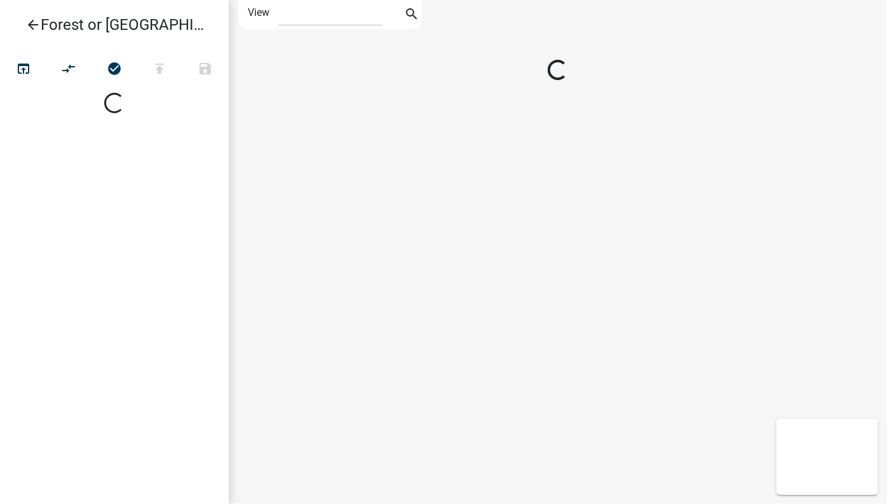
select select "1"
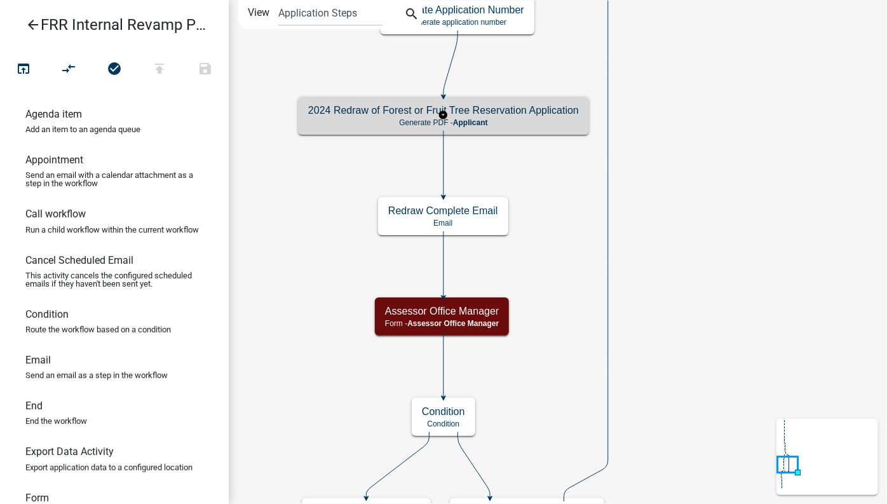
click at [508, 112] on h5 "2024 Redraw of Forest or Fruit Tree Reservation Application" at bounding box center [443, 110] width 271 height 12
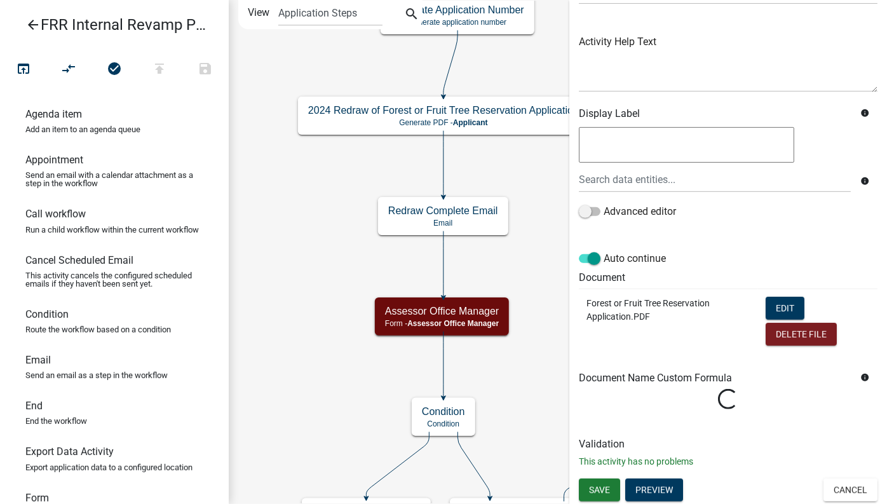
scroll to position [130, 0]
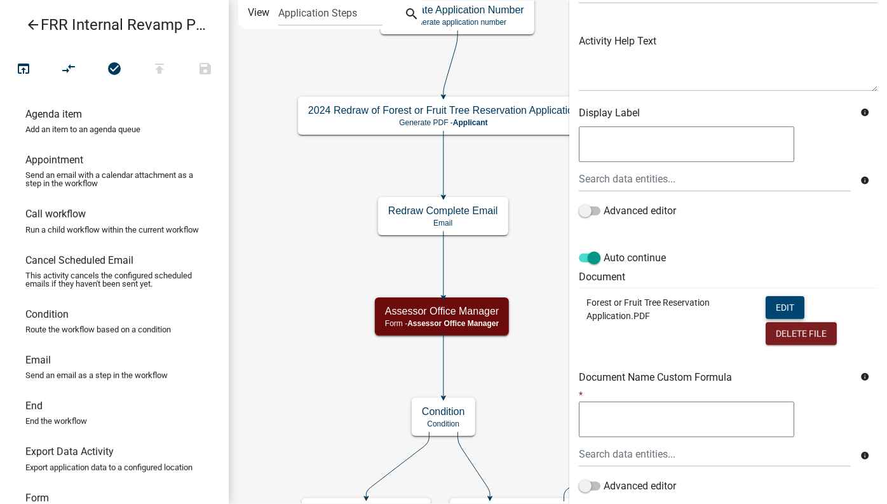
click at [766, 306] on button "Edit" at bounding box center [785, 307] width 39 height 23
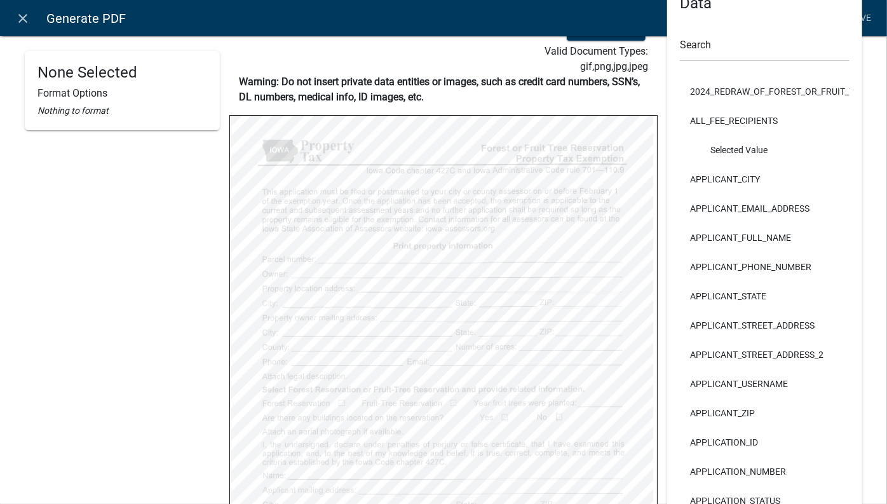
scroll to position [173, 0]
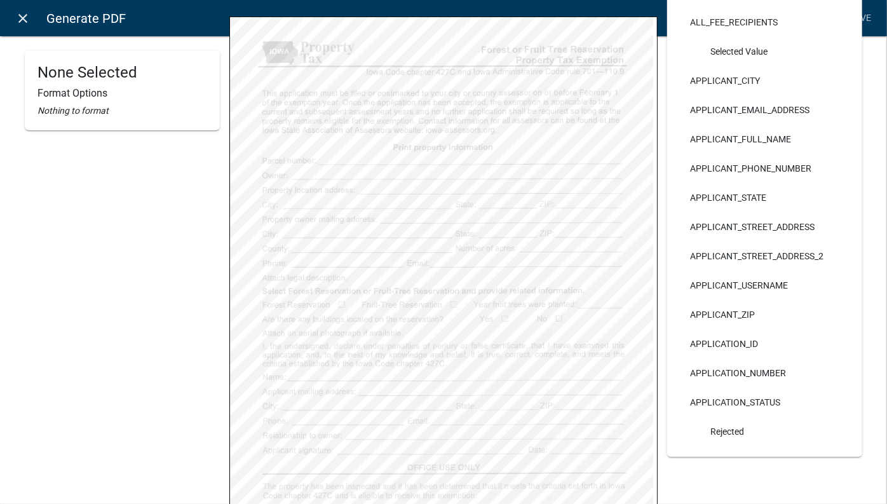
click at [26, 20] on icon "close" at bounding box center [23, 18] width 15 height 15
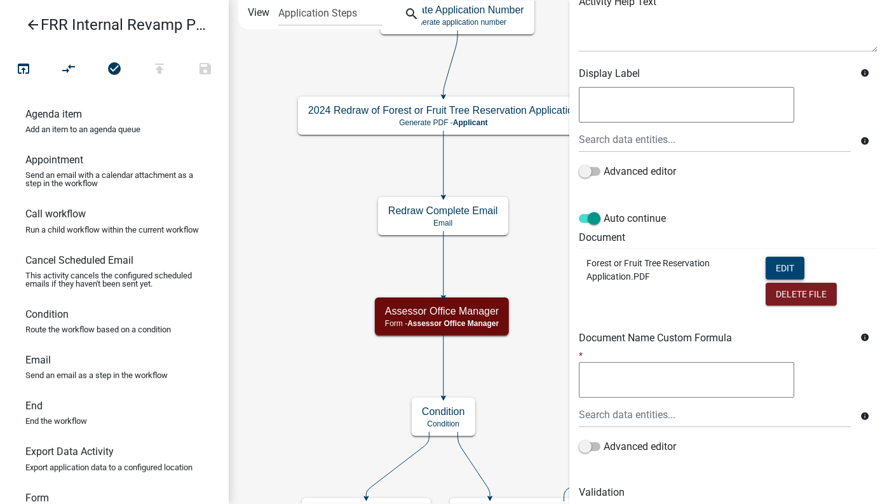
scroll to position [217, 0]
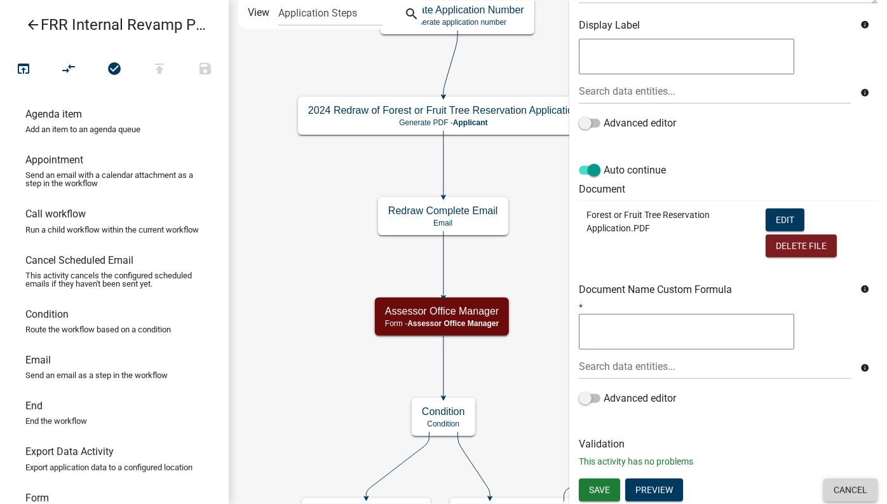
click at [854, 482] on button "Cancel" at bounding box center [851, 490] width 54 height 23
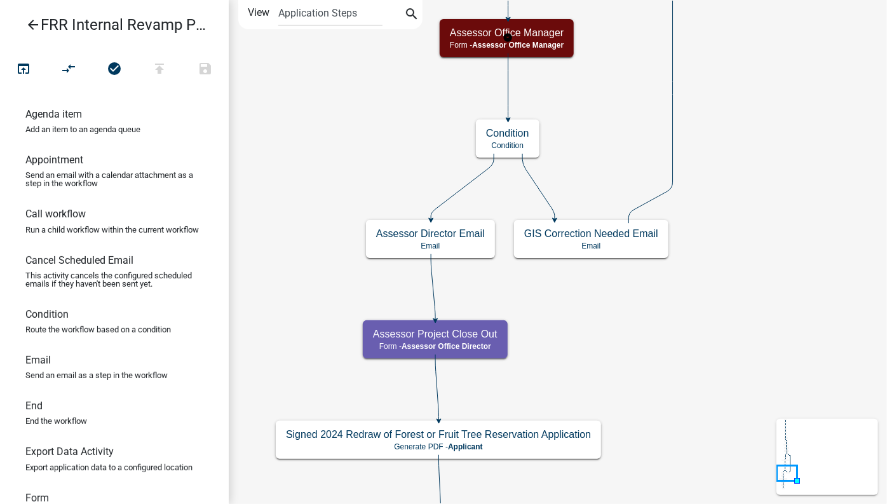
click at [36, 20] on icon "arrow_back" at bounding box center [32, 26] width 15 height 18
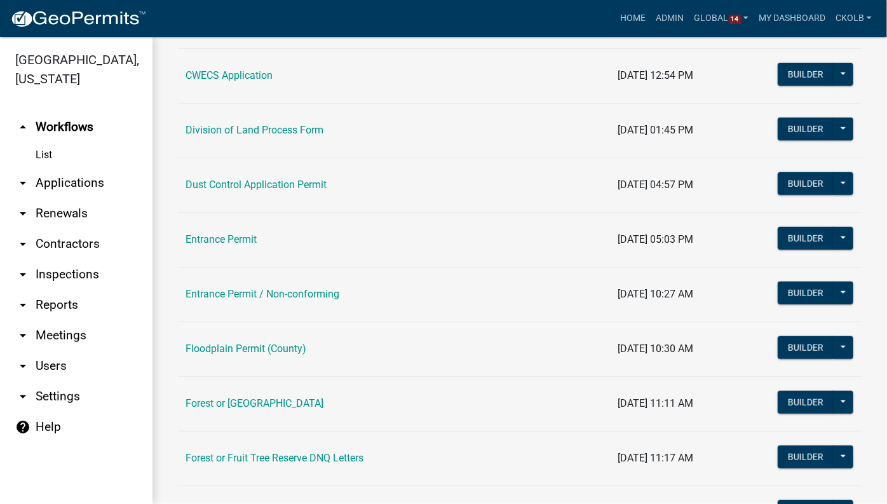
scroll to position [520, 0]
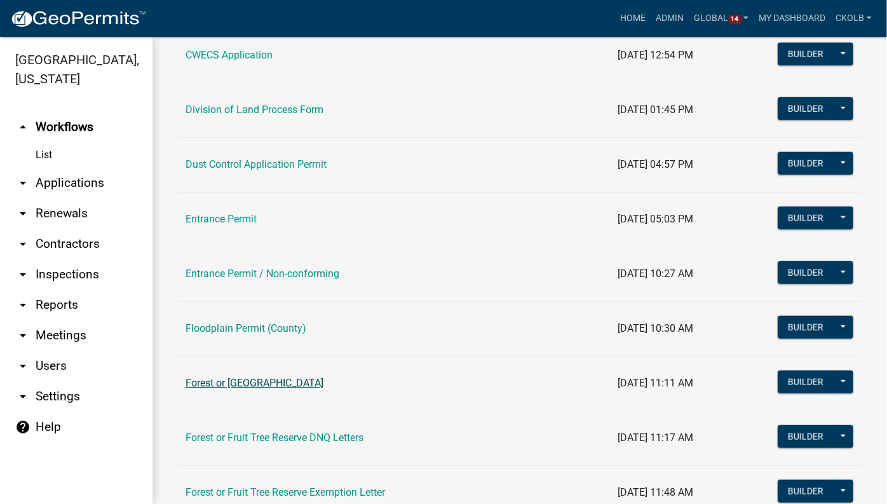
click at [272, 380] on link "Forest or [GEOGRAPHIC_DATA]" at bounding box center [255, 383] width 138 height 12
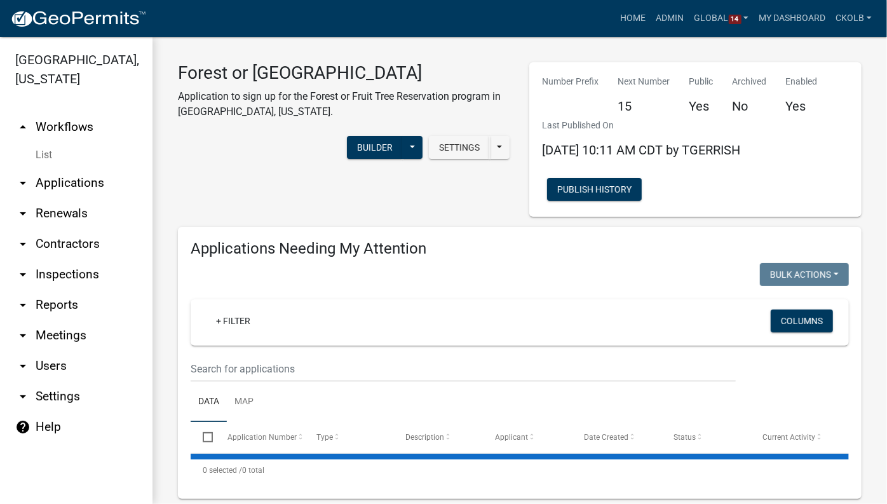
select select "3: 100"
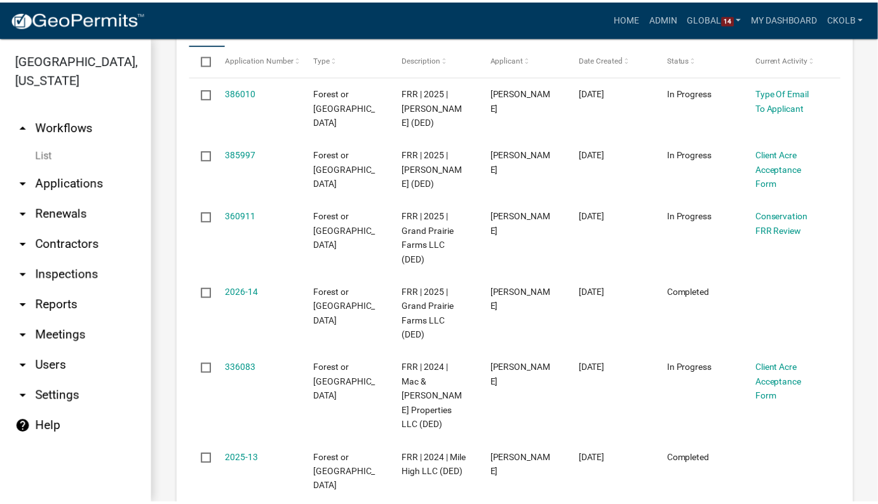
scroll to position [693, 0]
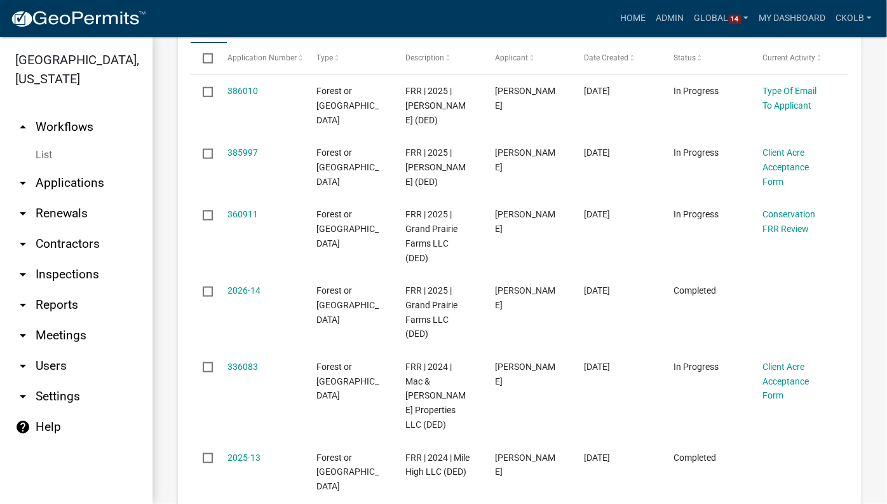
click at [244, 292] on link "2026-14" at bounding box center [244, 290] width 33 height 10
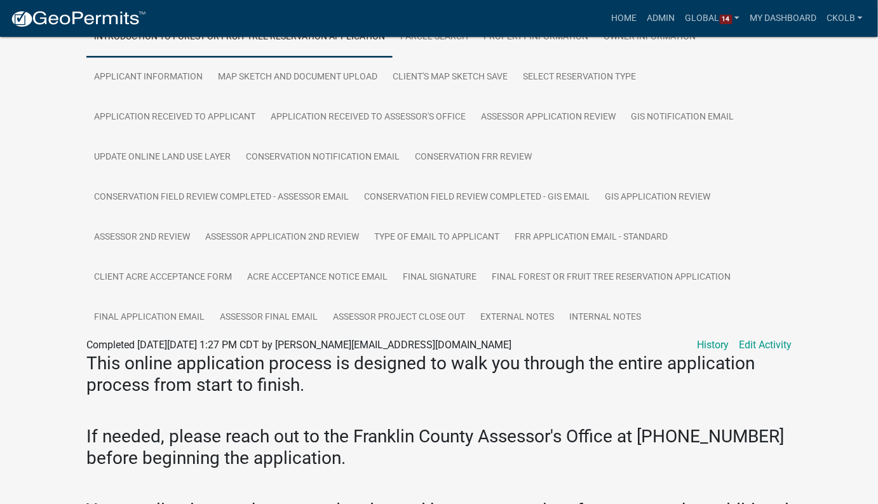
scroll to position [289, 0]
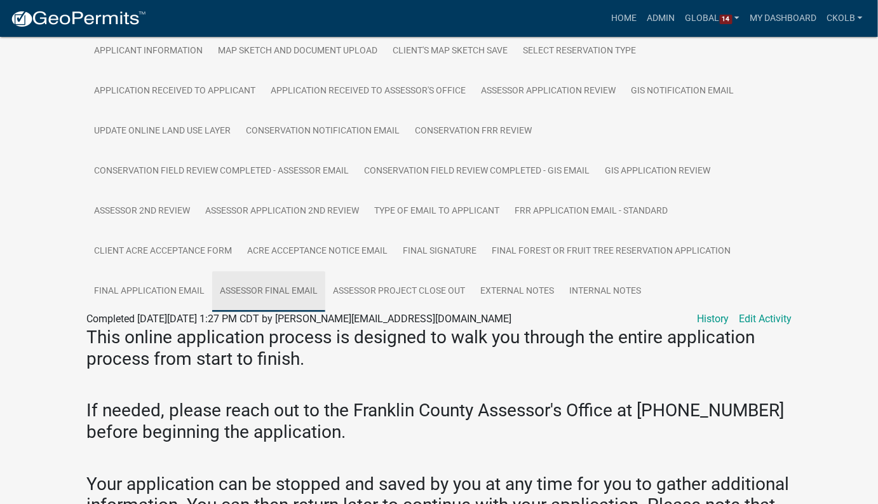
click at [252, 291] on link "Assessor Final Email" at bounding box center [268, 291] width 113 height 41
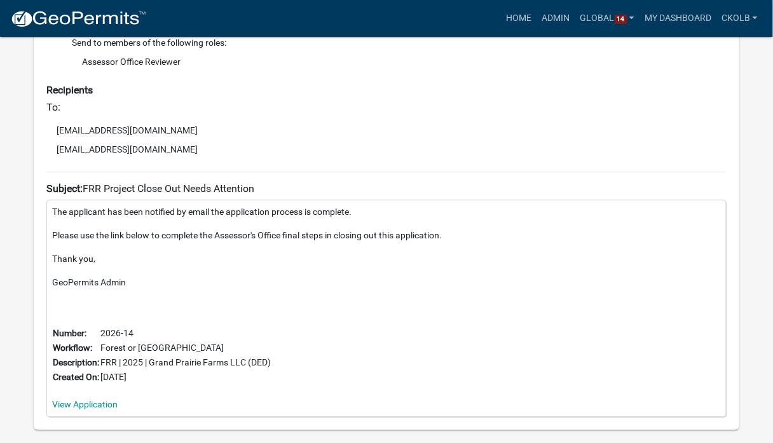
scroll to position [742, 0]
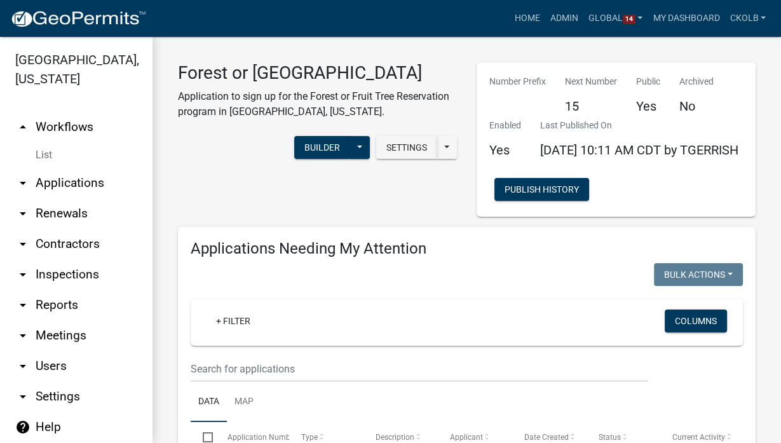
select select "3: 100"
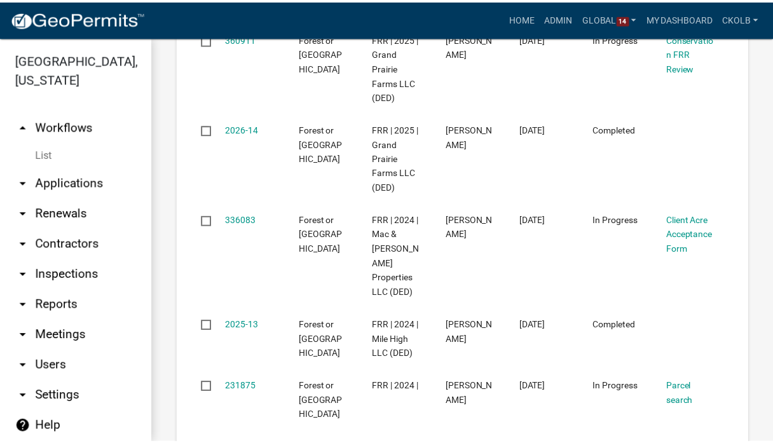
scroll to position [966, 0]
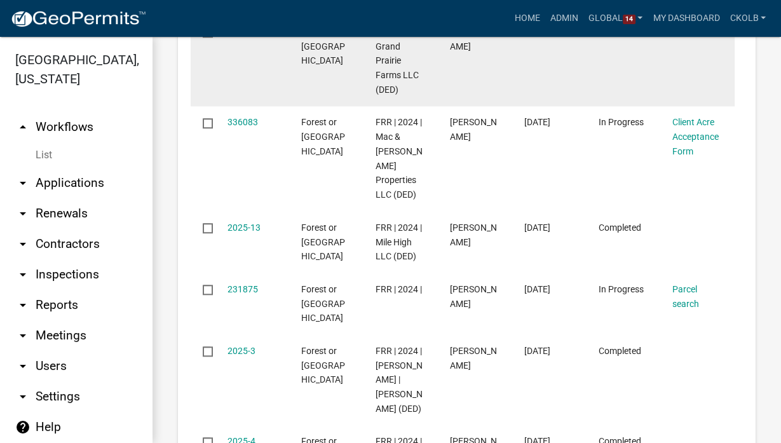
click at [241, 37] on link "2026-14" at bounding box center [244, 32] width 33 height 10
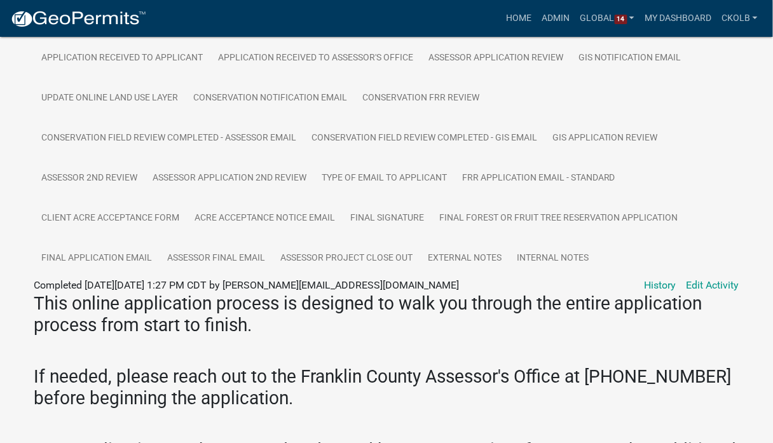
scroll to position [407, 0]
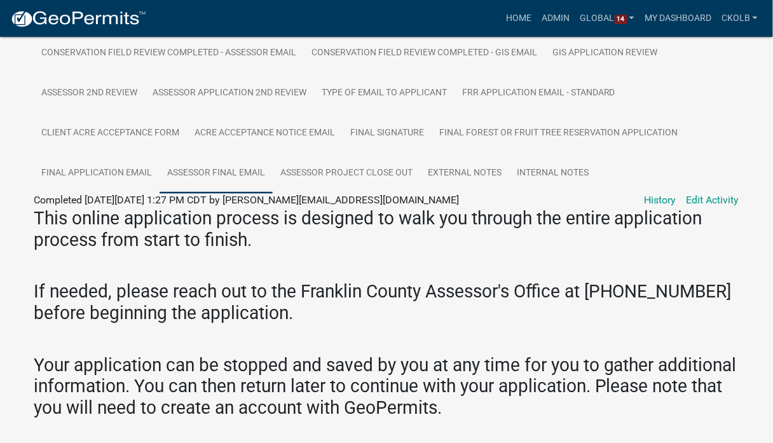
click at [236, 170] on link "Assessor Final Email" at bounding box center [216, 173] width 113 height 41
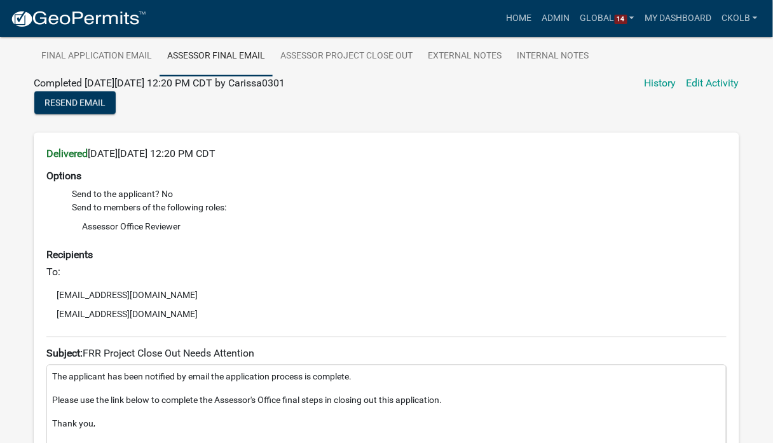
scroll to position [437, 0]
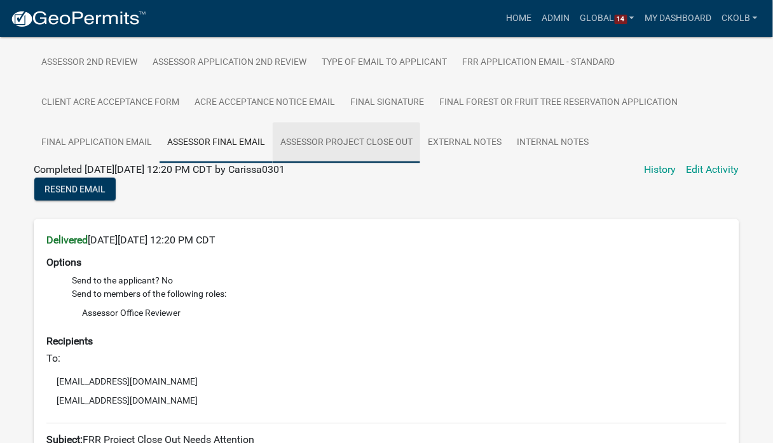
click at [397, 141] on link "Assessor Project Close Out" at bounding box center [346, 143] width 147 height 41
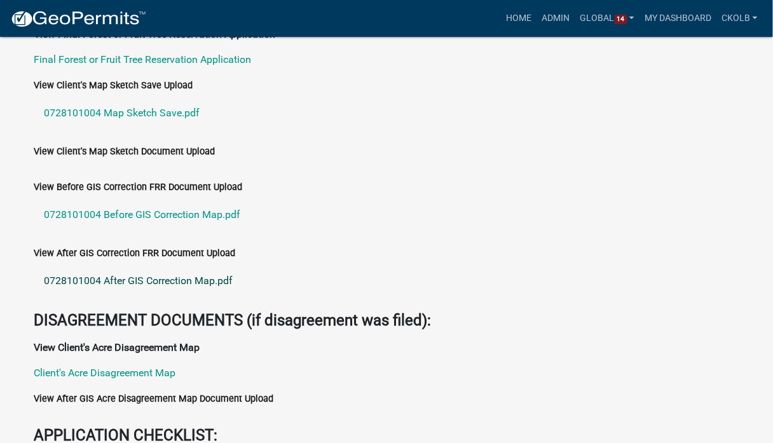
scroll to position [641, 0]
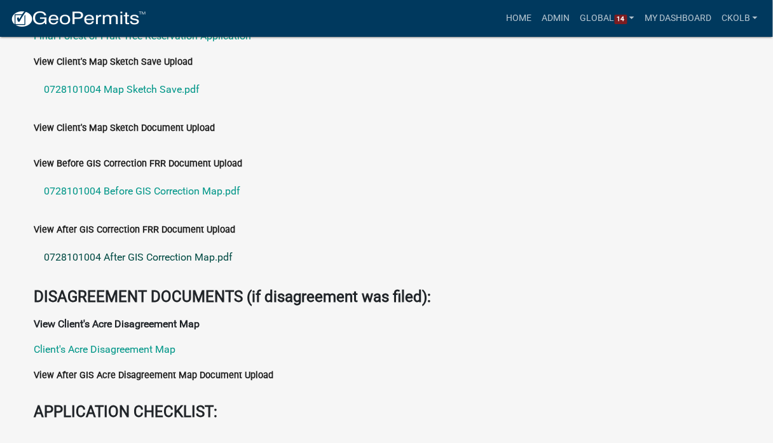
click at [184, 262] on link "0728101004 After GIS Correction Map.pdf" at bounding box center [386, 257] width 705 height 31
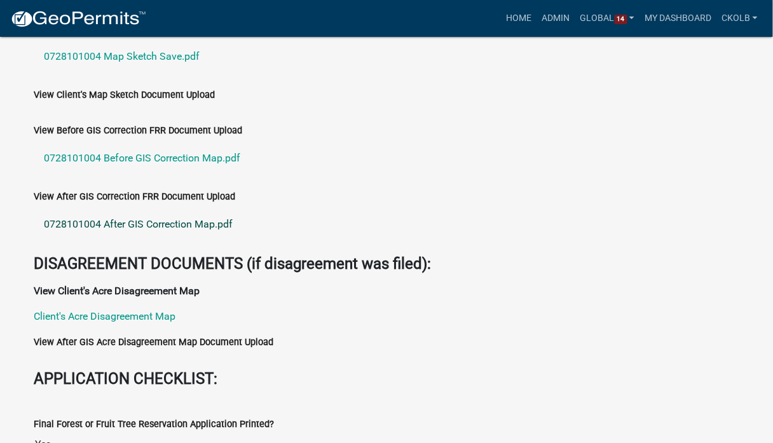
scroll to position [691, 0]
